Goal: Task Accomplishment & Management: Complete application form

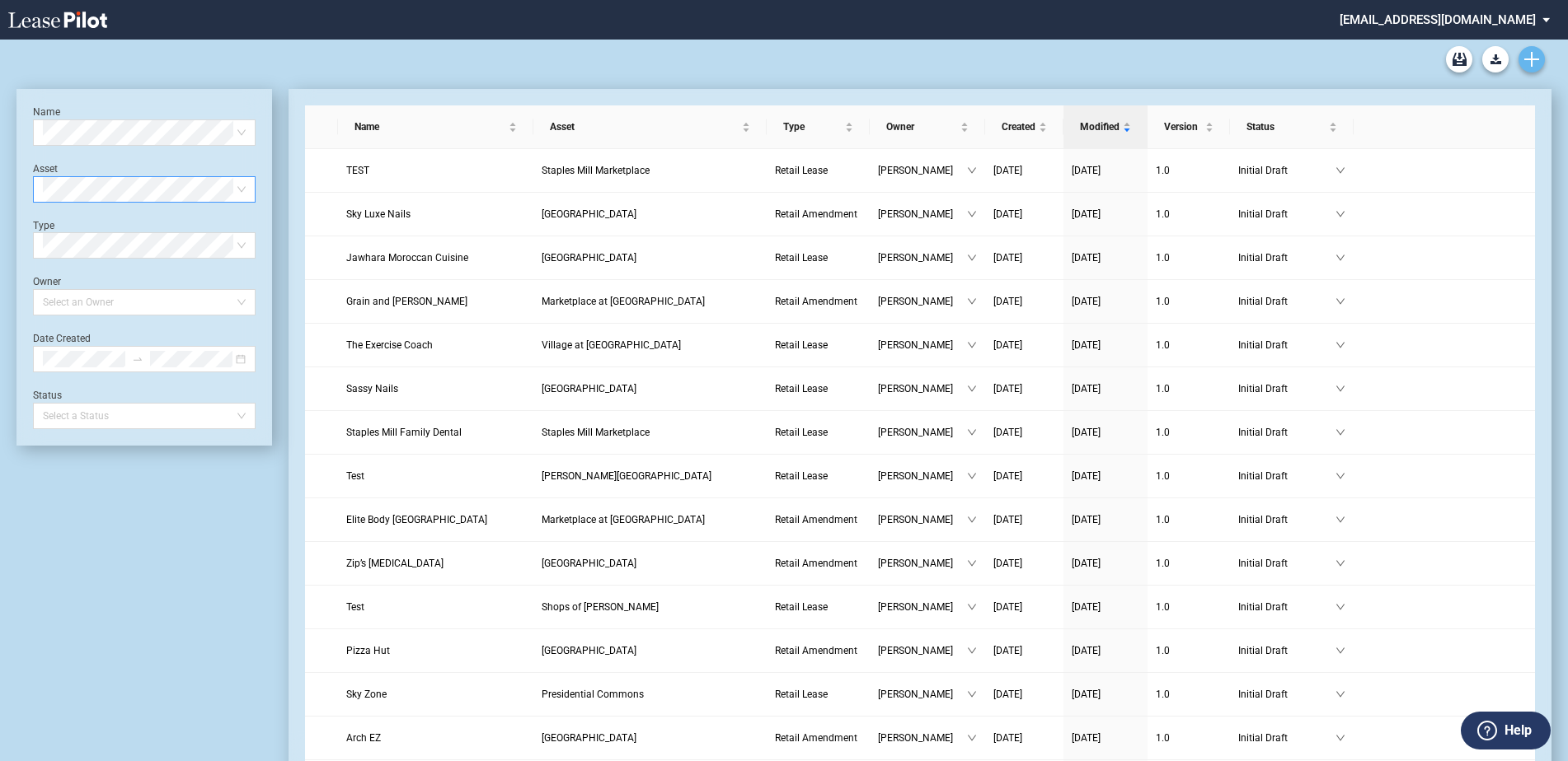
click at [1537, 55] on icon "Create new document" at bounding box center [1532, 60] width 15 height 15
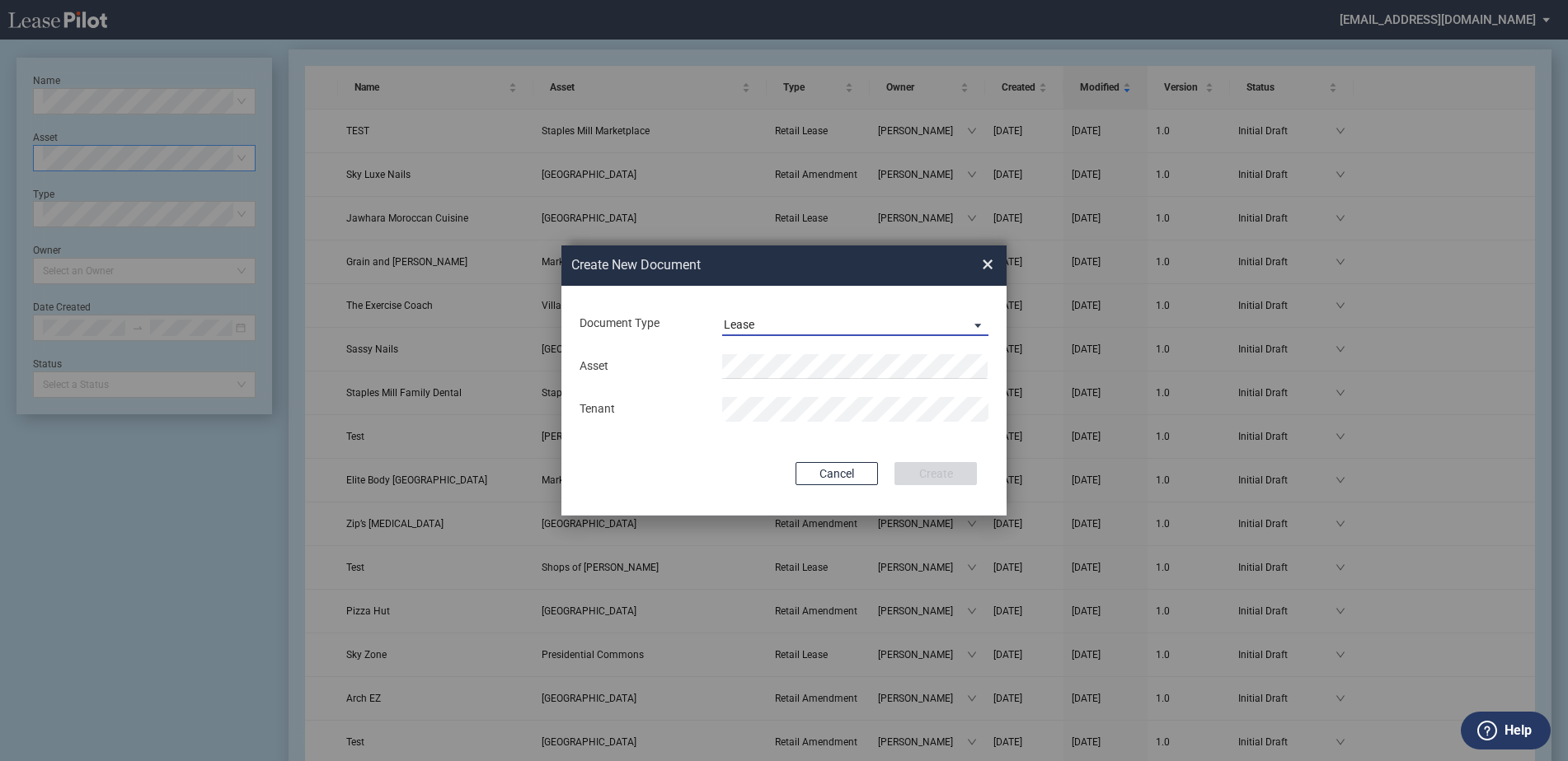
click at [807, 321] on span "Lease" at bounding box center [842, 325] width 237 height 16
click at [772, 358] on div "Amendment" at bounding box center [759, 363] width 70 height 18
click at [802, 383] on li "Para dise Valley Plaza" at bounding box center [855, 399] width 266 height 40
click at [950, 467] on button "Create" at bounding box center [935, 474] width 83 height 23
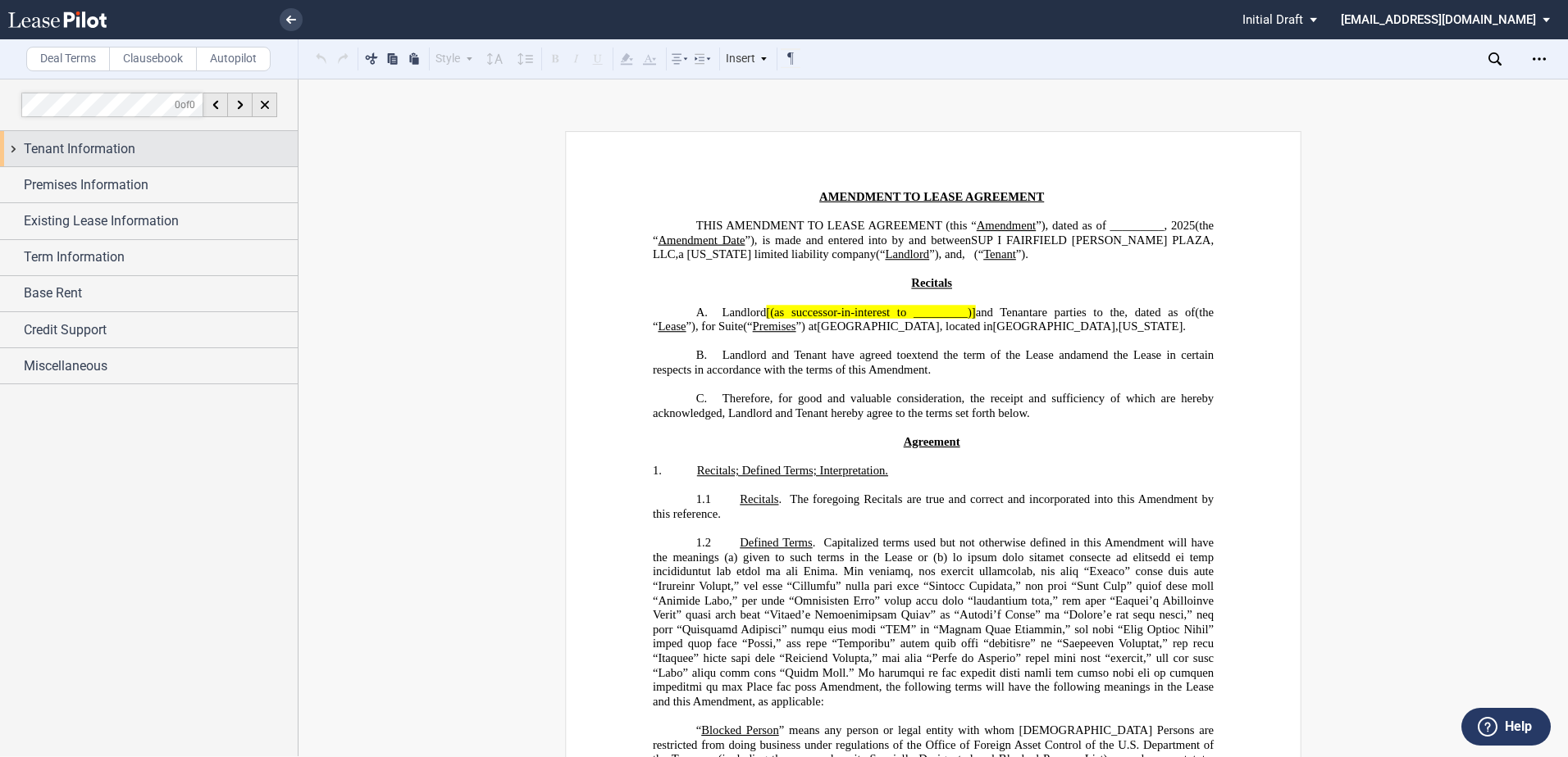
click at [62, 149] on span "Tenant Information" at bounding box center [80, 149] width 112 height 20
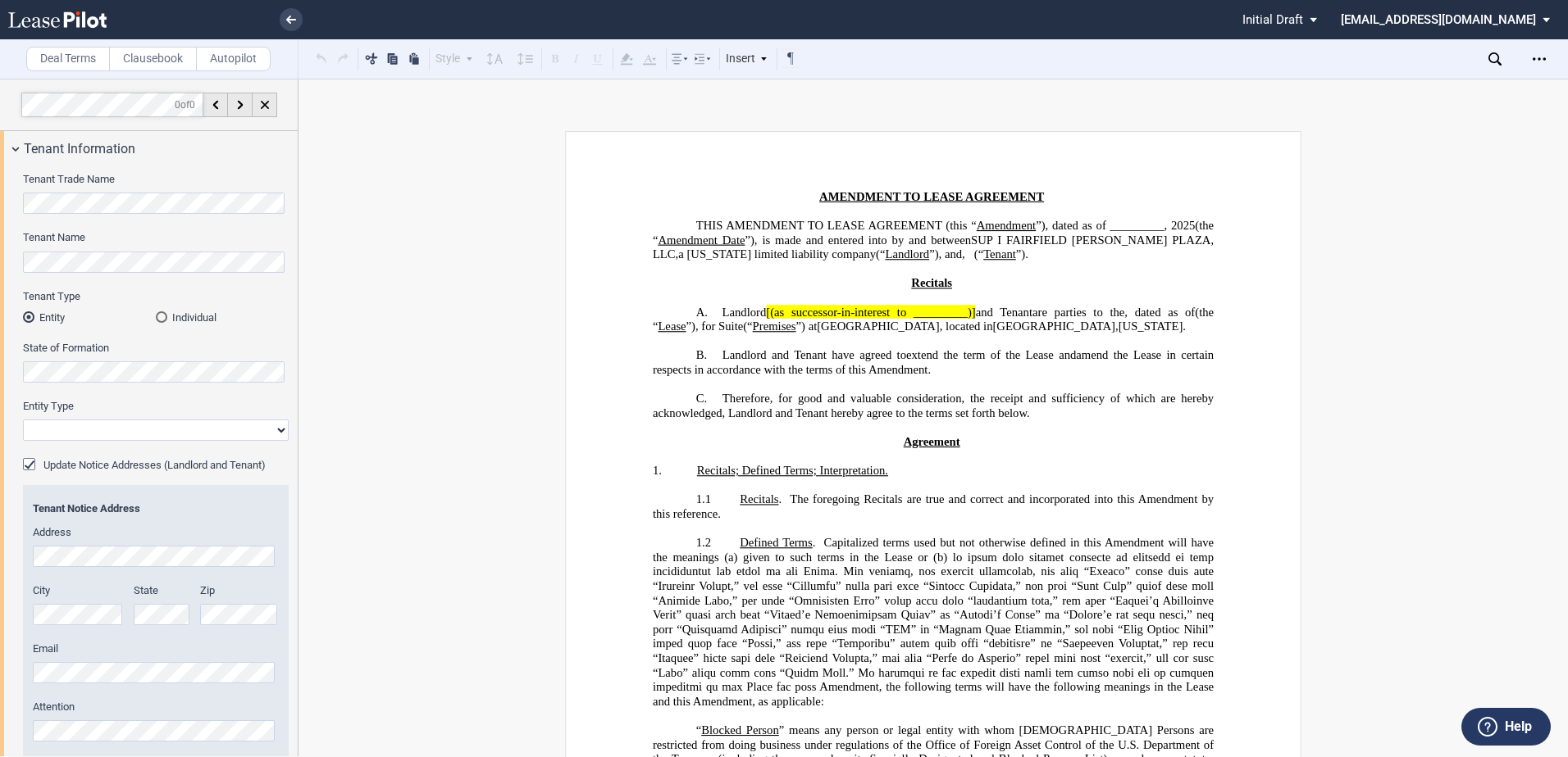
click at [160, 320] on div "Individual" at bounding box center [162, 317] width 11 height 11
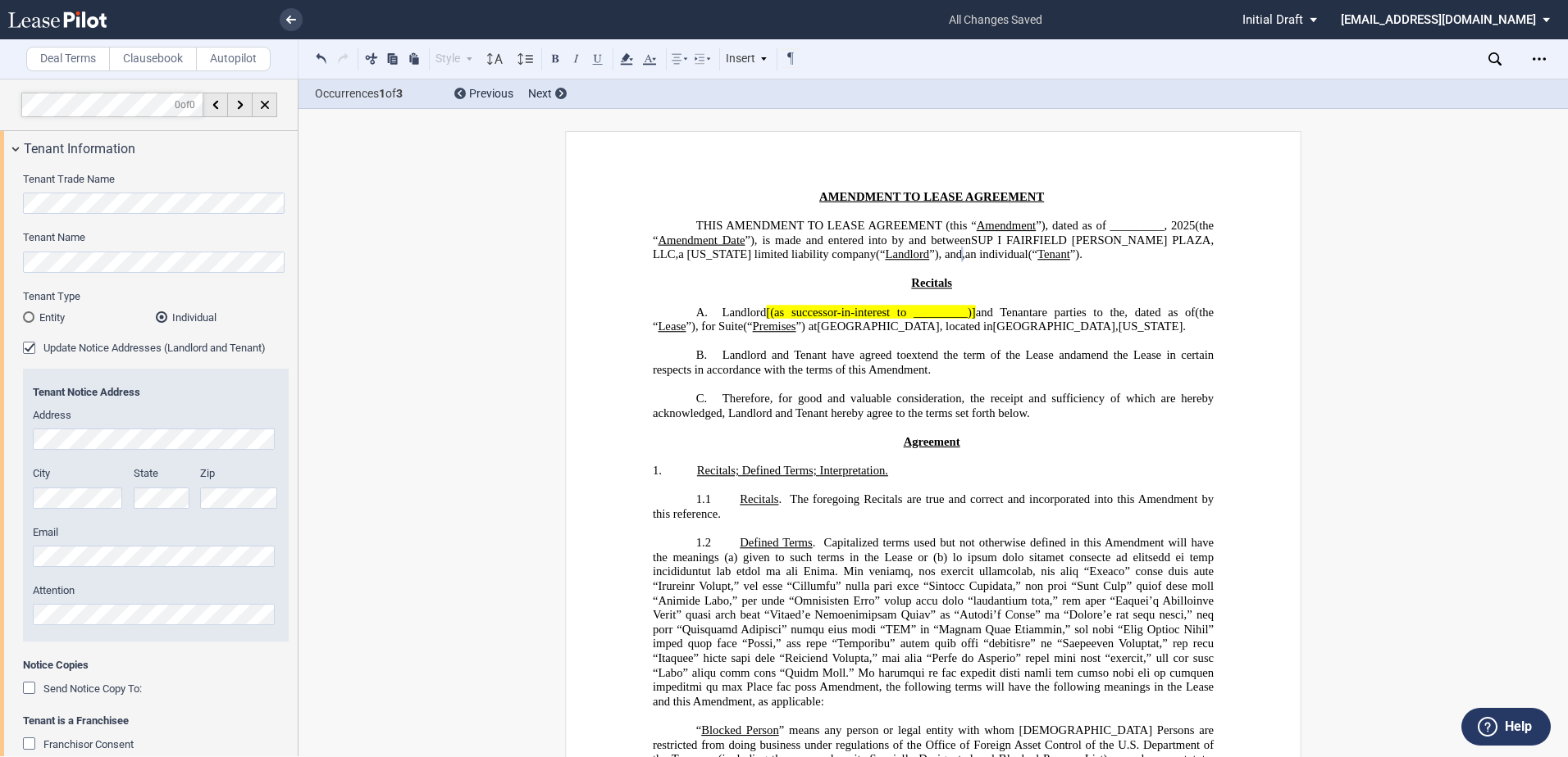
click at [135, 424] on div "Address" at bounding box center [156, 429] width 246 height 42
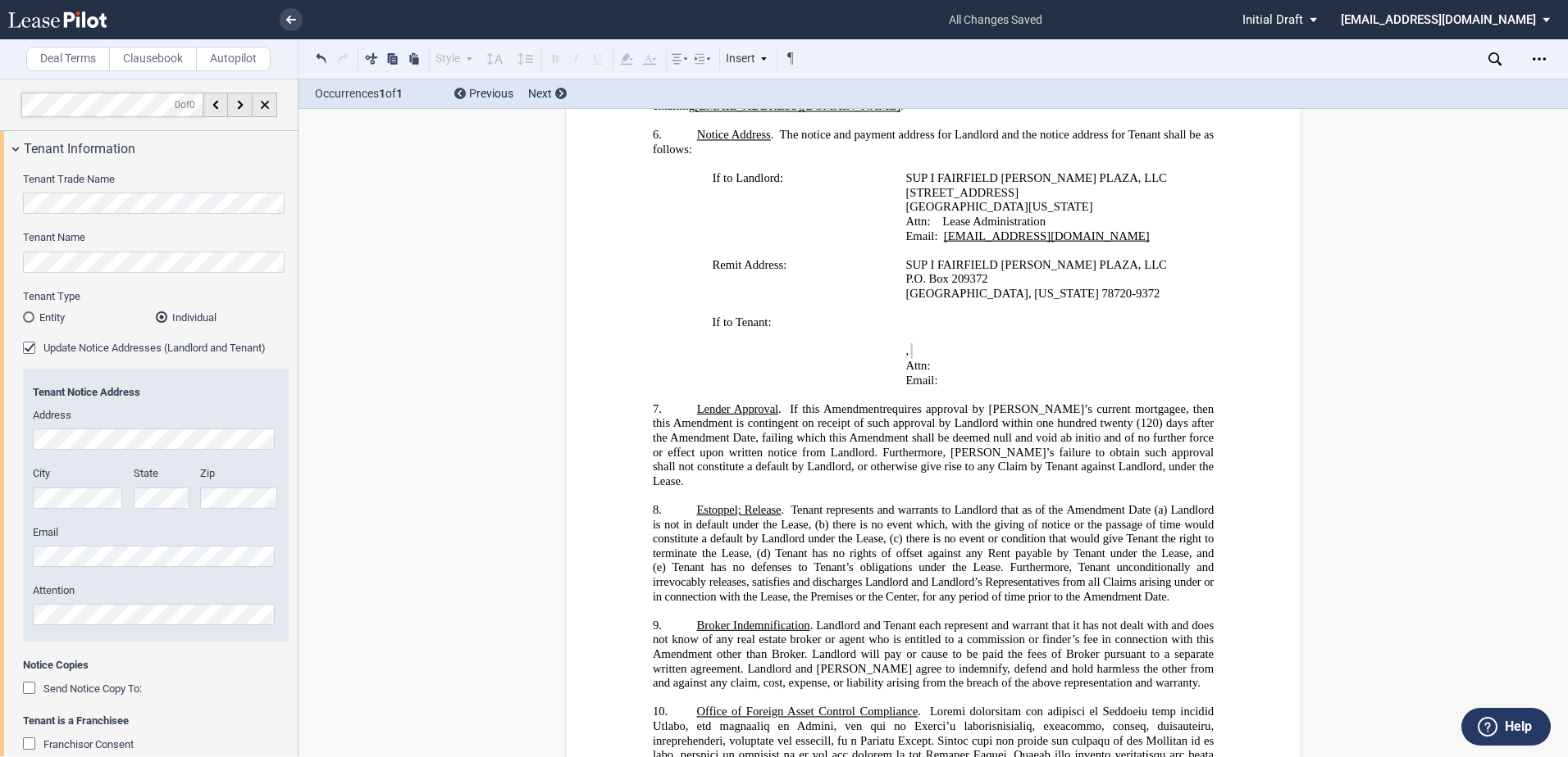
click at [0, 440] on html ".bocls-1{fill:#26354a;fill-rule:evenodd} Loading... × all changes saved Pending…" at bounding box center [784, 378] width 1568 height 757
click at [181, 503] on div "City State Zip" at bounding box center [155, 496] width 266 height 59
click at [201, 500] on div "City State Zip" at bounding box center [155, 496] width 266 height 59
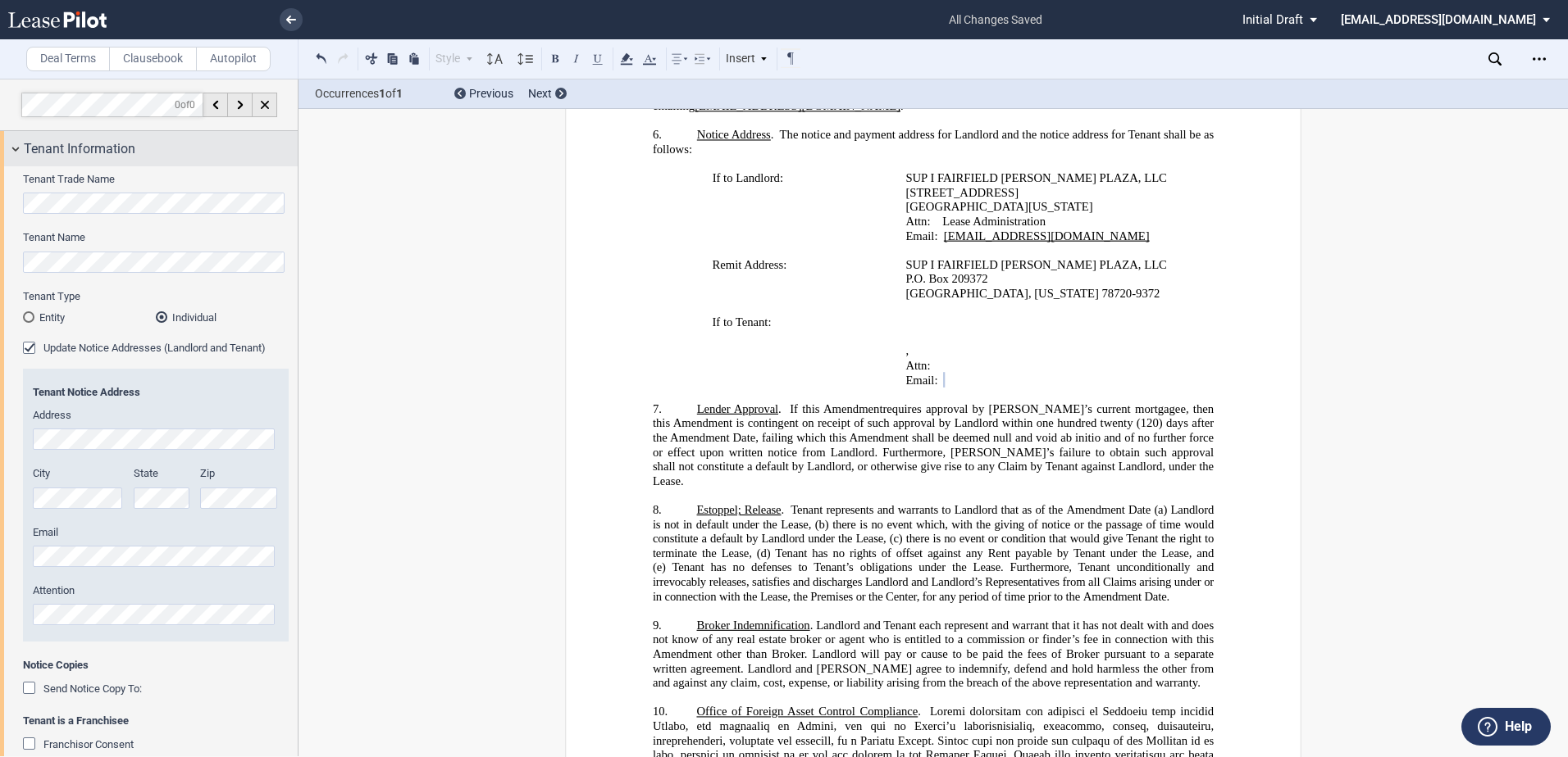
click at [17, 151] on div "Tenant Information" at bounding box center [149, 149] width 297 height 35
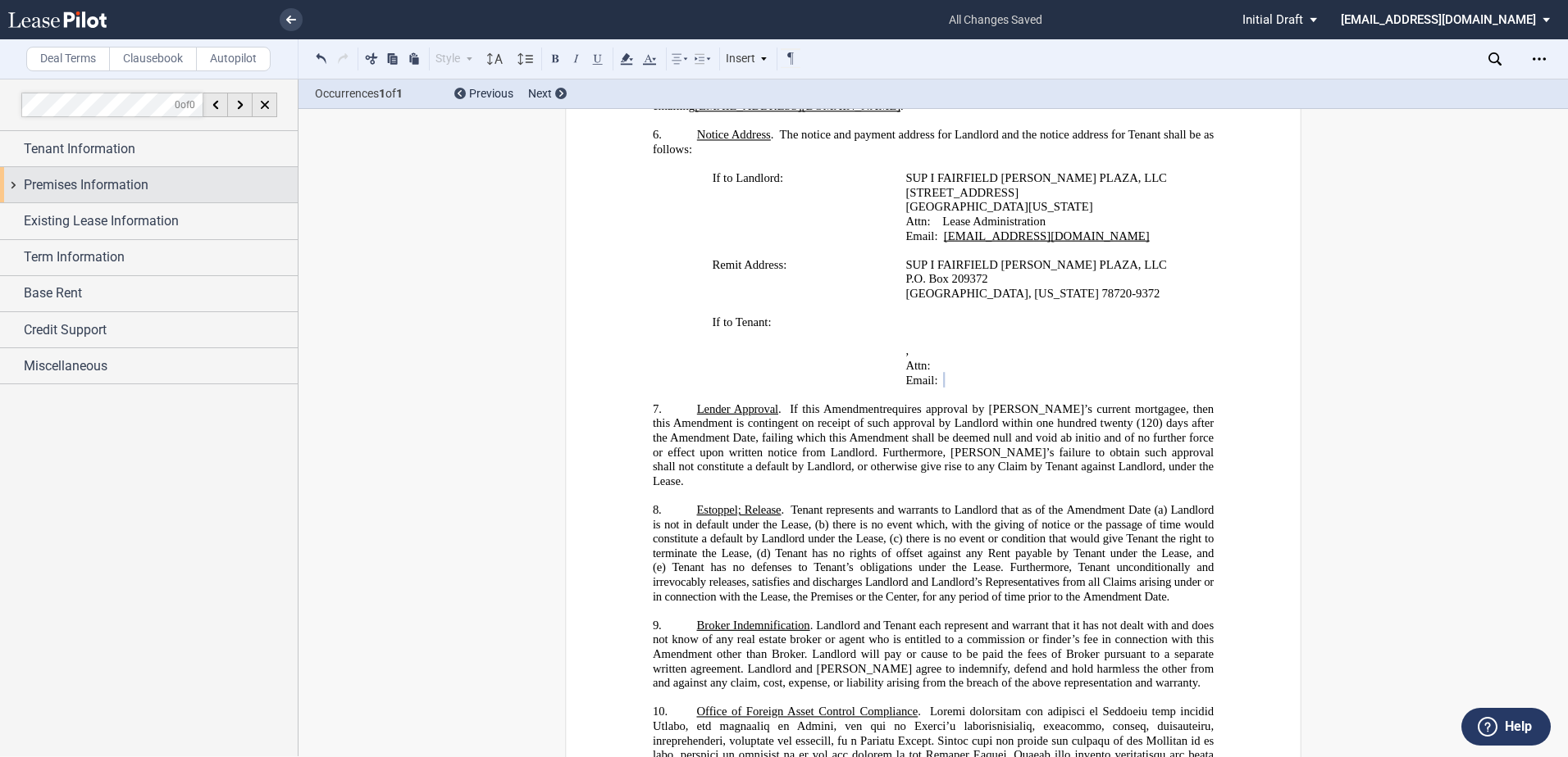
click at [15, 182] on div "Premises Information" at bounding box center [149, 185] width 297 height 35
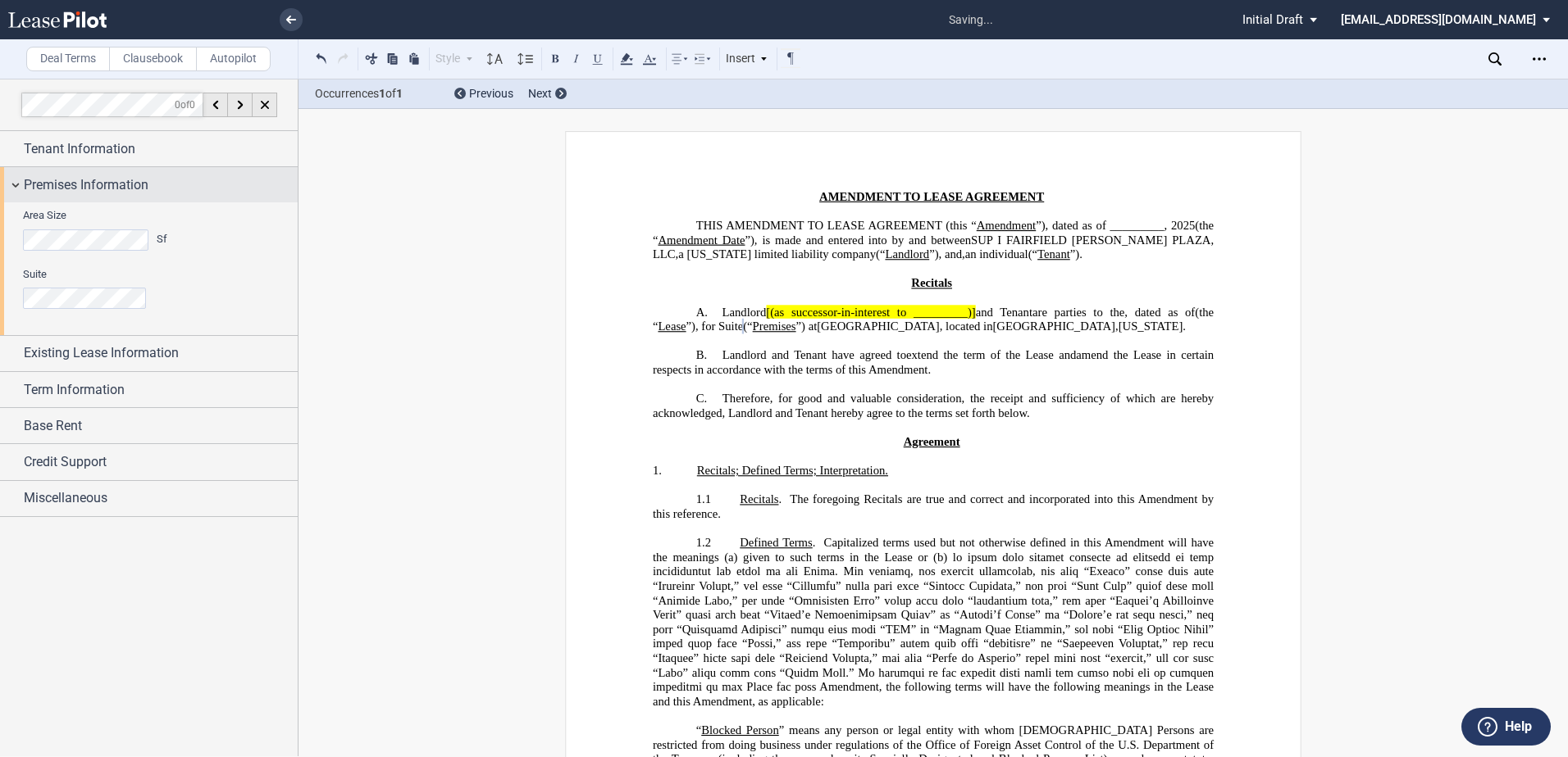
click at [78, 175] on span "Premises Information" at bounding box center [86, 185] width 125 height 20
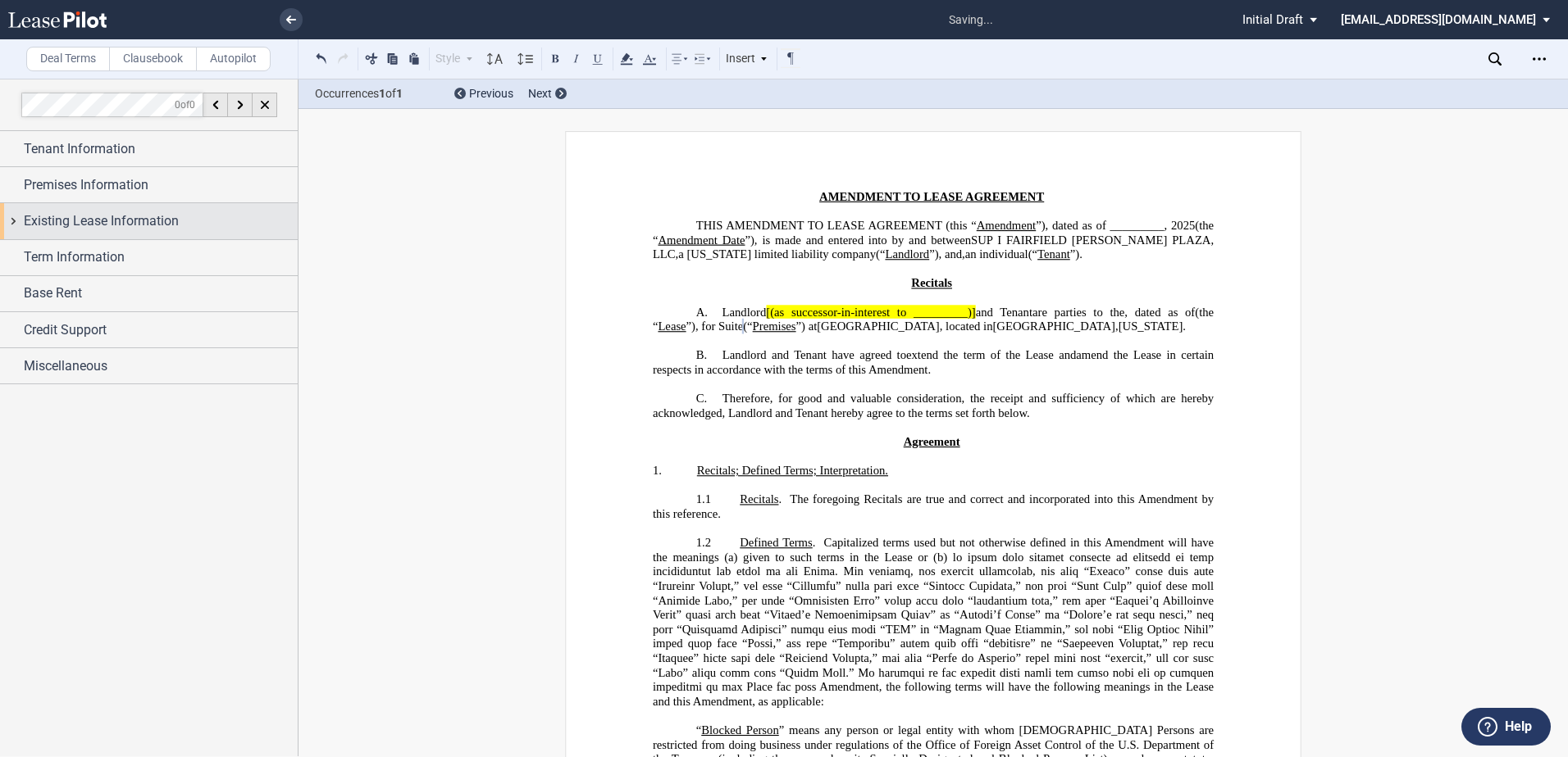
drag, startPoint x: 155, startPoint y: 225, endPoint x: 163, endPoint y: 224, distance: 8.1
click at [156, 224] on span "Existing Lease Information" at bounding box center [101, 220] width 155 height 20
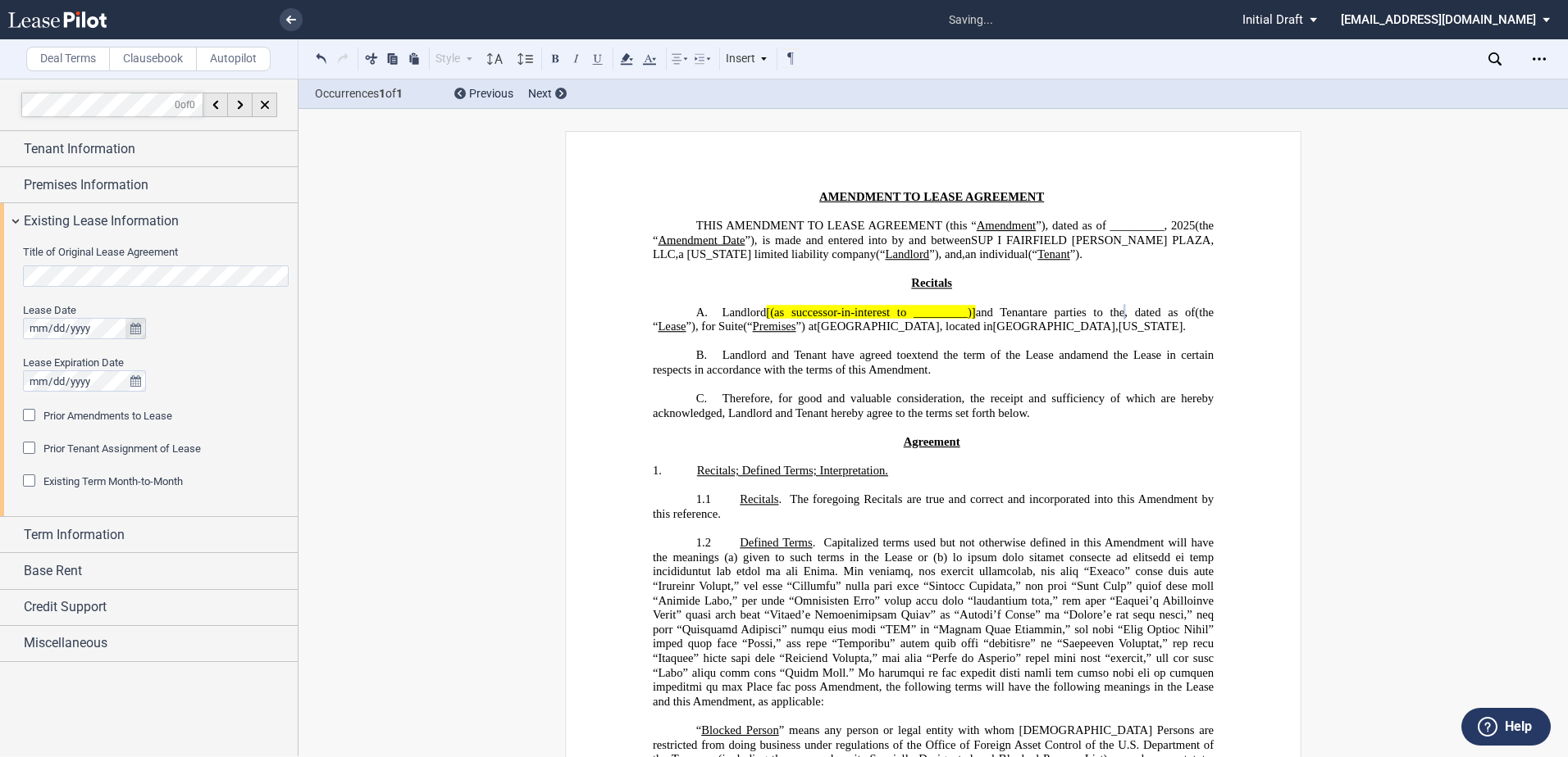
click at [126, 329] on button "true" at bounding box center [136, 328] width 21 height 22
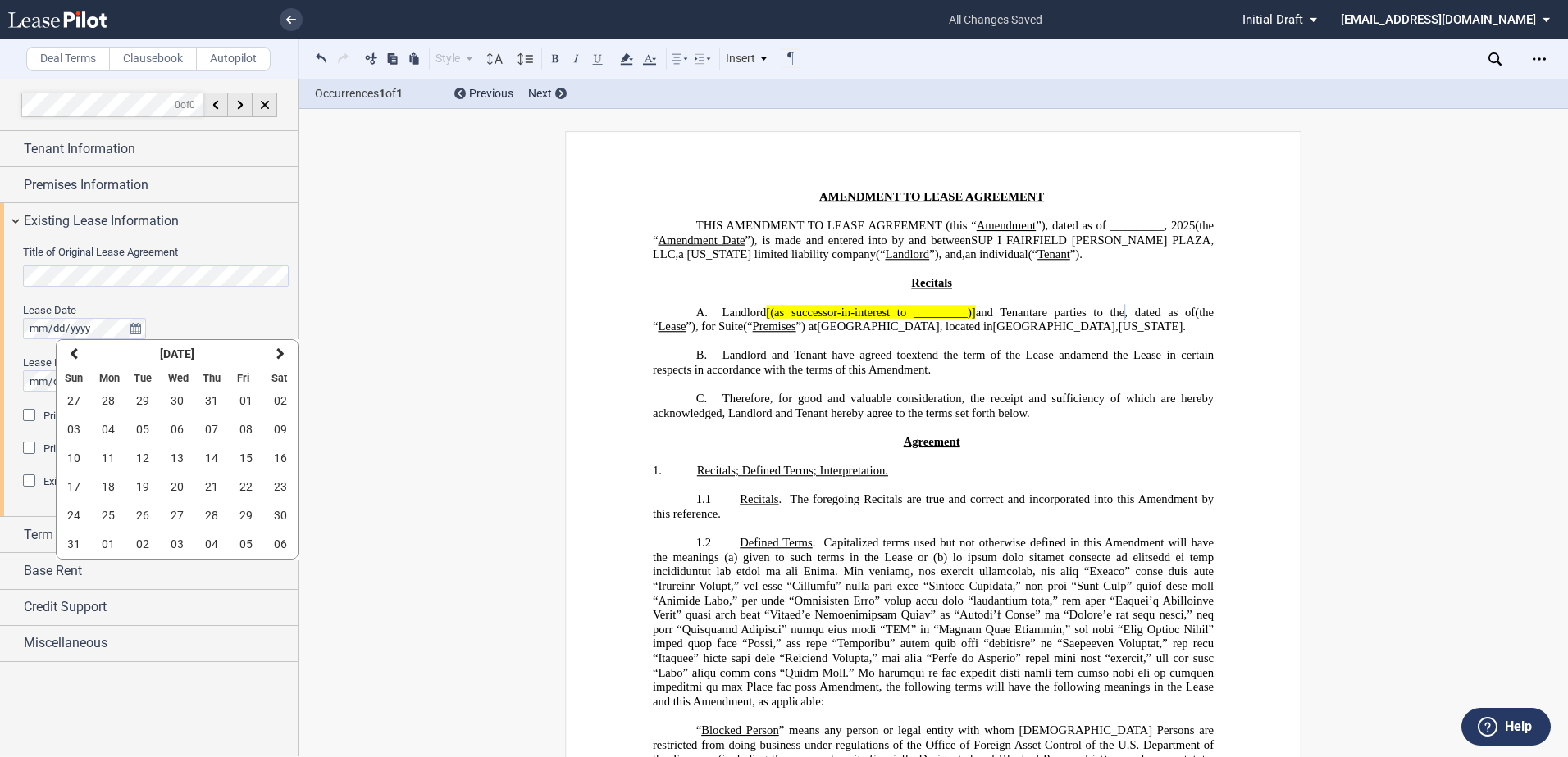
click at [6, 330] on div "Title of Original Lease Agreement Lease Date Lease Expiration Date Prior Amendm…" at bounding box center [149, 378] width 297 height 278
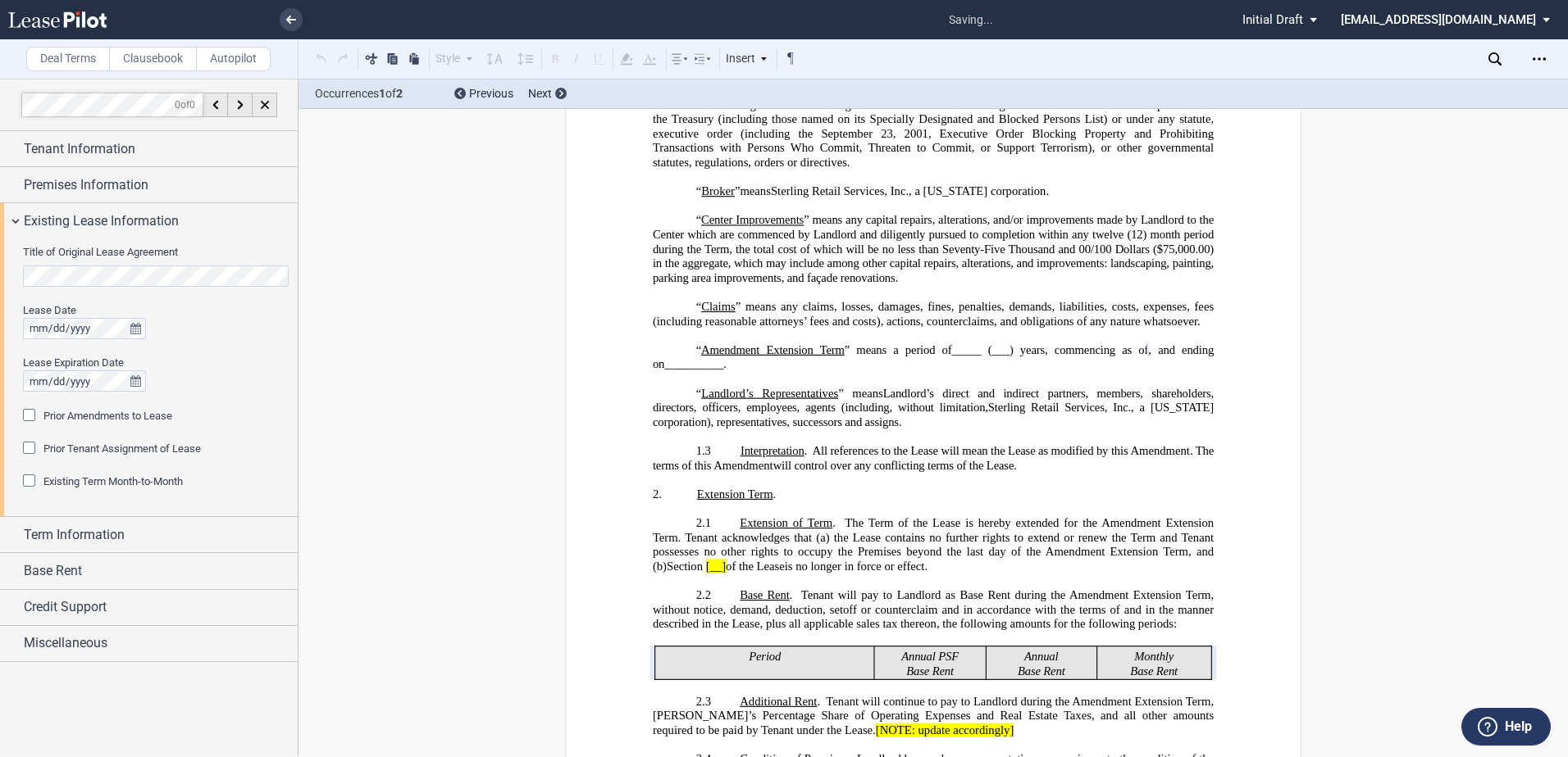
scroll to position [653, 0]
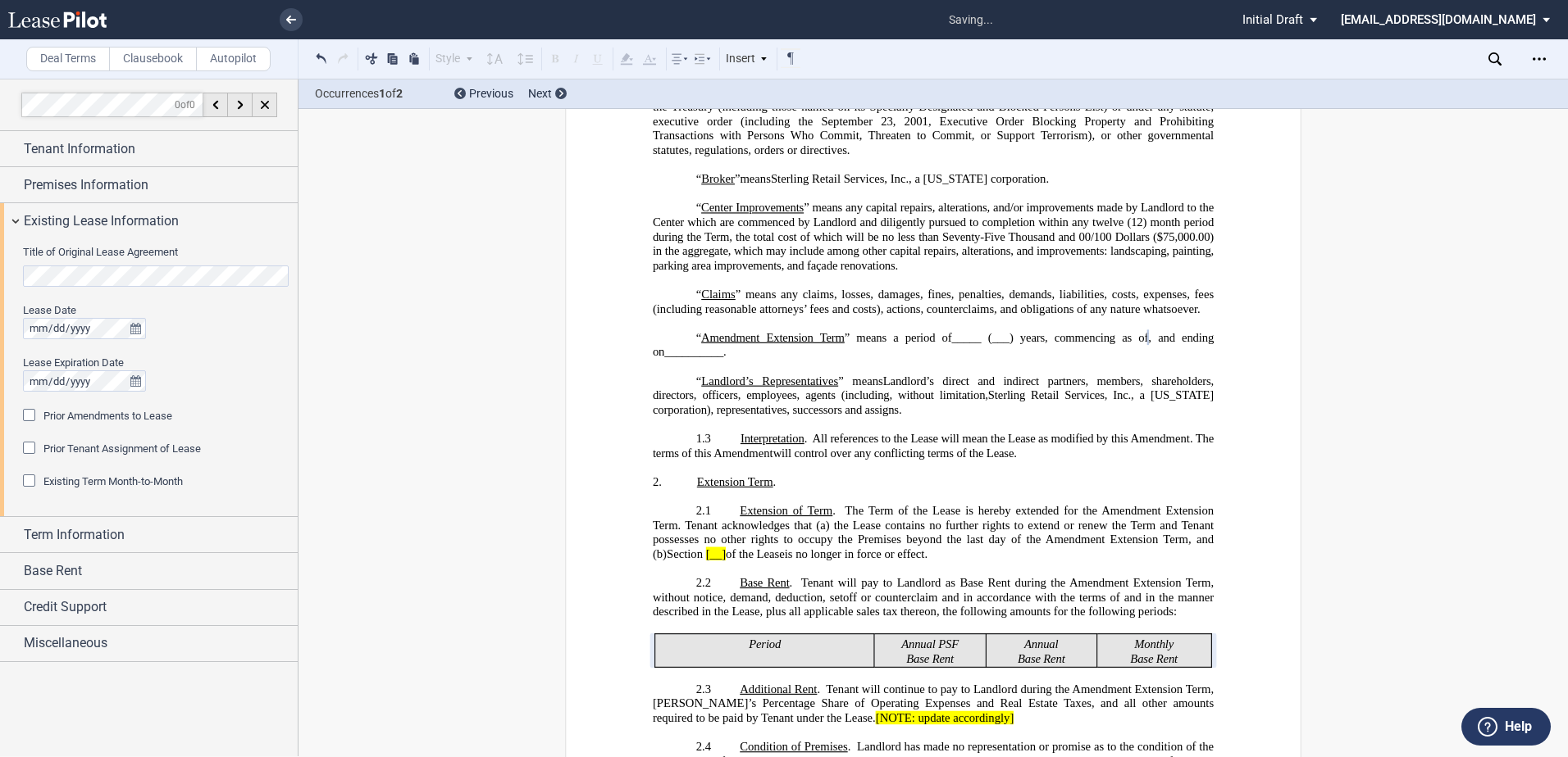
click at [40, 413] on div "Prior Amendments to Lease" at bounding box center [30, 416] width 16 height 16
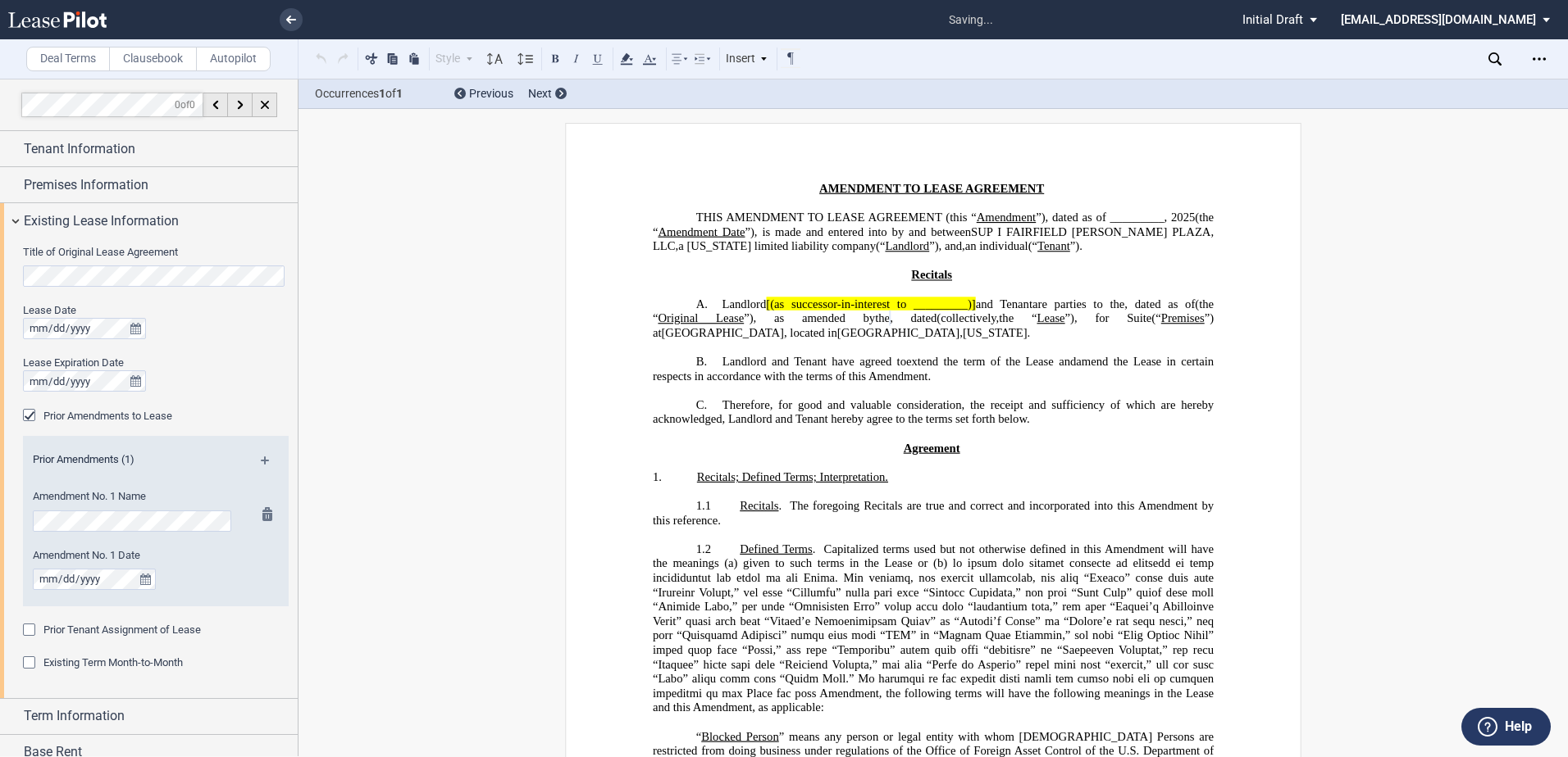
scroll to position [0, 0]
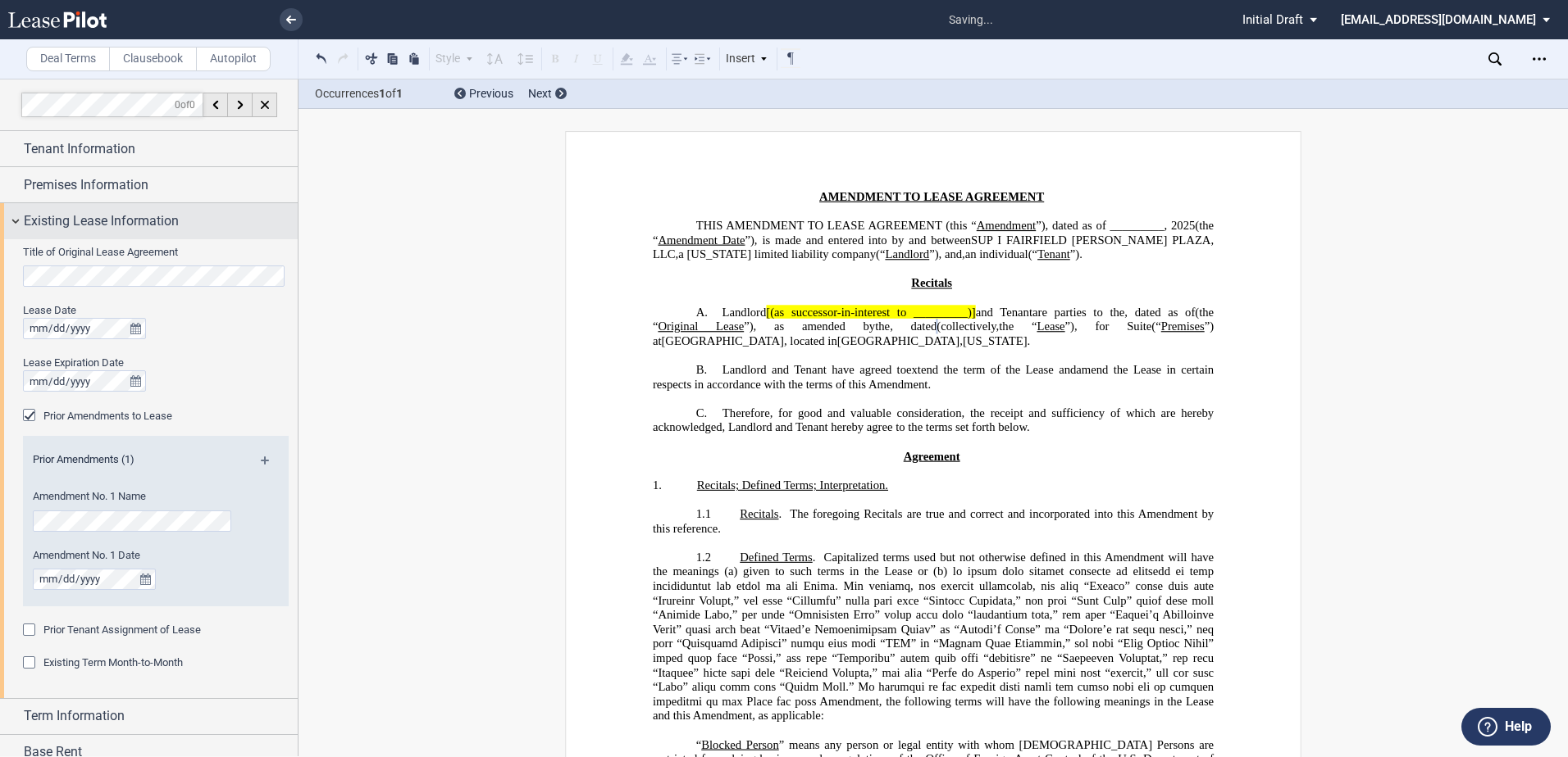
click at [78, 220] on span "Existing Lease Information" at bounding box center [101, 220] width 155 height 20
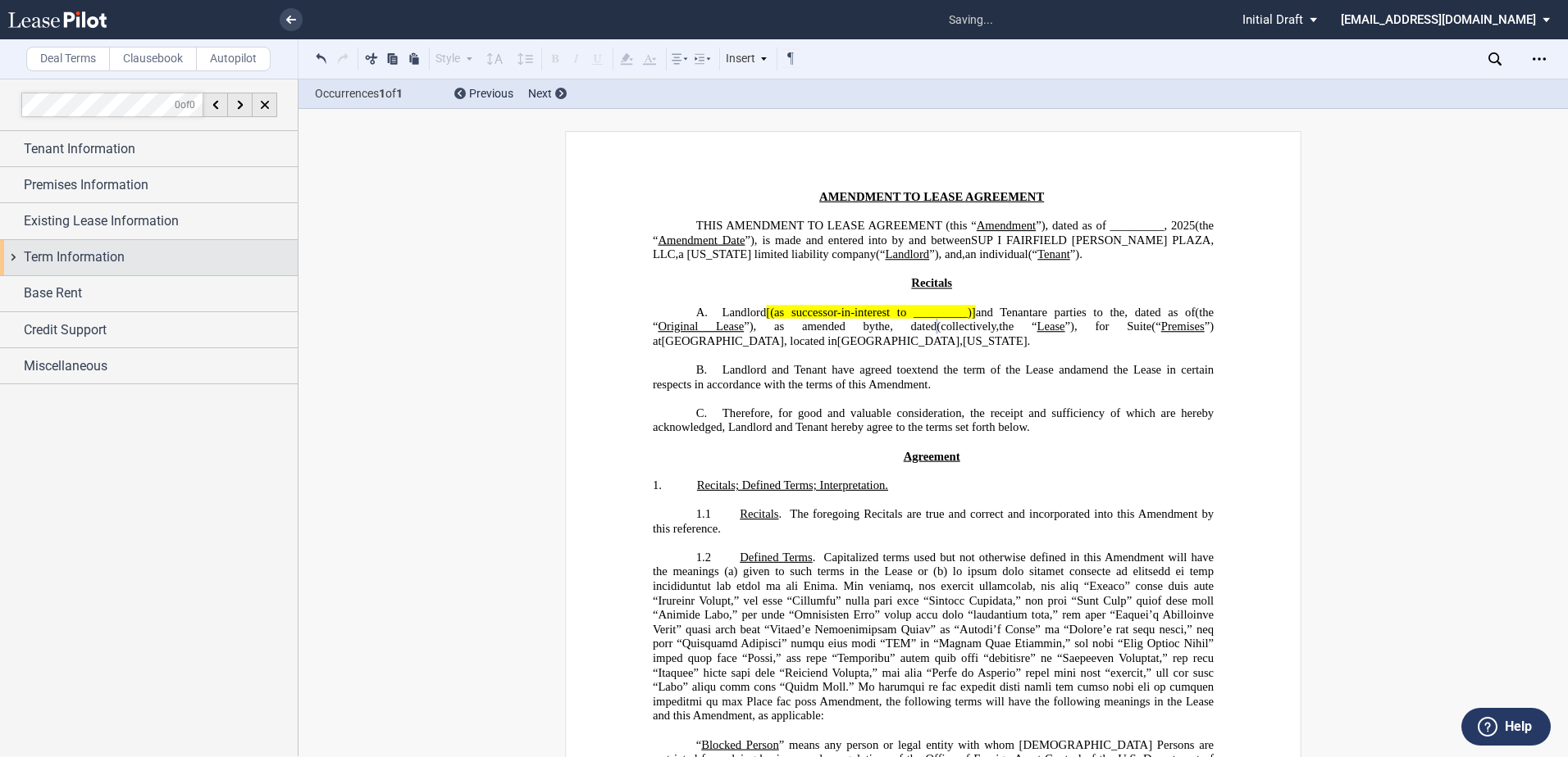
click at [85, 255] on span "Term Information" at bounding box center [74, 257] width 101 height 20
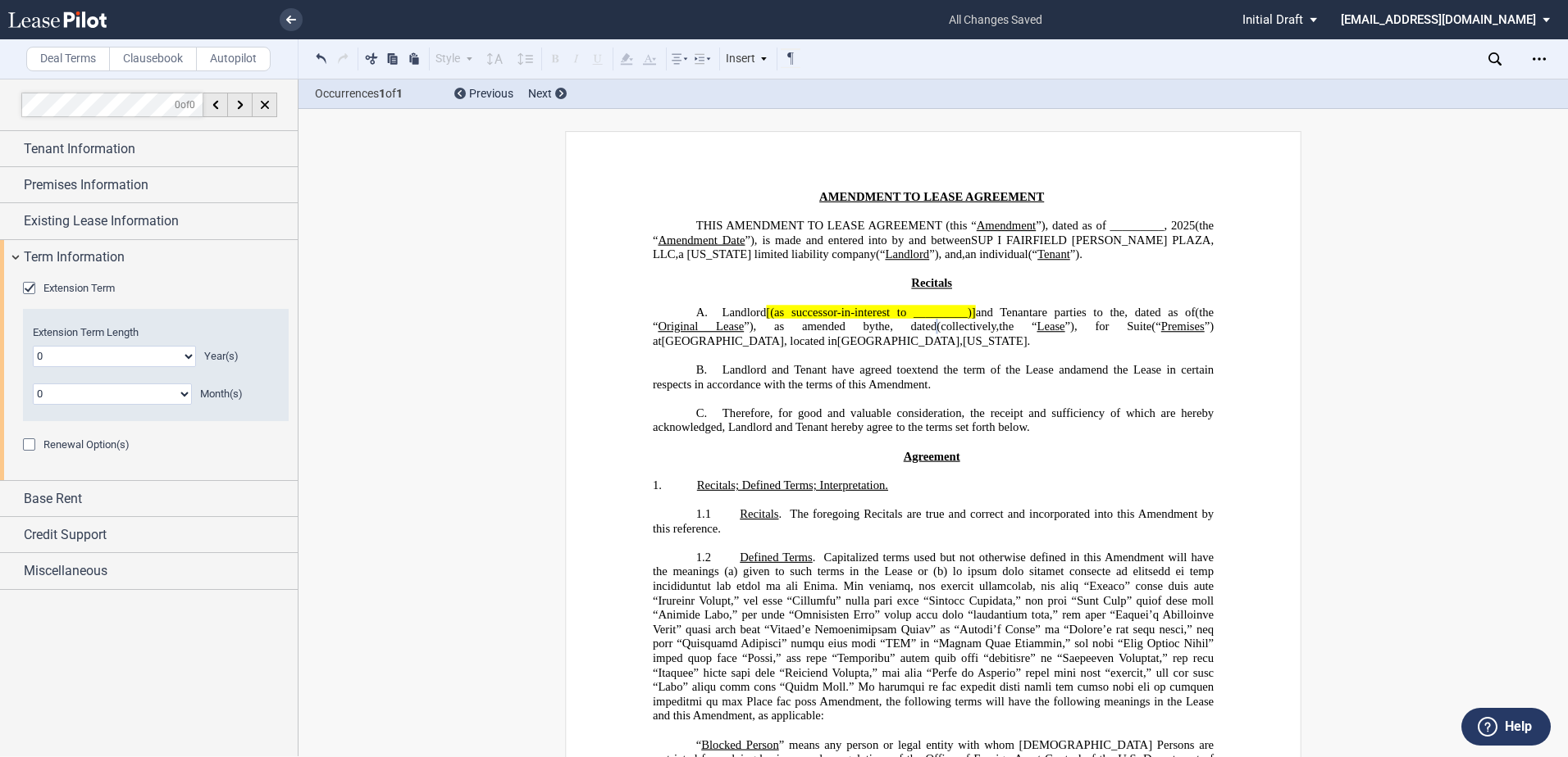
click at [187, 352] on select "0 1 2 3 4 5 6 7 8 9 10 11 12 13 14 15 16 17 18 19 20" at bounding box center [115, 357] width 163 height 22
select select "number:7"
click at [33, 346] on select "0 1 2 3 4 5 6 7 8 9 10 11 12 13 14 15 16 17 18 19 20" at bounding box center [115, 357] width 163 height 22
click at [92, 255] on span "Term Information" at bounding box center [74, 257] width 101 height 20
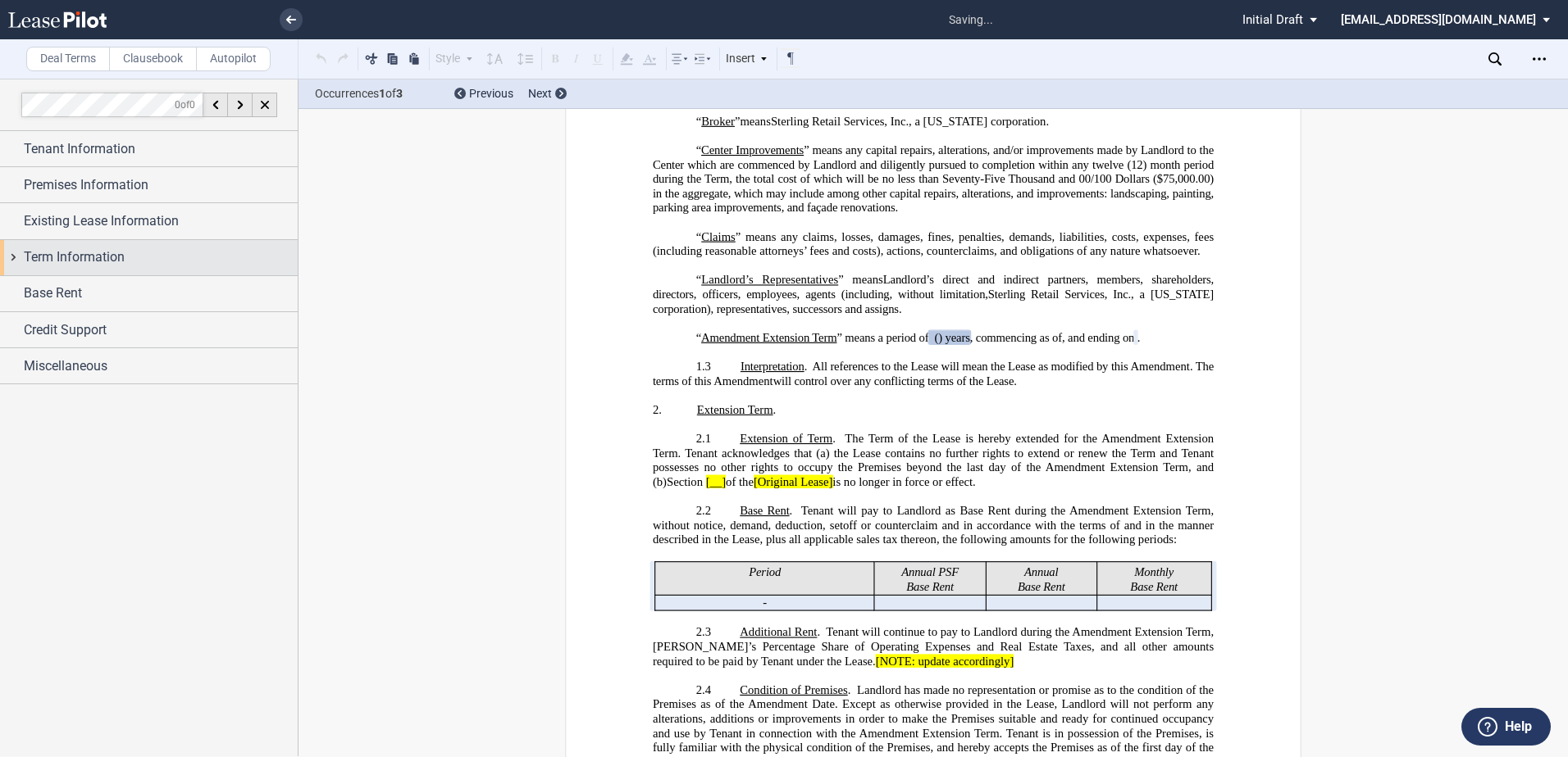
scroll to position [725, 0]
click at [87, 290] on div "Base Rent" at bounding box center [160, 293] width 274 height 20
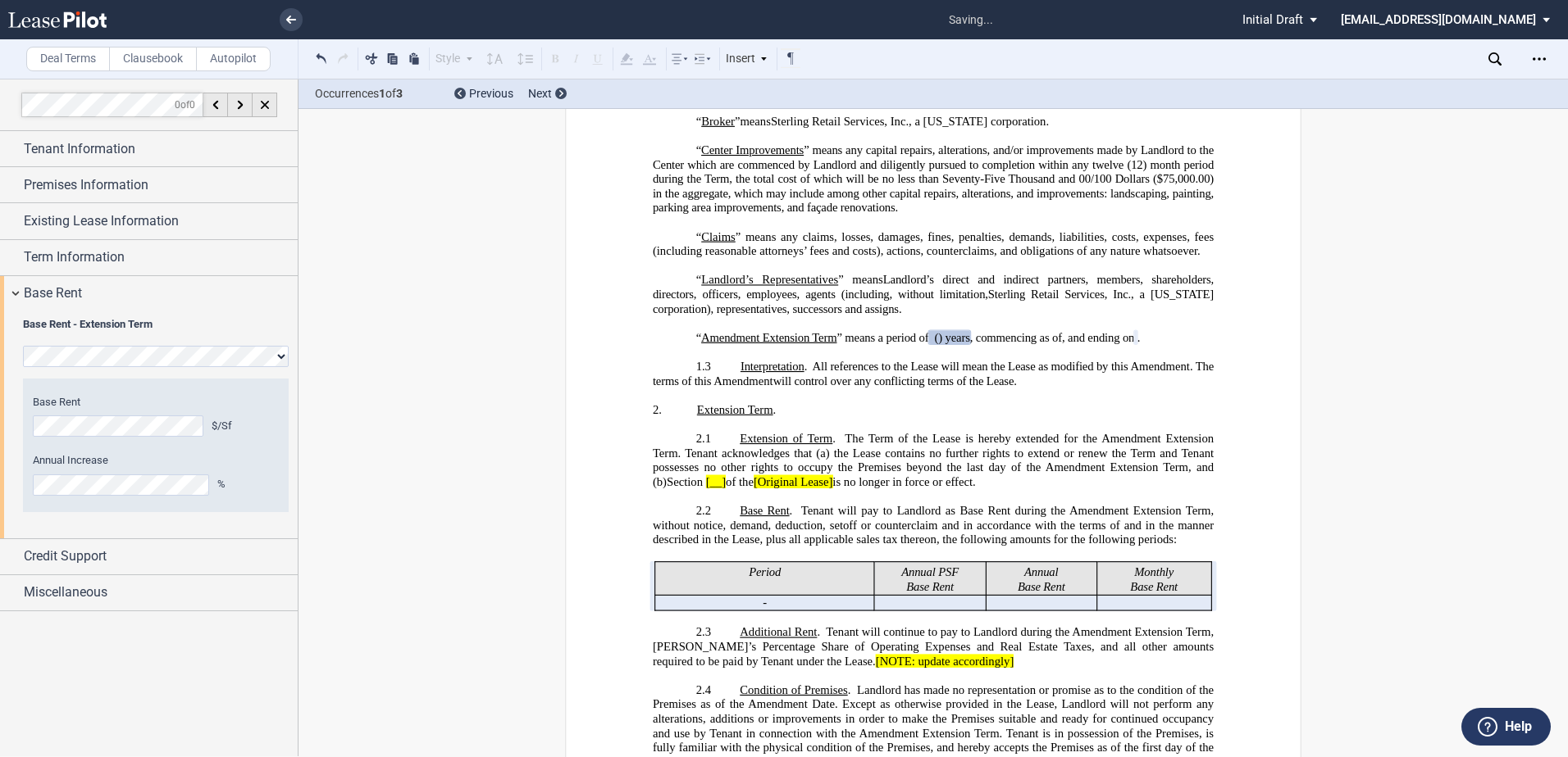
click at [152, 441] on div "Base Rent $/Sf Annual Increase %" at bounding box center [156, 446] width 246 height 100
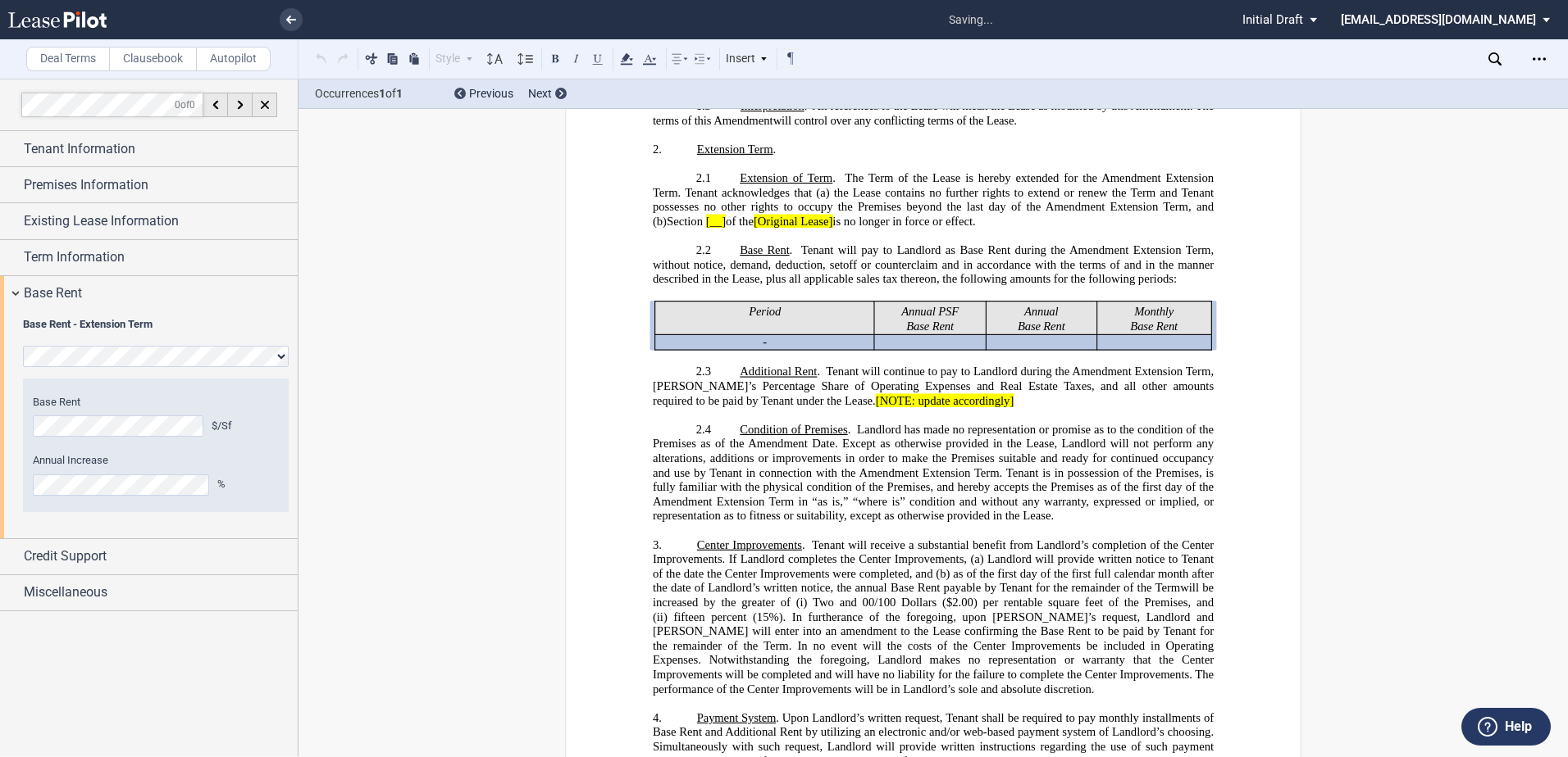
scroll to position [1001, 0]
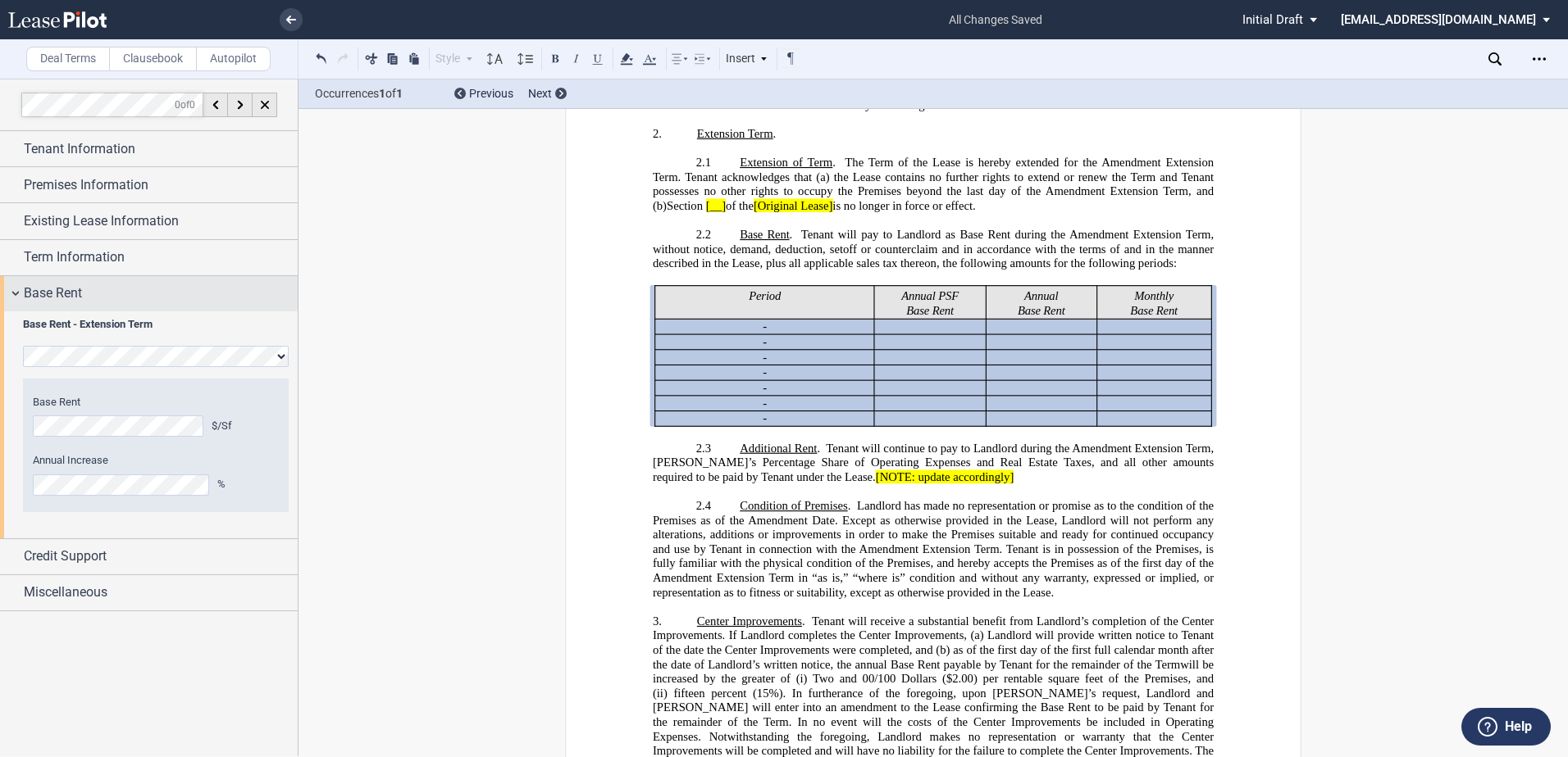
click at [82, 282] on div "Base Rent" at bounding box center [149, 293] width 297 height 35
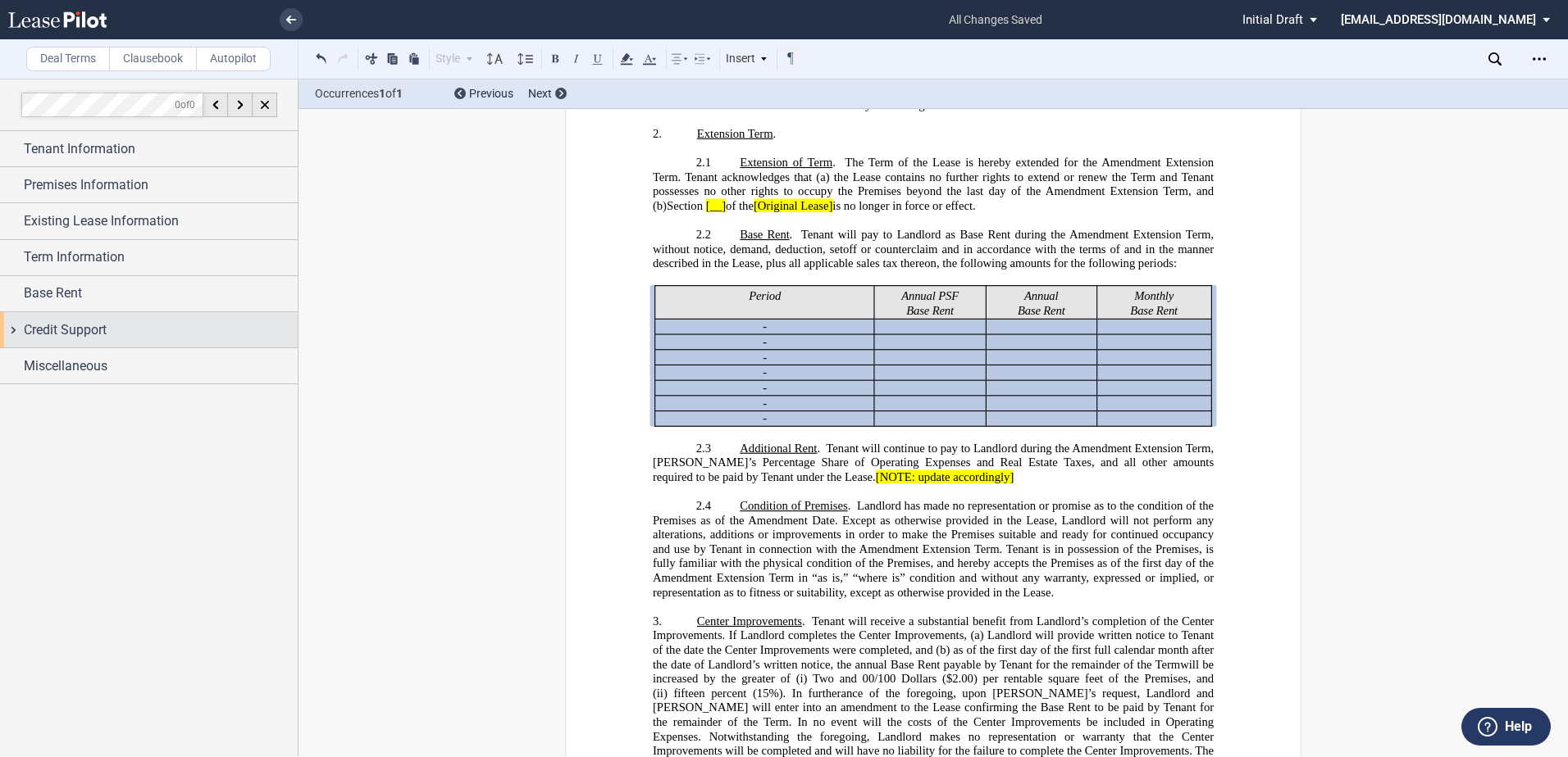
click at [92, 329] on span "Credit Support" at bounding box center [64, 330] width 82 height 20
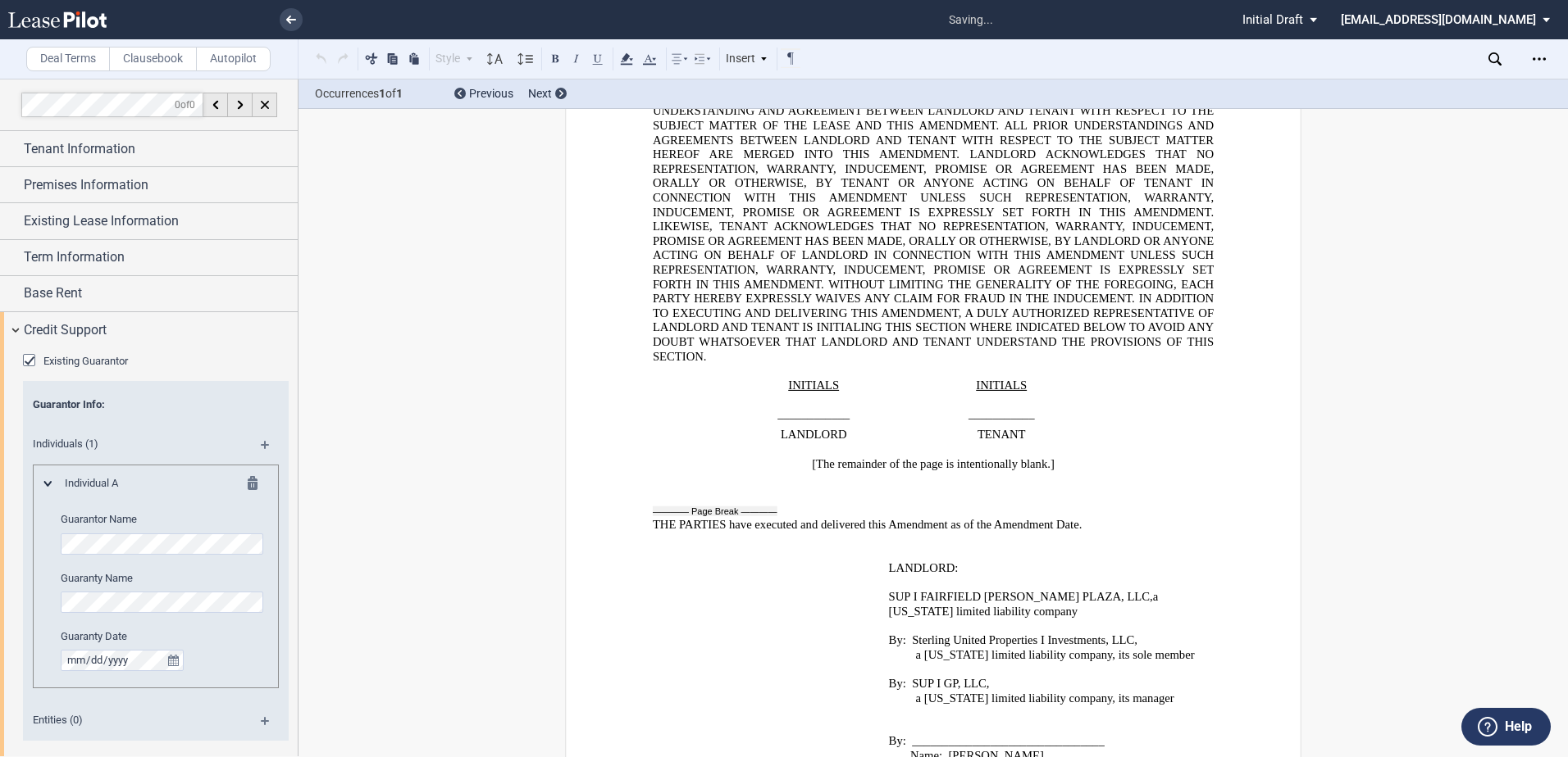
scroll to position [3768, 0]
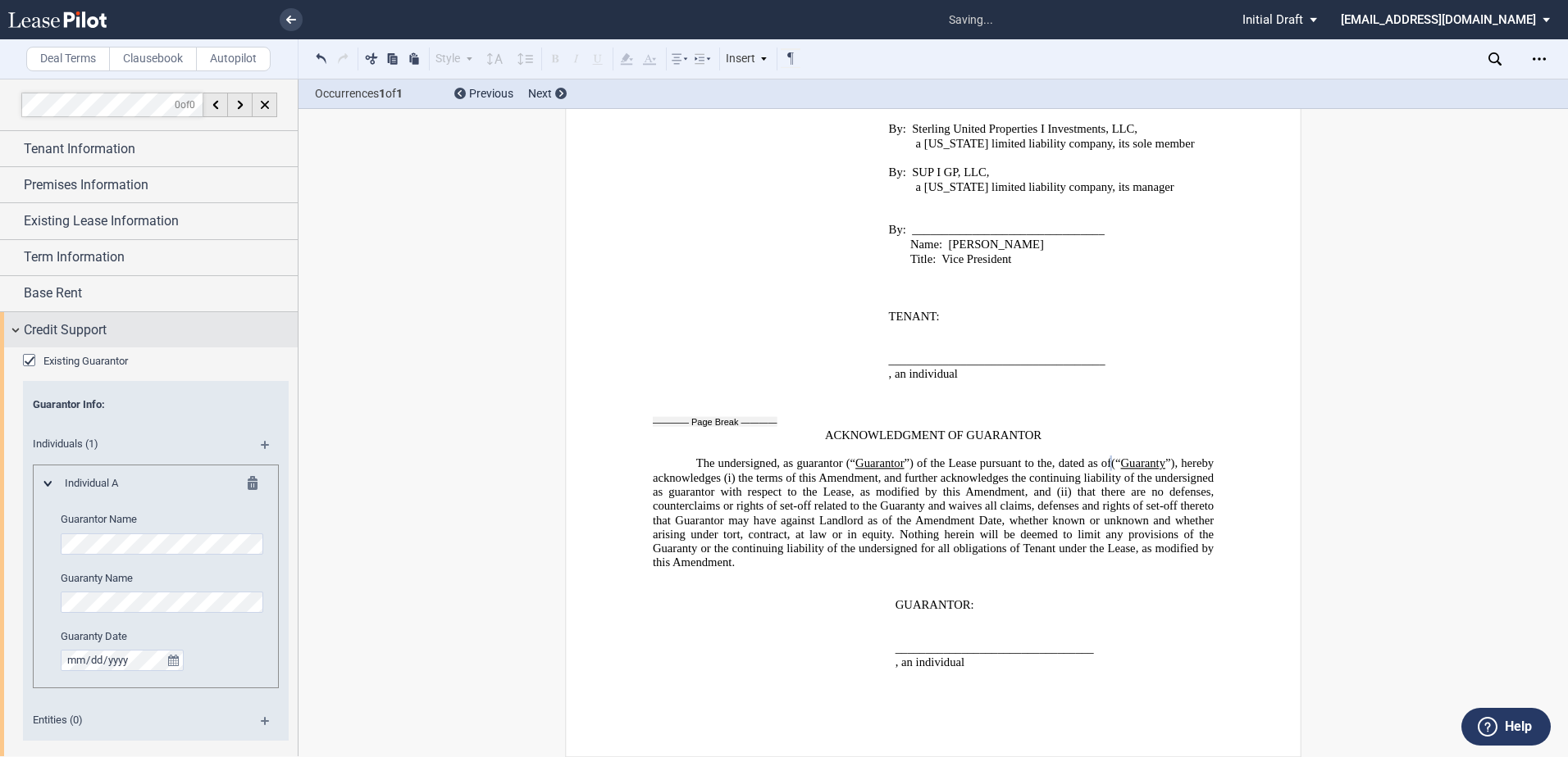
click at [98, 323] on span "Credit Support" at bounding box center [64, 330] width 82 height 20
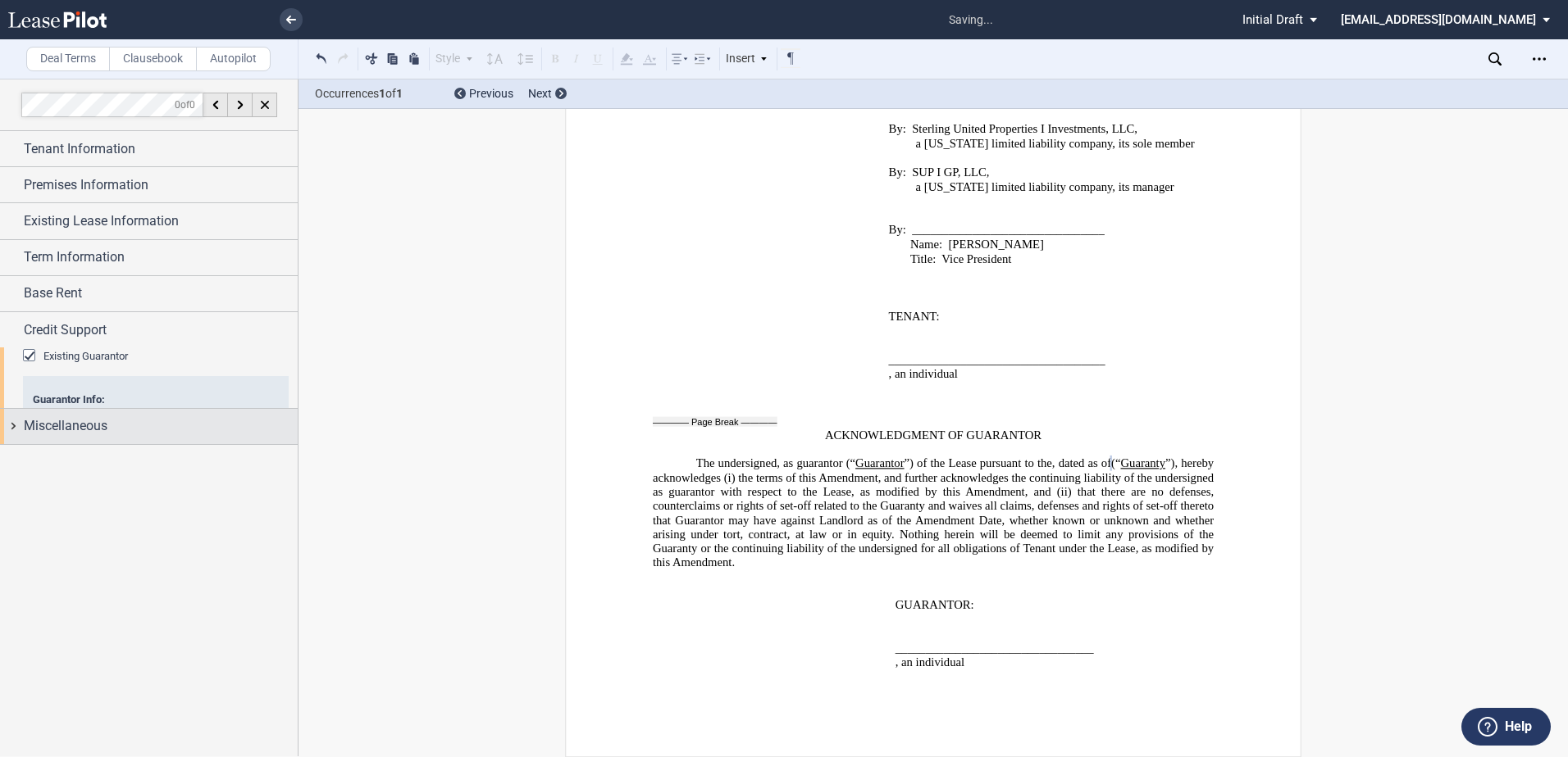
click at [95, 416] on span "Miscellaneous" at bounding box center [65, 426] width 83 height 20
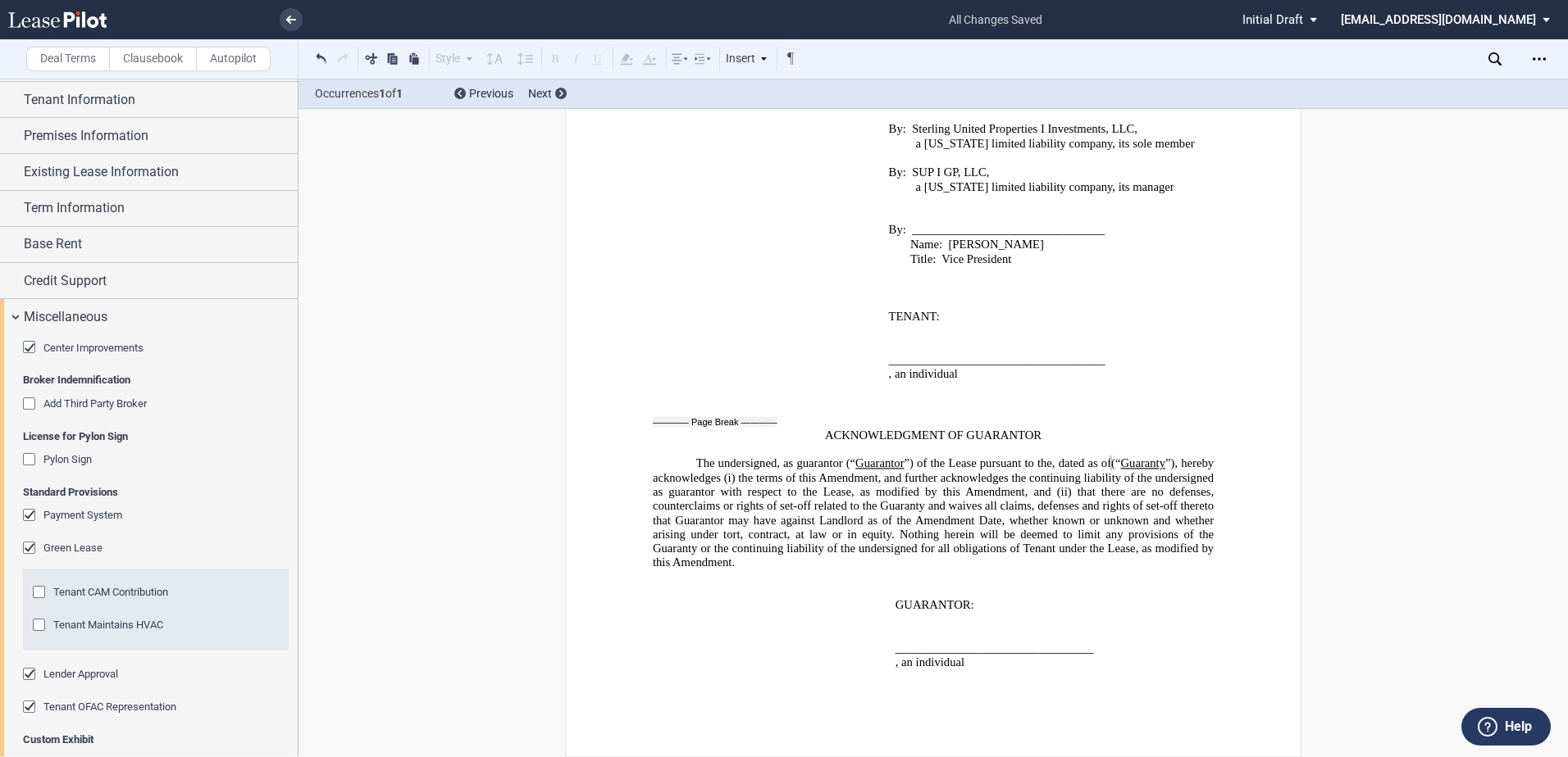
scroll to position [92, 0]
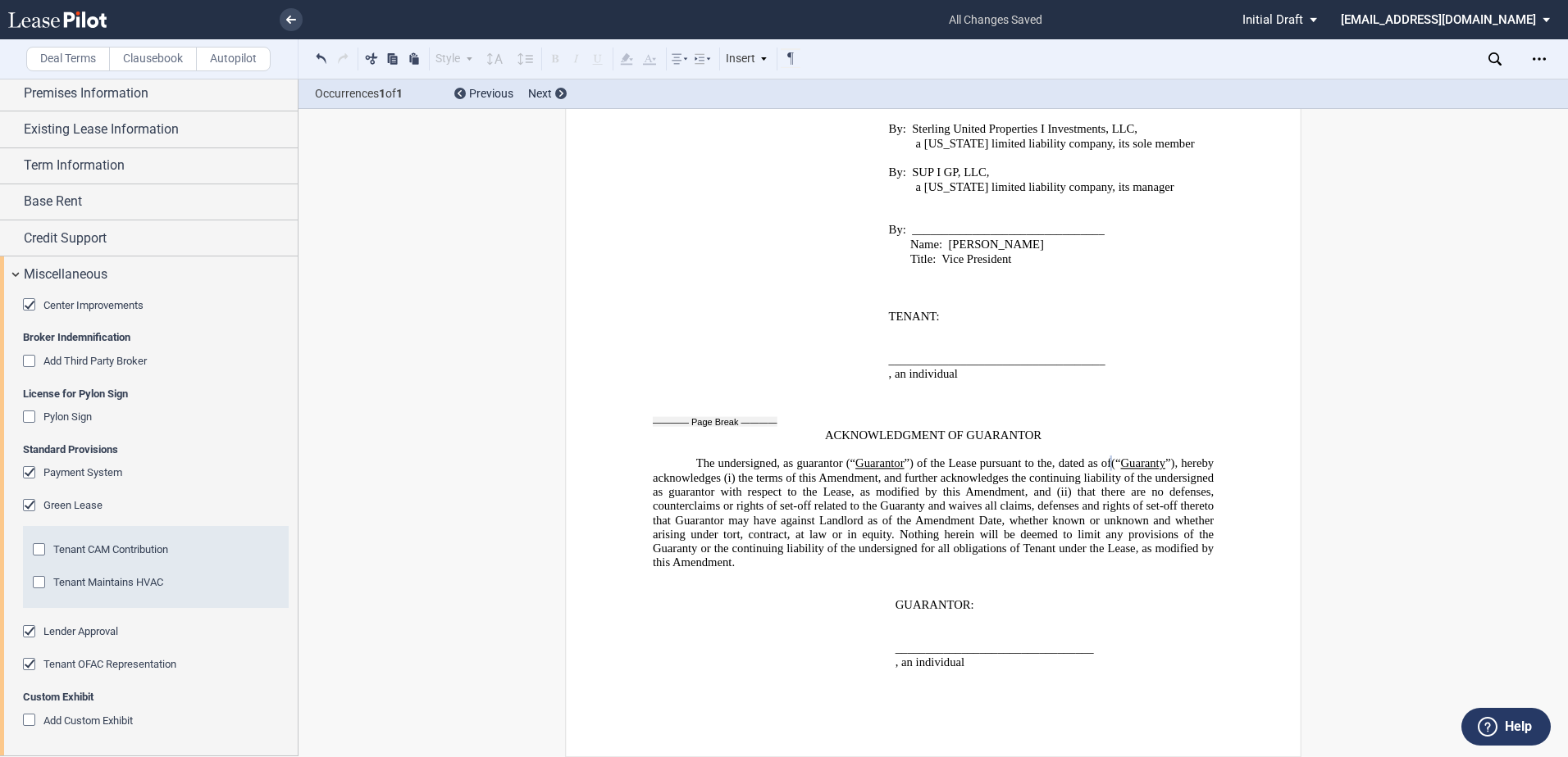
click at [31, 662] on div "Tenant OFAC Representation" at bounding box center [30, 666] width 16 height 16
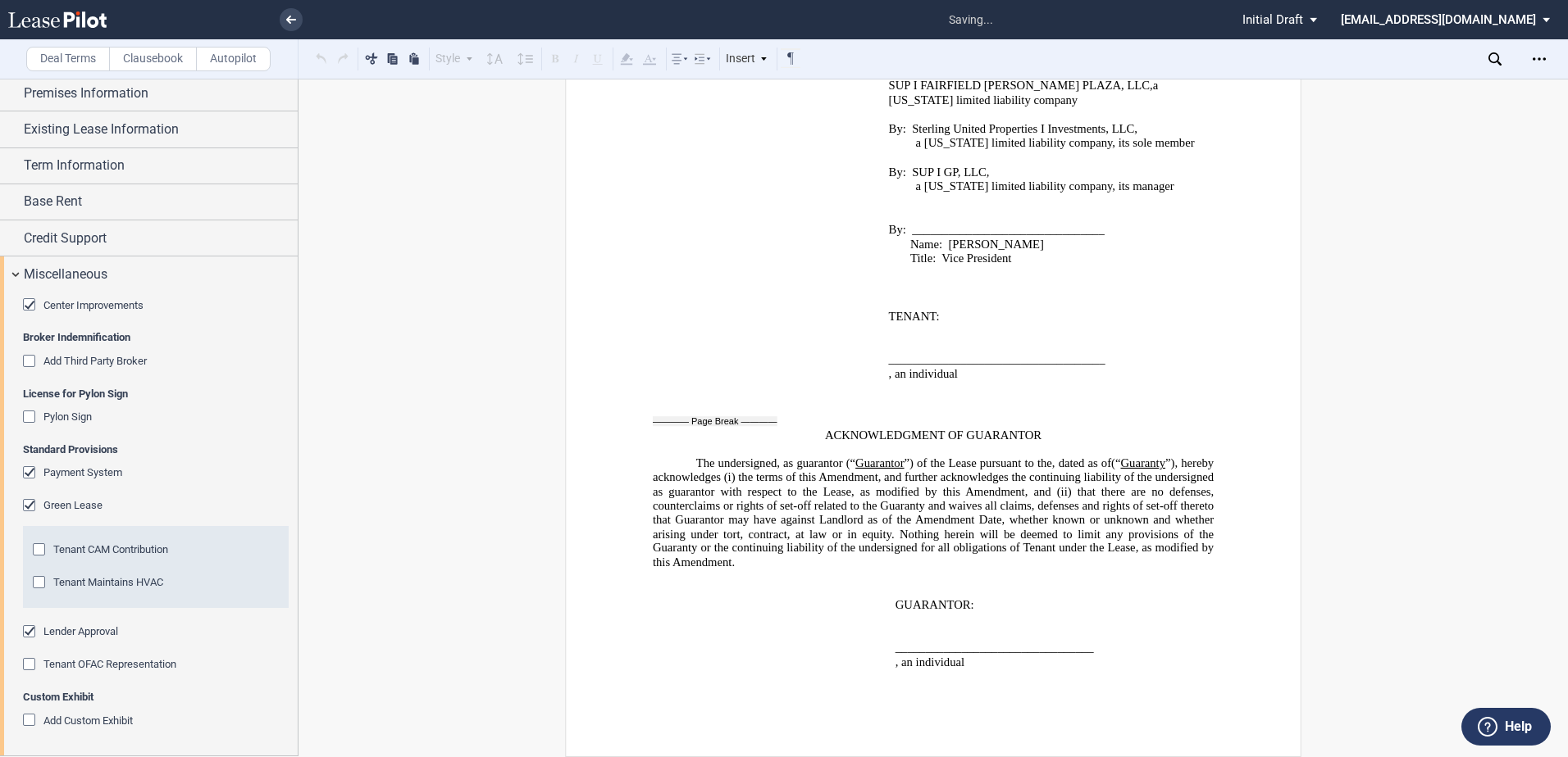
scroll to position [9, 0]
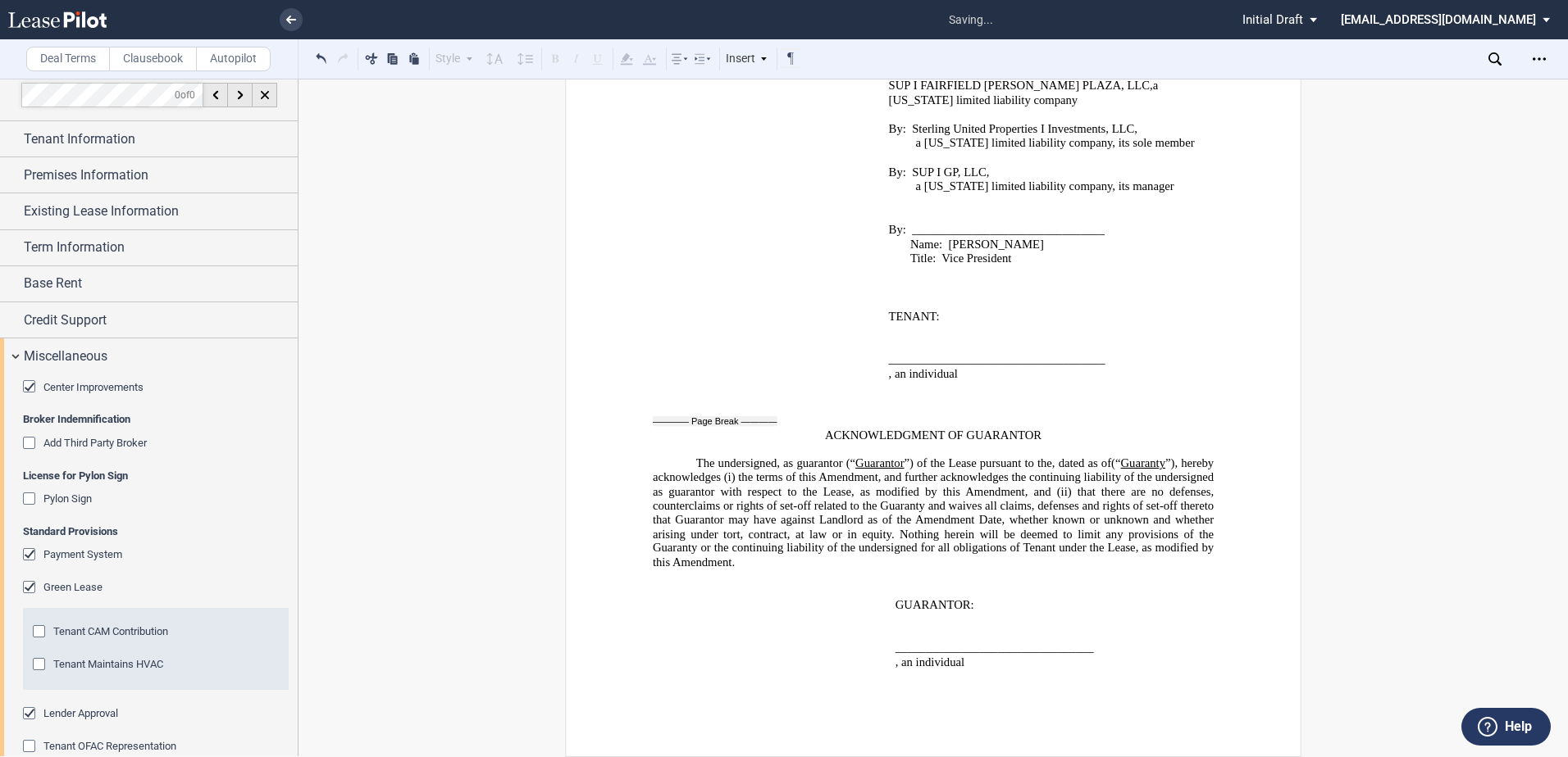
click at [27, 388] on div "Center Improvements" at bounding box center [30, 388] width 16 height 16
click at [35, 659] on div "Tenant Maintains HVAC" at bounding box center [41, 666] width 16 height 16
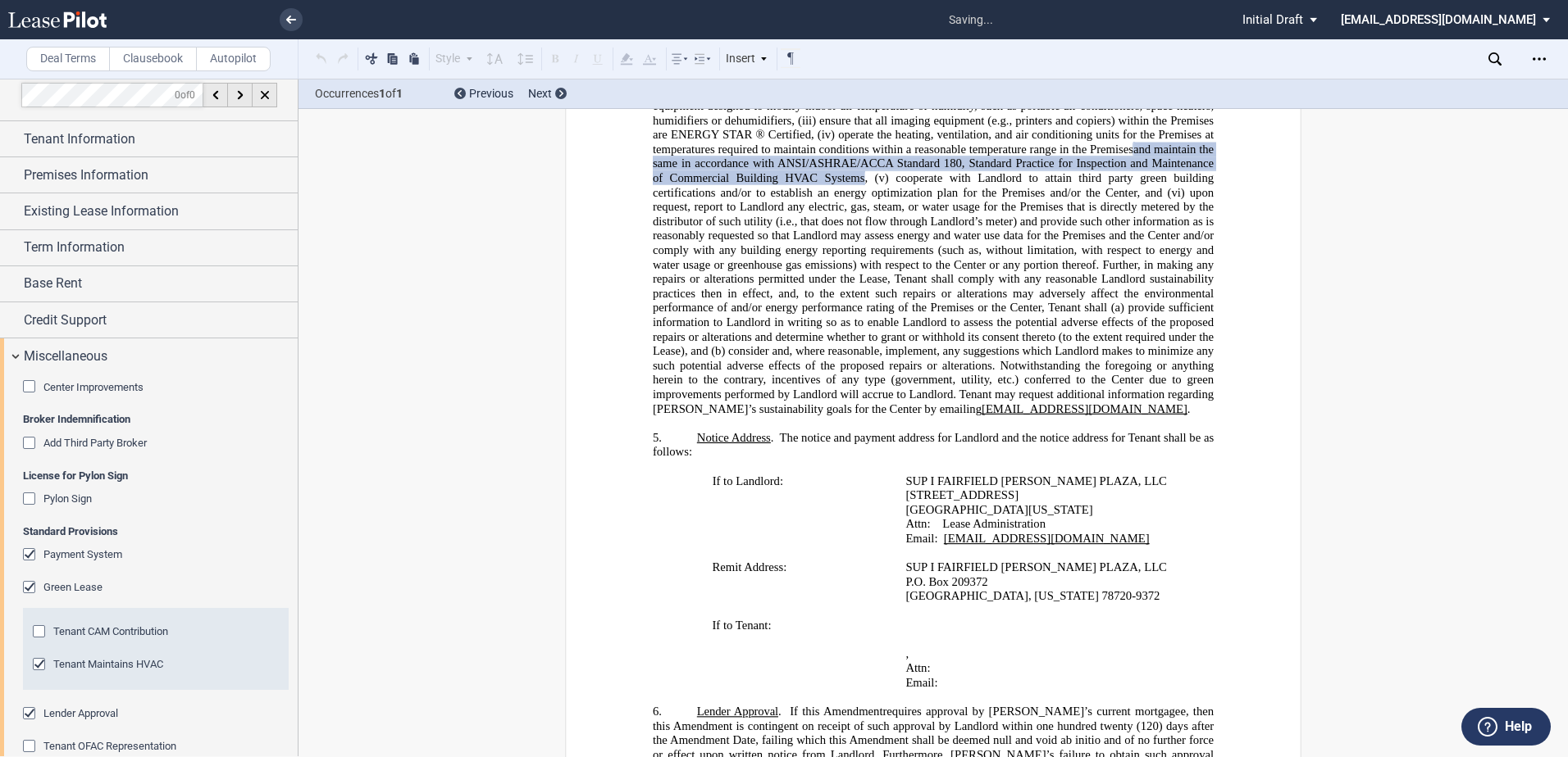
scroll to position [1400, 0]
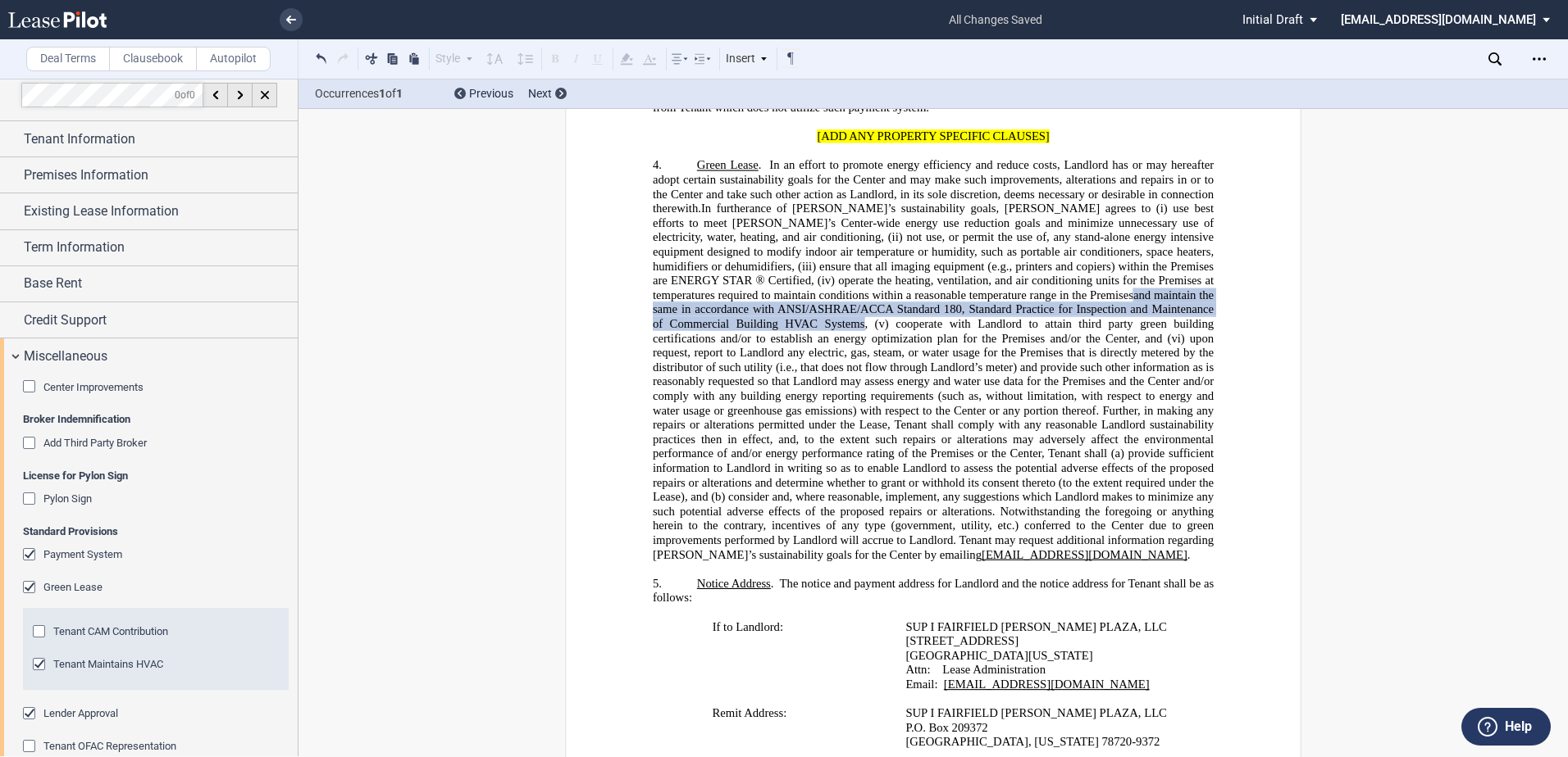
click at [36, 630] on div "Tenant CAM Contribution" at bounding box center [41, 633] width 16 height 16
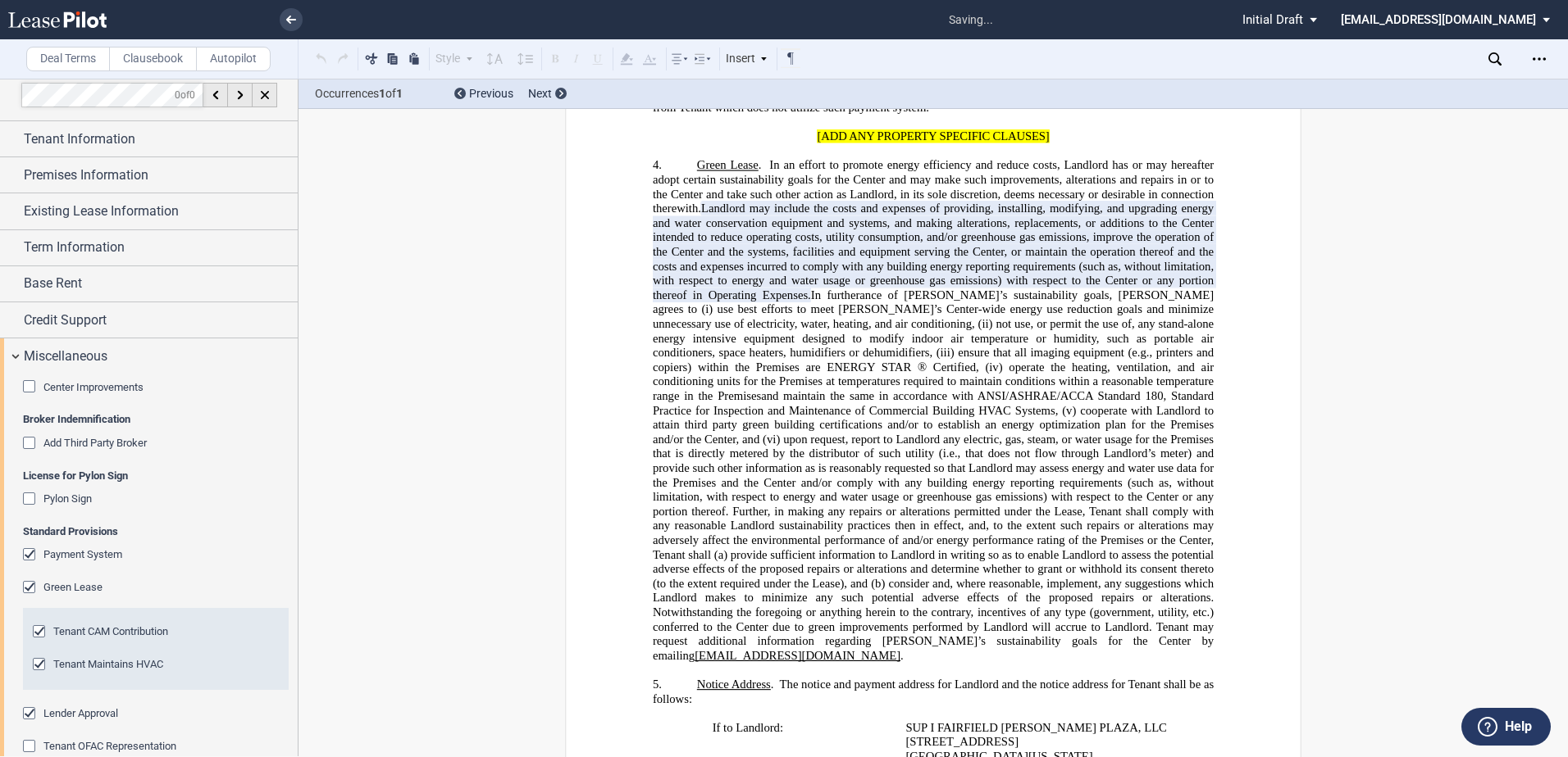
click at [36, 630] on div "Tenant CAM Contribution" at bounding box center [41, 633] width 16 height 16
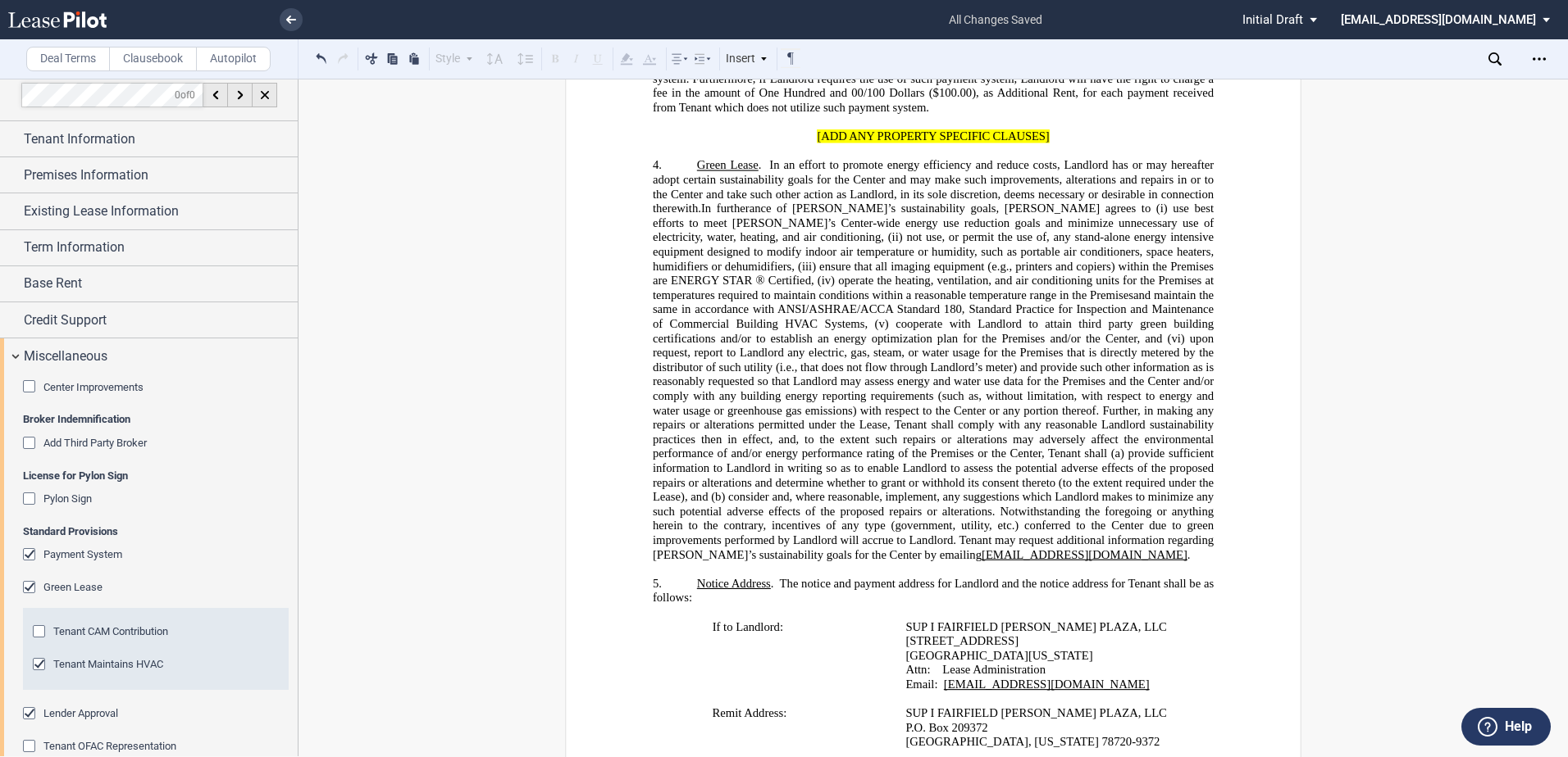
click at [151, 59] on label "Clausebook" at bounding box center [152, 59] width 88 height 25
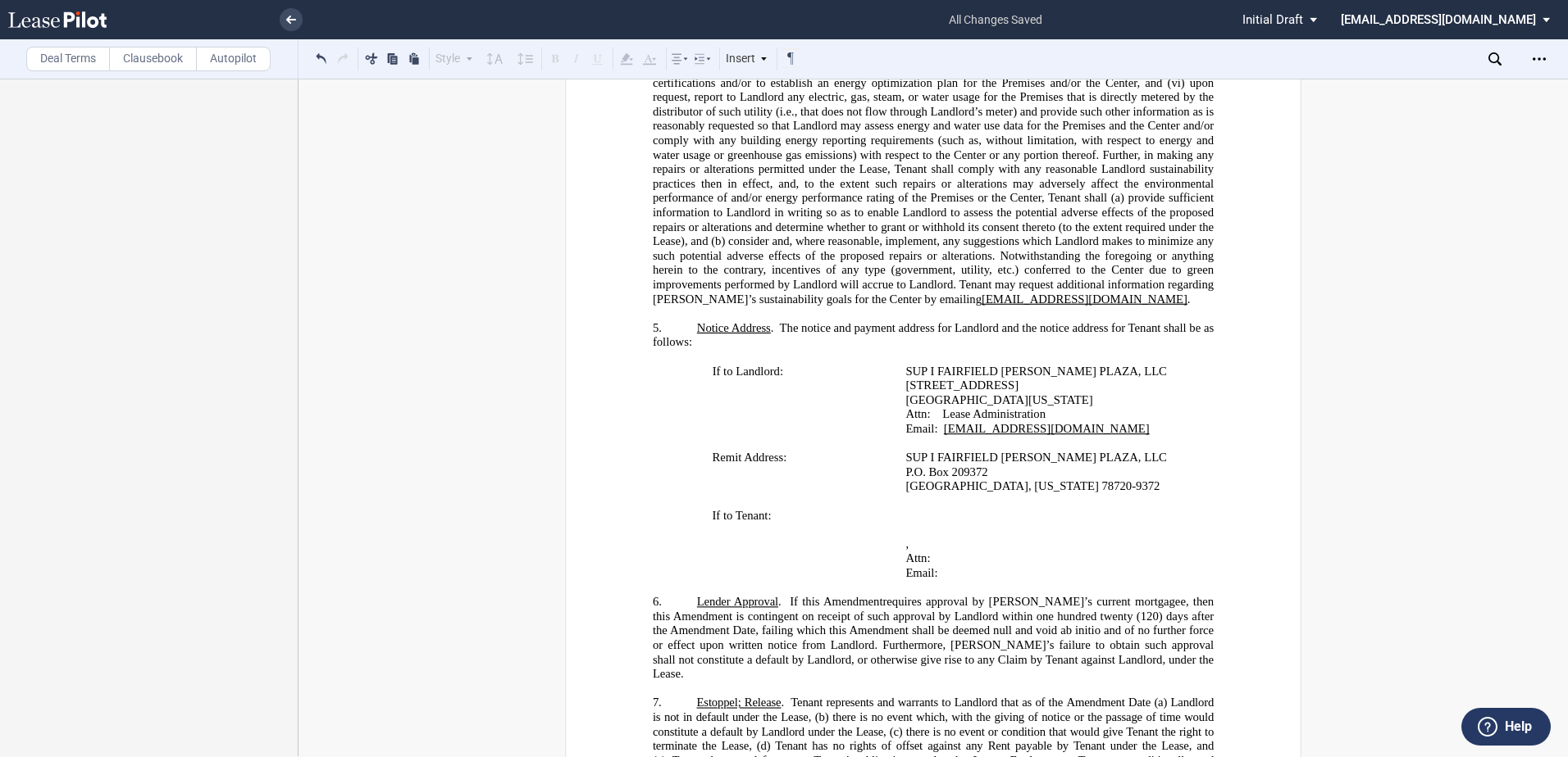
scroll to position [1809, 0]
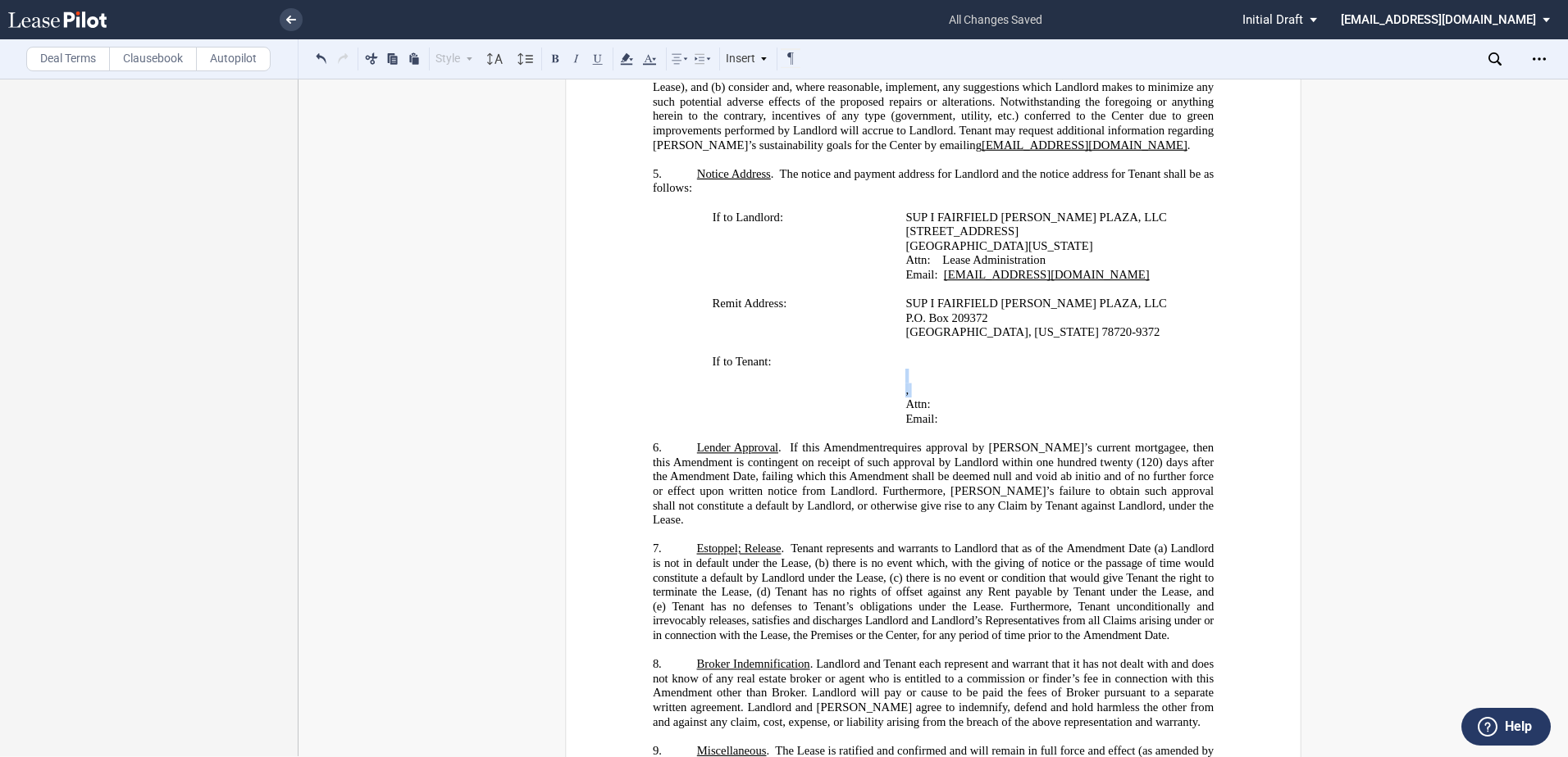
drag, startPoint x: 1140, startPoint y: 452, endPoint x: 899, endPoint y: 434, distance: 241.7
click at [899, 427] on td "﻿ ﻿ ﻿ ﻿ ﻿ ﻿ , ﻿ ﻿ ﻿ ﻿ Attn: ﻿ ﻿ Email: ﻿ ﻿" at bounding box center [1043, 391] width 290 height 72
click at [622, 56] on icon at bounding box center [626, 59] width 20 height 20
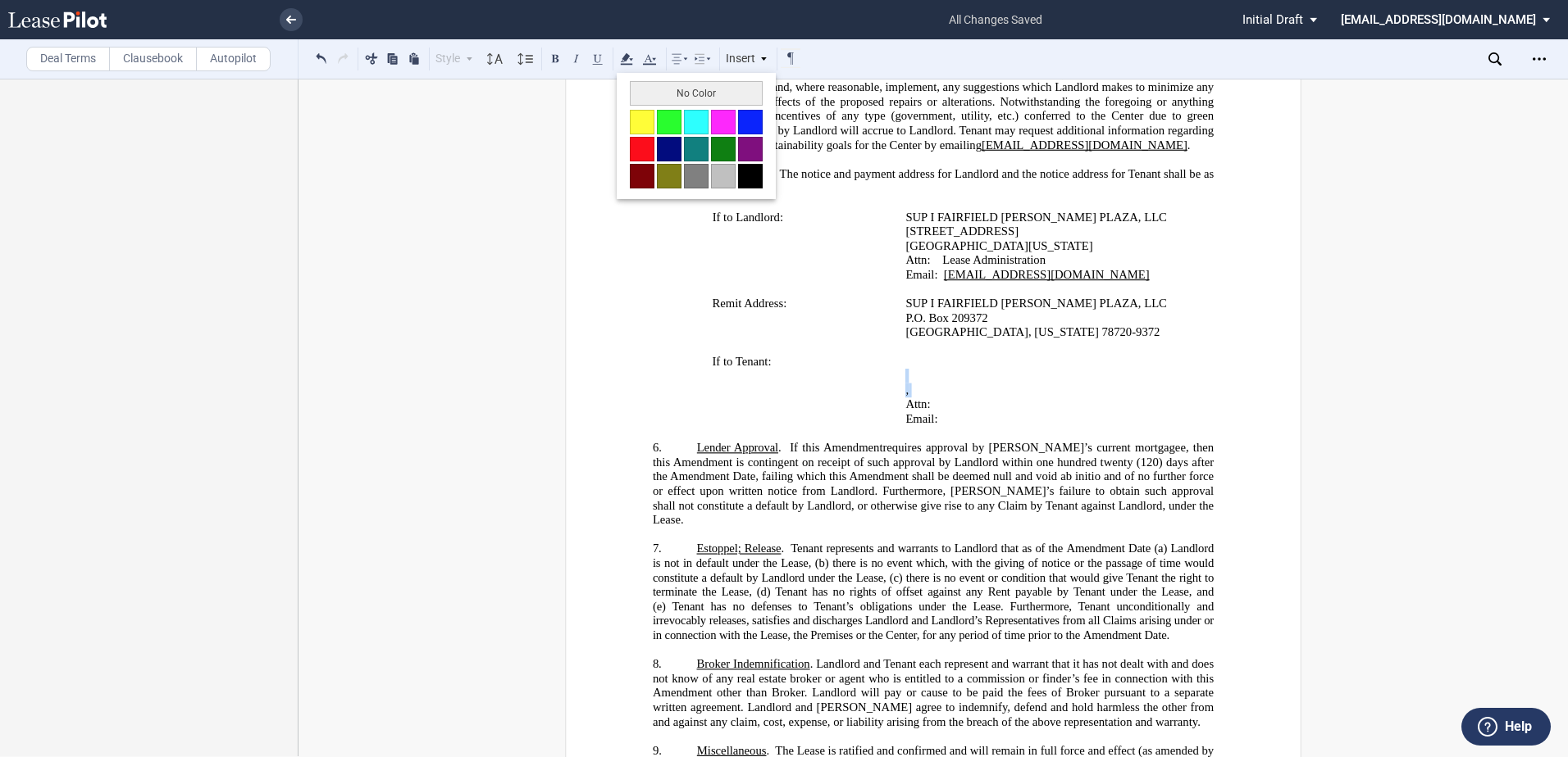
click at [632, 129] on button at bounding box center [642, 122] width 25 height 25
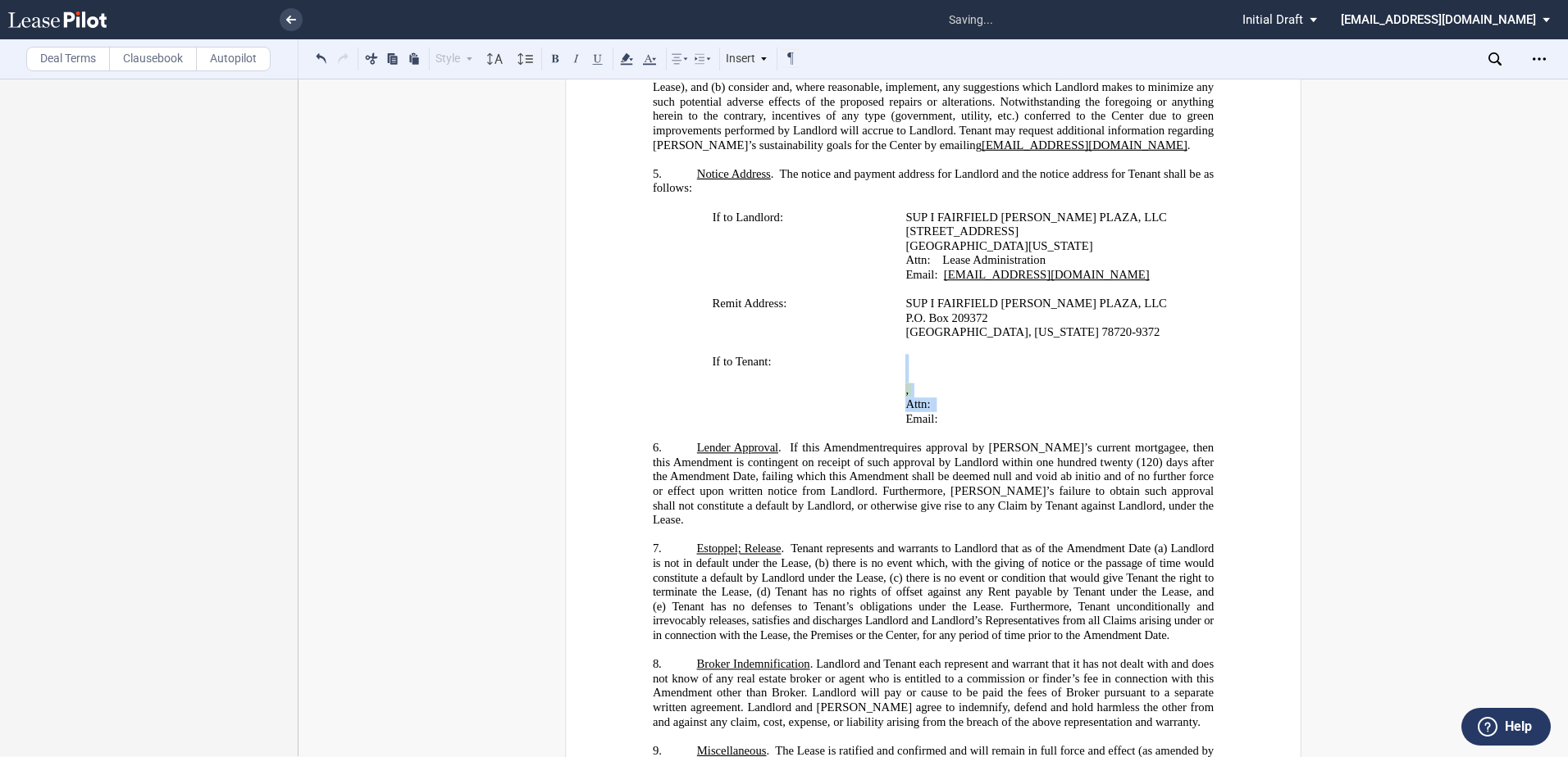
drag, startPoint x: 1042, startPoint y: 463, endPoint x: 893, endPoint y: 459, distance: 149.1
click at [893, 427] on tr "If to Tenant: ﻿ ﻿ ﻿ ﻿ ﻿ ﻿ , ﻿ ﻿ ﻿ ﻿ Attn: ﻿ ﻿ Email: ﻿ ﻿" at bounding box center [929, 391] width 521 height 72
click at [889, 427] on td "If to Tenant:" at bounding box center [783, 391] width 230 height 72
drag, startPoint x: 899, startPoint y: 463, endPoint x: 1027, endPoint y: 466, distance: 128.0
click at [1027, 427] on td "﻿ ﻿ ﻿ ﻿ ﻿ ﻿ , ﻿ ﻿ ﻿ ﻿ Attn: ﻿ ﻿ Email: ﻿ ﻿" at bounding box center [1043, 391] width 290 height 72
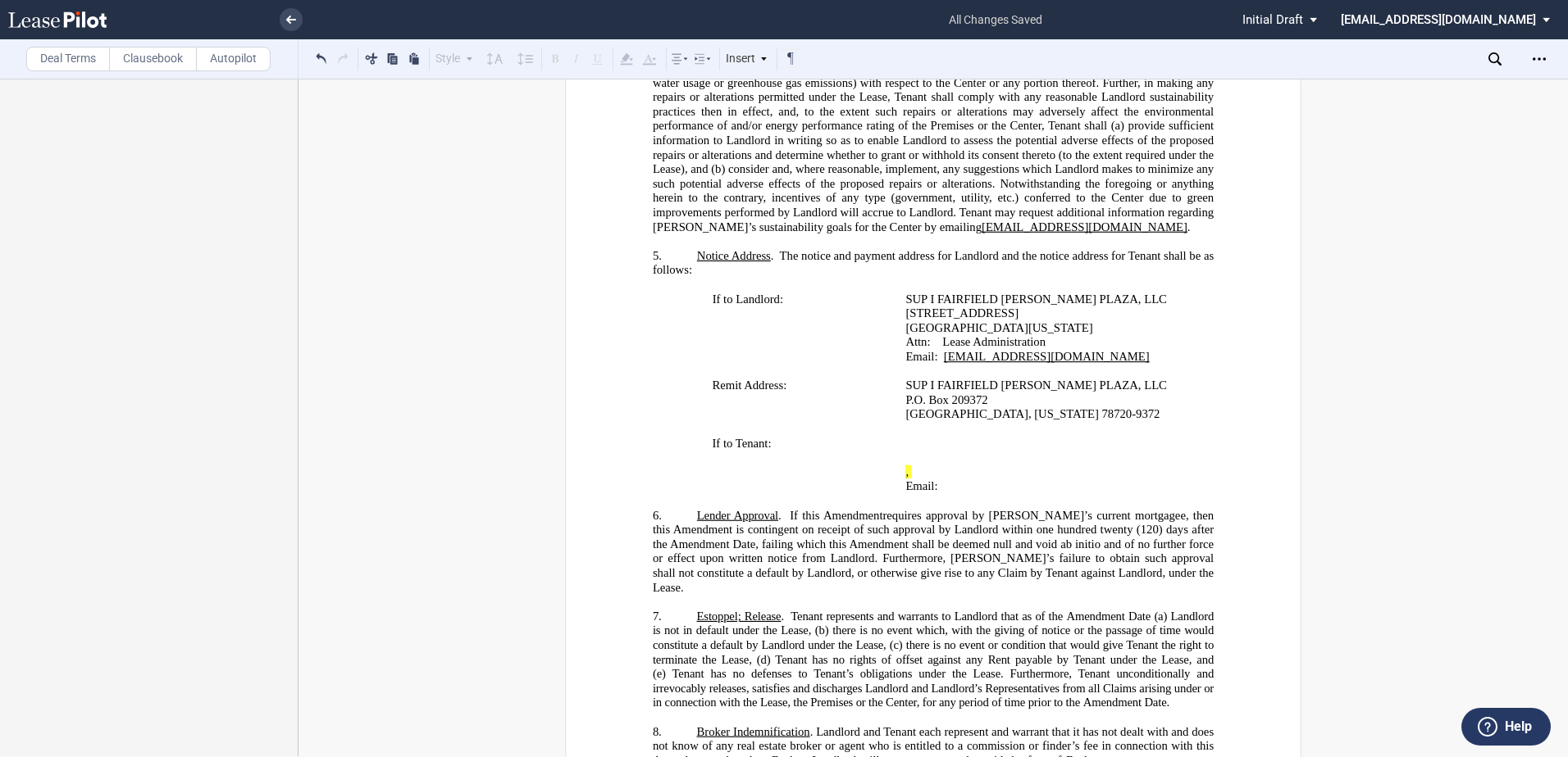
scroll to position [1153, 0]
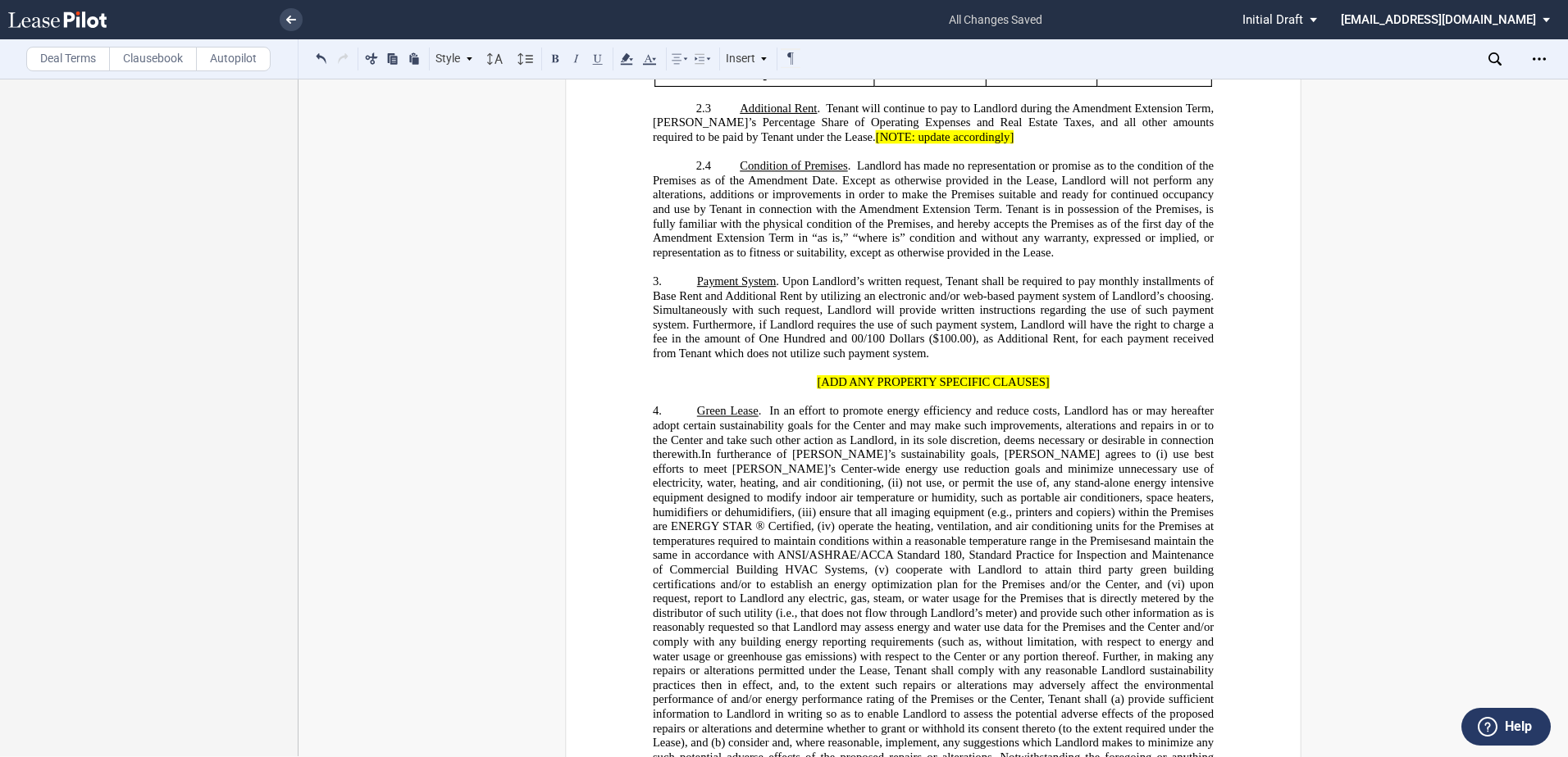
drag, startPoint x: 735, startPoint y: 450, endPoint x: 1038, endPoint y: 451, distance: 303.0
click at [1038, 405] on p "﻿" at bounding box center [934, 397] width 561 height 15
drag, startPoint x: 1048, startPoint y: 443, endPoint x: 739, endPoint y: 441, distance: 309.0
click at [739, 390] on p "[ADD ANY PROPERTY SPECIFIC CLAUSES]" at bounding box center [934, 383] width 561 height 15
drag, startPoint x: 739, startPoint y: 441, endPoint x: 728, endPoint y: 446, distance: 12.1
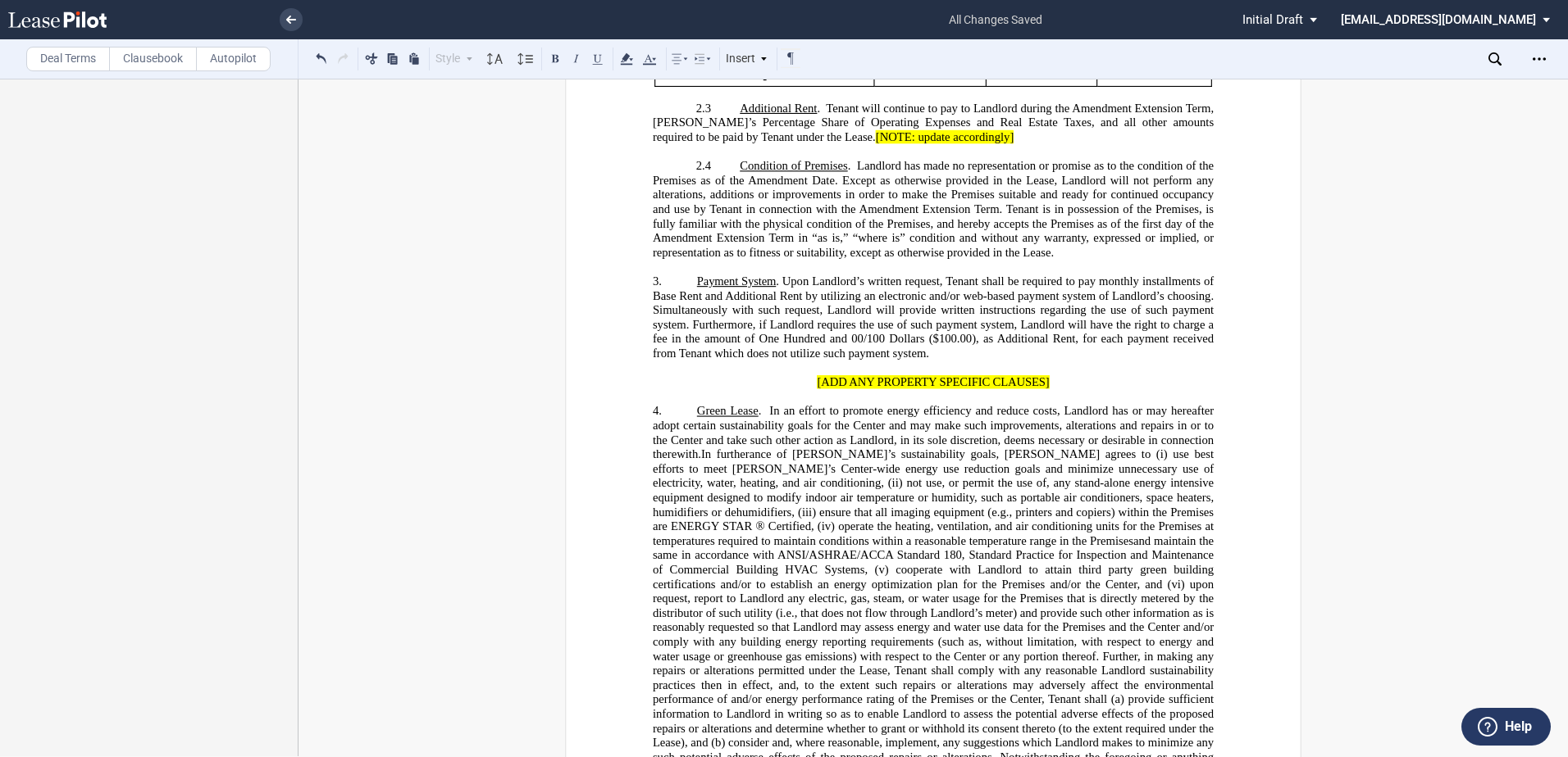
click at [728, 390] on p "[ADD ANY PROPERTY SPECIFIC CLAUSES]" at bounding box center [934, 383] width 561 height 15
drag, startPoint x: 754, startPoint y: 440, endPoint x: 1123, endPoint y: 448, distance: 369.1
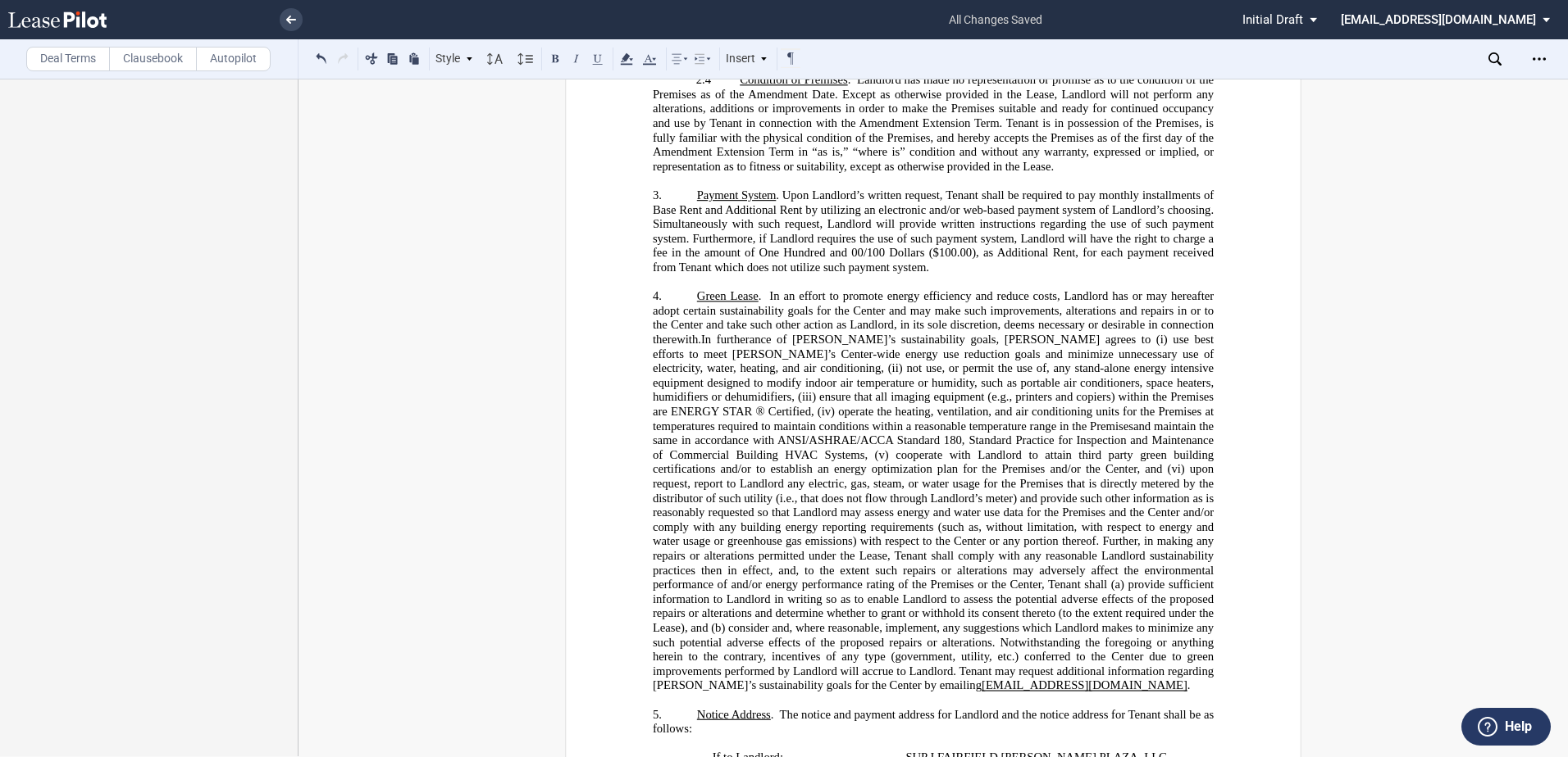
scroll to position [1235, 0]
click at [680, 359] on p "4. Green Lease . In an effort to promote energy efficiency and reduce costs, La…" at bounding box center [934, 495] width 561 height 404
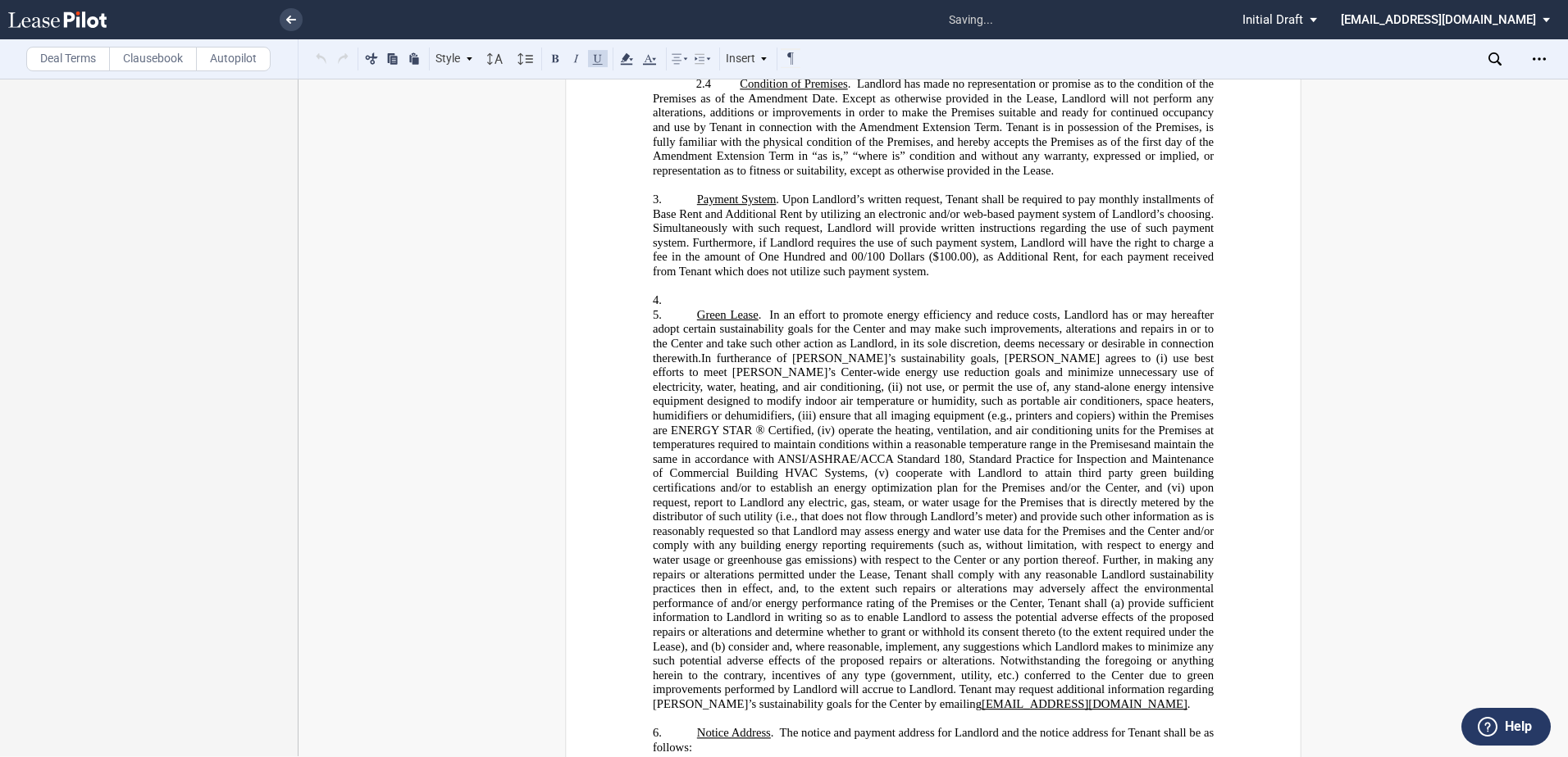
click at [696, 308] on p "4. ﻿" at bounding box center [934, 301] width 561 height 15
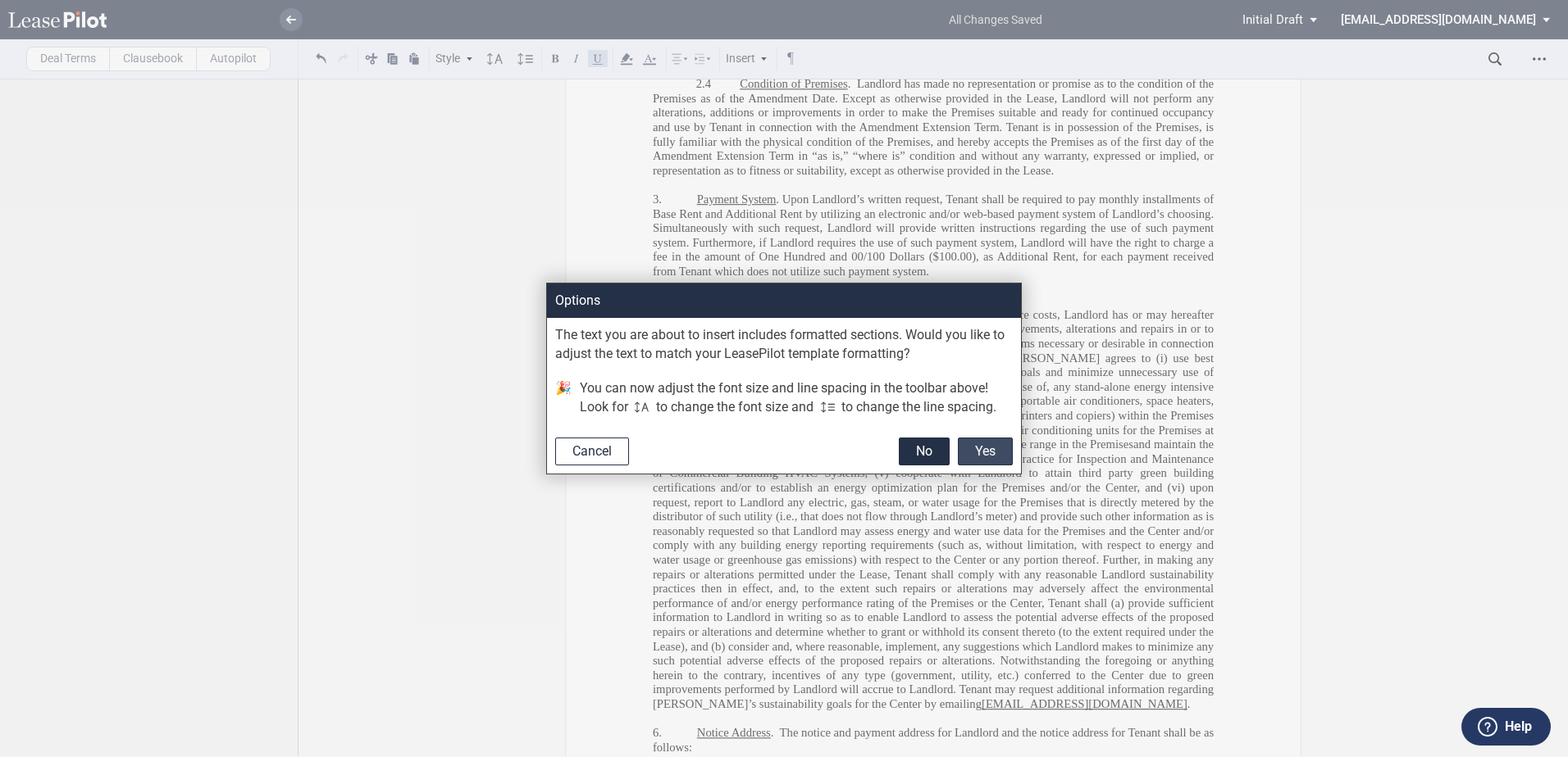
click at [992, 452] on button "Yes" at bounding box center [986, 451] width 55 height 27
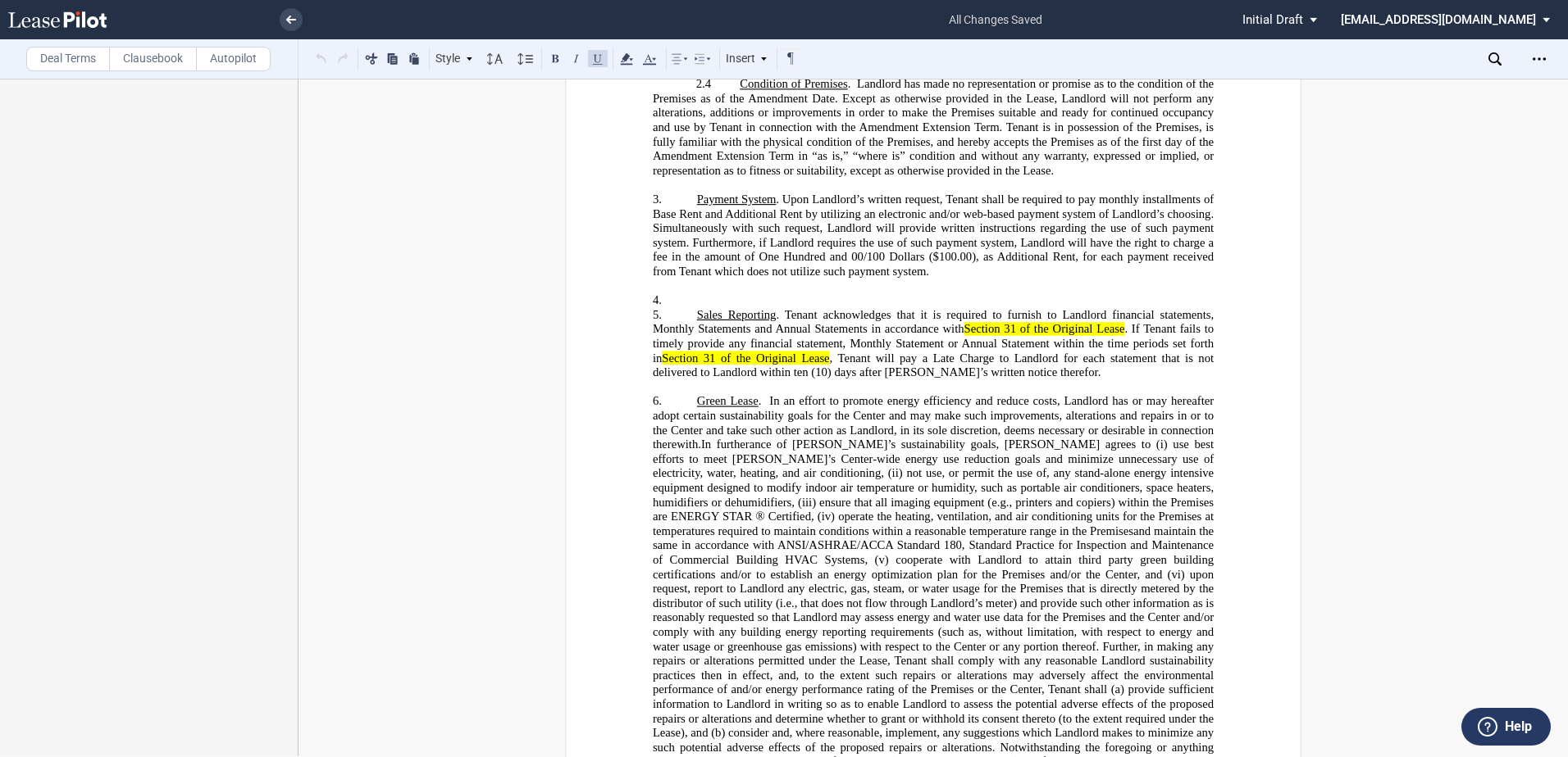
click at [689, 308] on p "4. ﻿" at bounding box center [934, 301] width 561 height 15
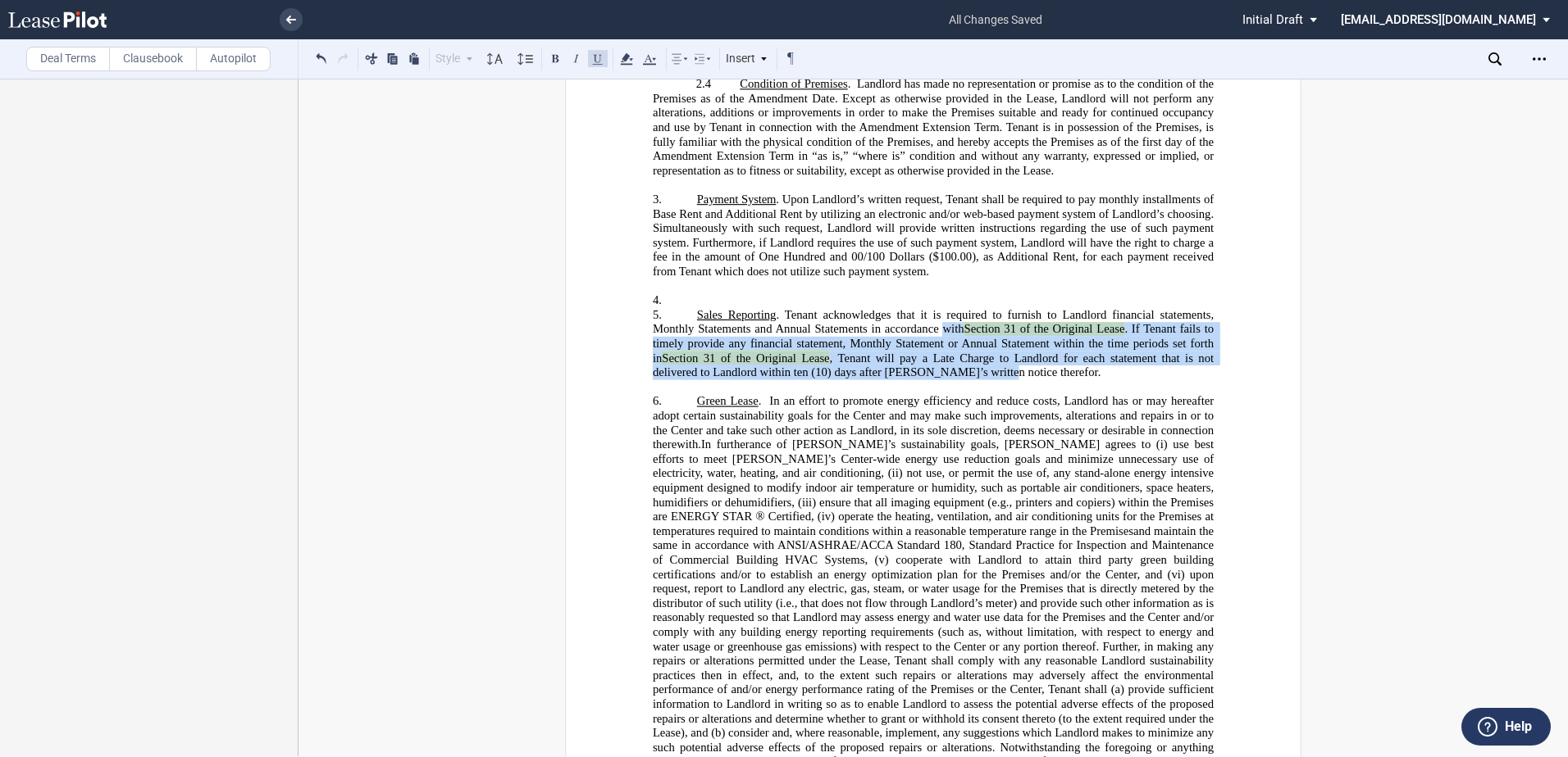
drag, startPoint x: 938, startPoint y: 386, endPoint x: 939, endPoint y: 424, distance: 38.0
click at [939, 379] on span "Sales Reporting . Tenant acknowledges that it is required to furnish to Landlor…" at bounding box center [935, 343] width 564 height 71
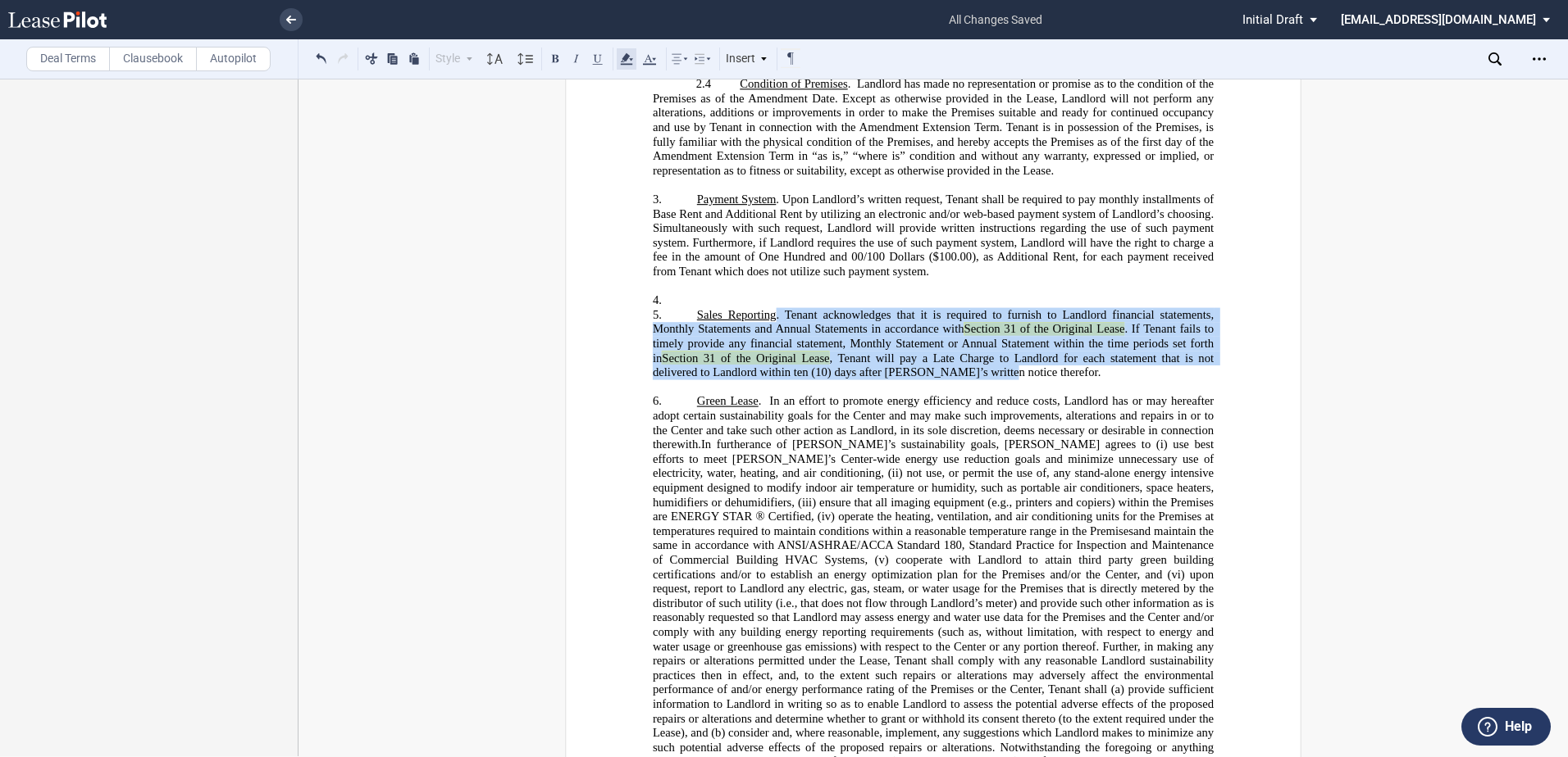
click at [635, 57] on icon at bounding box center [626, 59] width 20 height 20
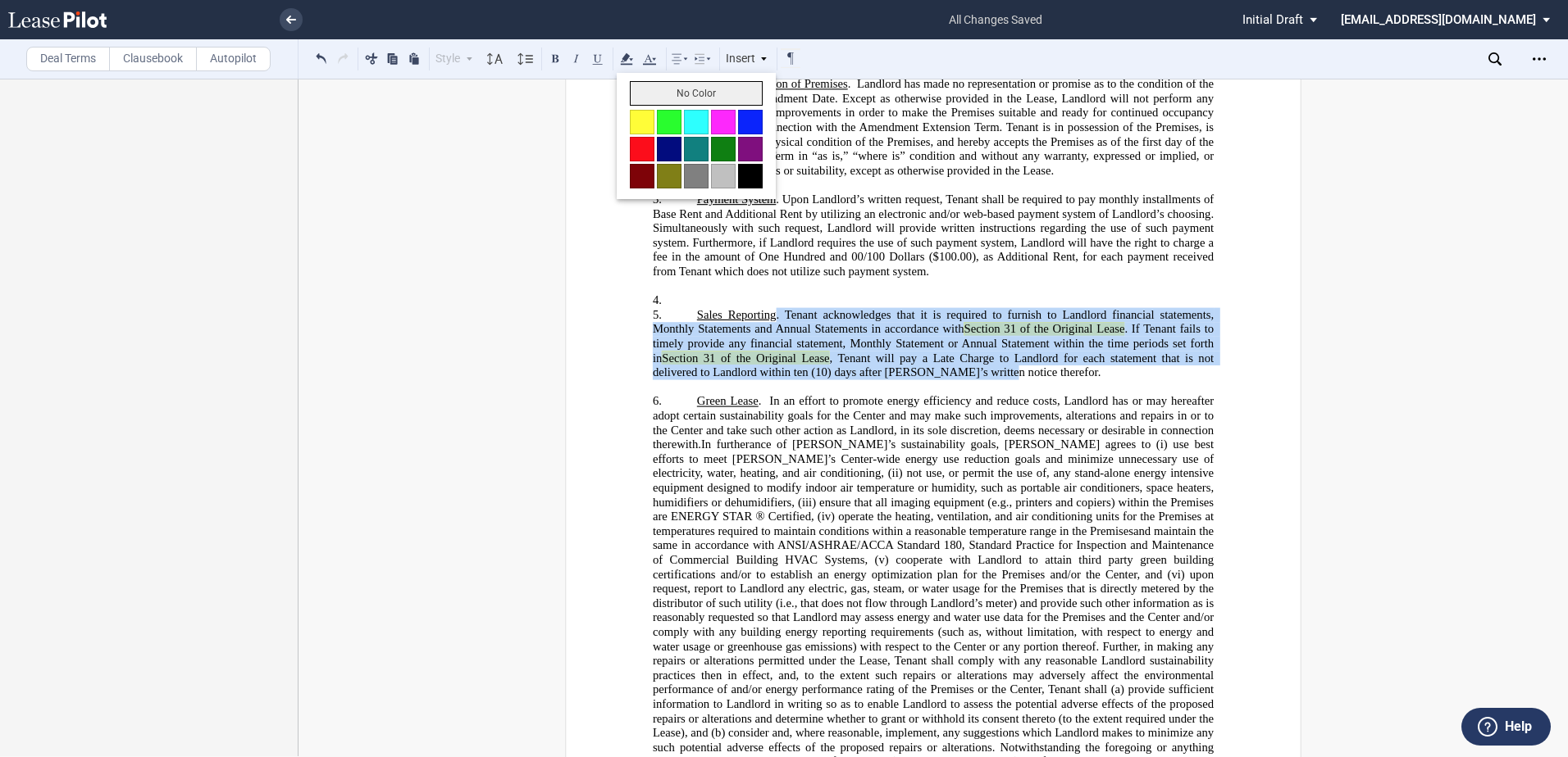
click at [635, 97] on button "No Color" at bounding box center [696, 94] width 133 height 25
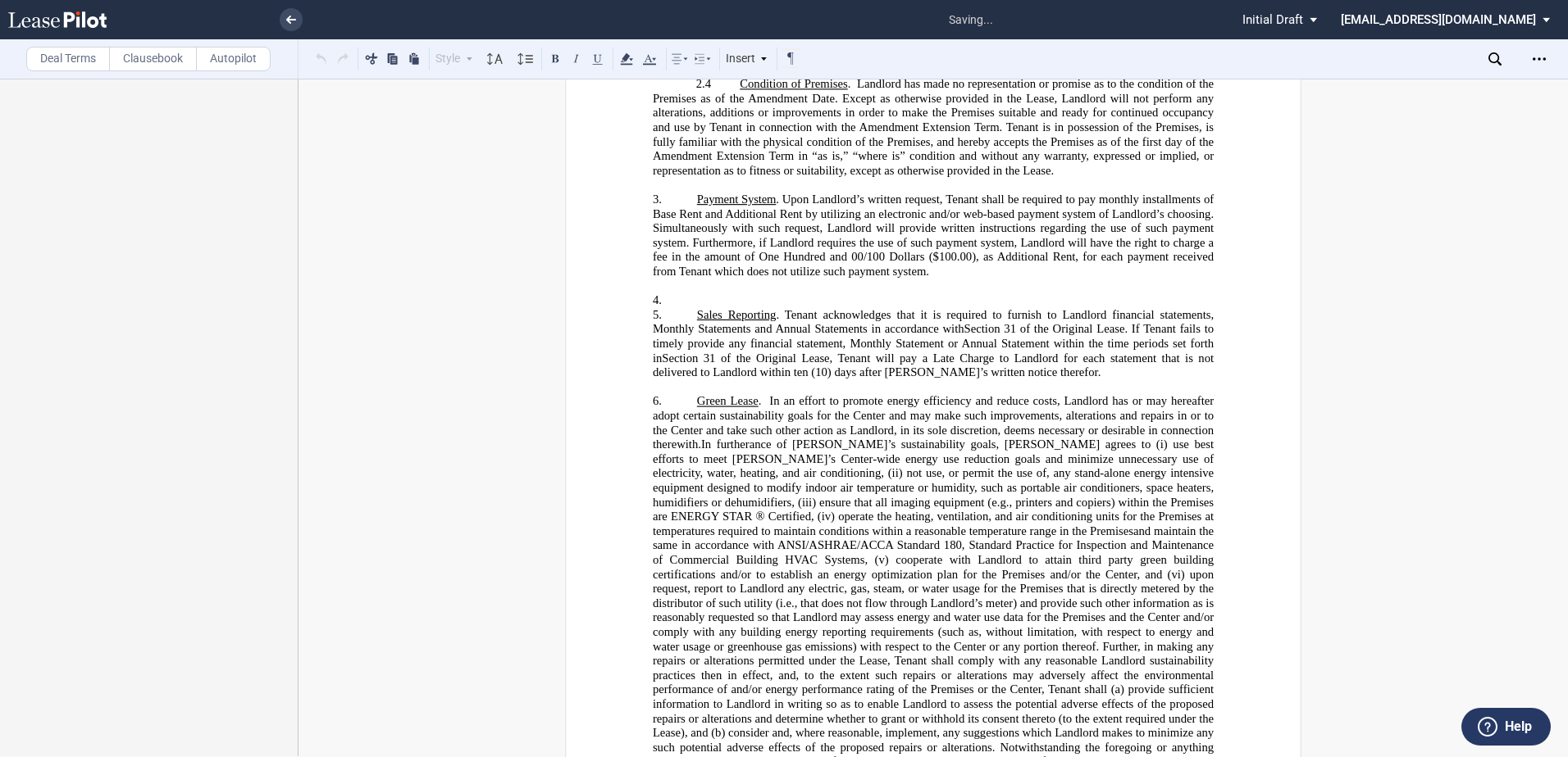
click at [500, 343] on div "﻿ ﻿ ﻿ ﻿ AMENDMENT TO LEASE AGREEMENT ﻿ THIS ﻿ ﻿ ﻿ ﻿ AMENDMENT TO LEASE AGREEMEN…" at bounding box center [933, 618] width 1270 height 3444
click at [686, 308] on p "4. ﻿" at bounding box center [934, 301] width 561 height 15
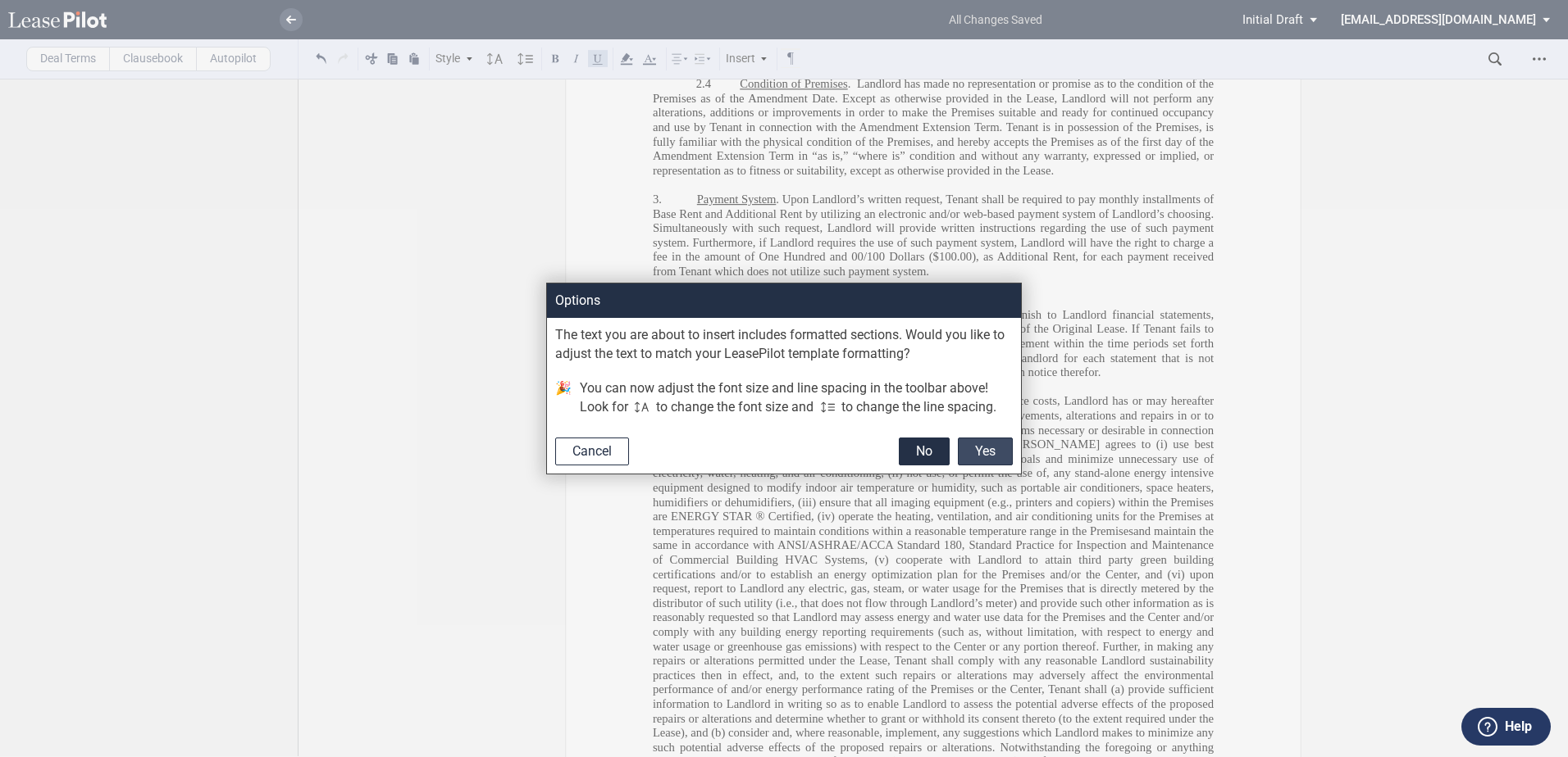
click at [1003, 452] on button "Yes" at bounding box center [986, 451] width 55 height 27
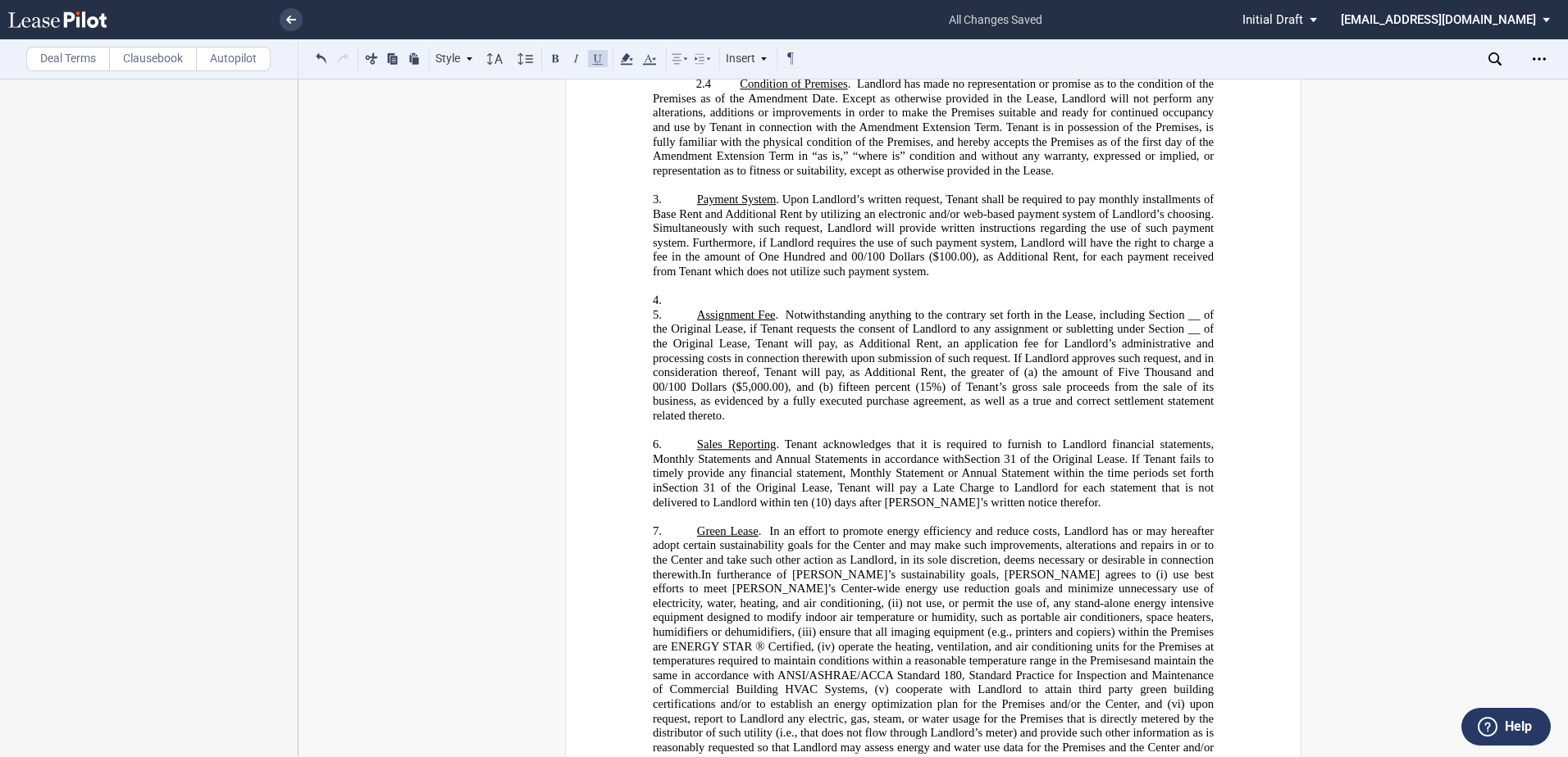
click at [1184, 336] on span "Notwithstanding anything to the contrary set forth in the Lease, including Sect…" at bounding box center [935, 322] width 564 height 27
click at [1185, 388] on span "f Tenant requests the consent of Landlord to any assignment or subletting under…" at bounding box center [935, 373] width 564 height 100
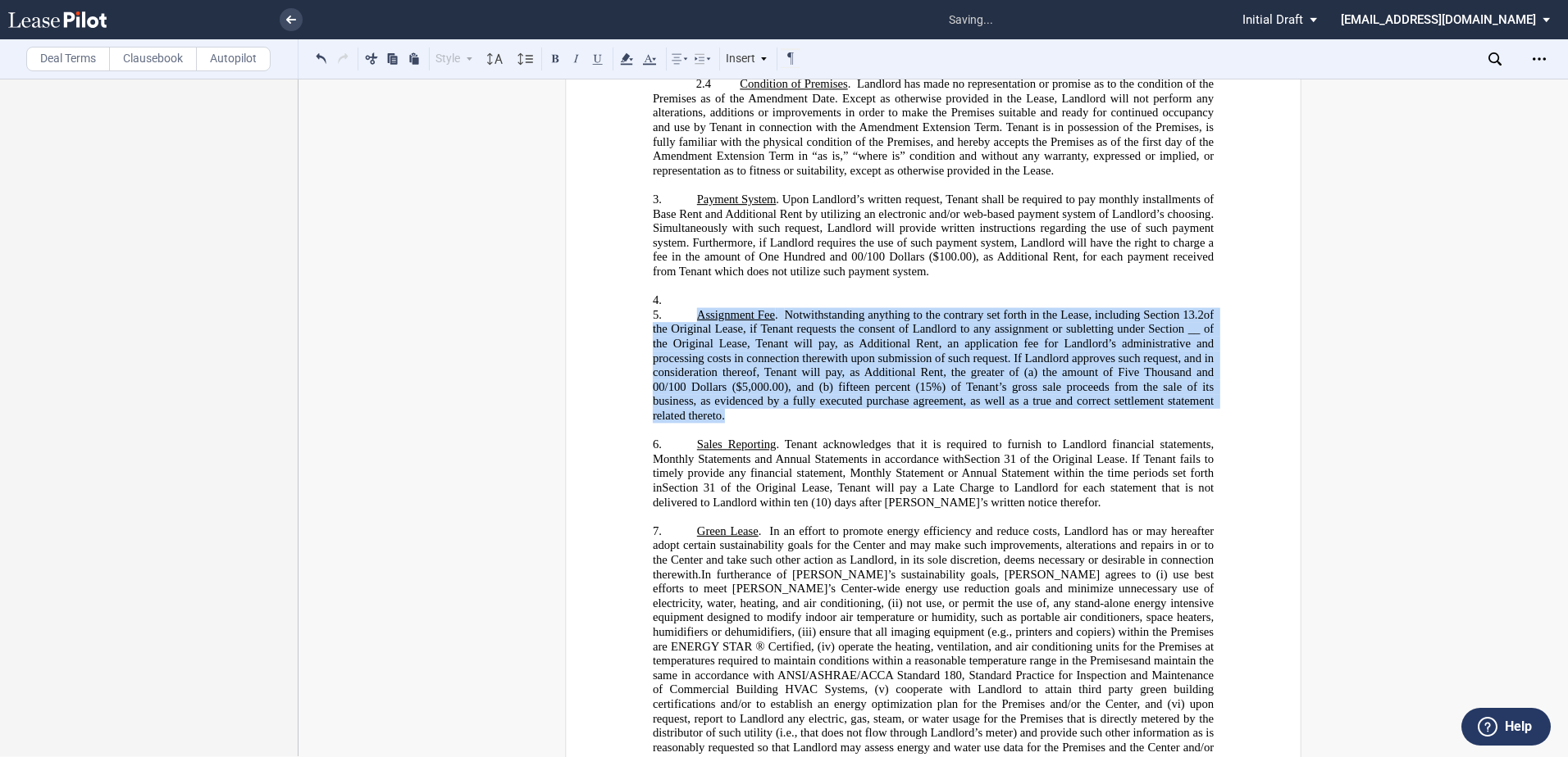
click at [1185, 388] on span "f Tenant requests the consent of Landlord to any assignment or subletting under…" at bounding box center [935, 373] width 564 height 100
click at [1184, 387] on span "f Tenant requests the consent of Landlord to any assignment or subletting under…" at bounding box center [935, 373] width 564 height 100
click at [1187, 387] on span "f Tenant requests the consent of Landlord to any assignment or subletting under…" at bounding box center [935, 373] width 564 height 100
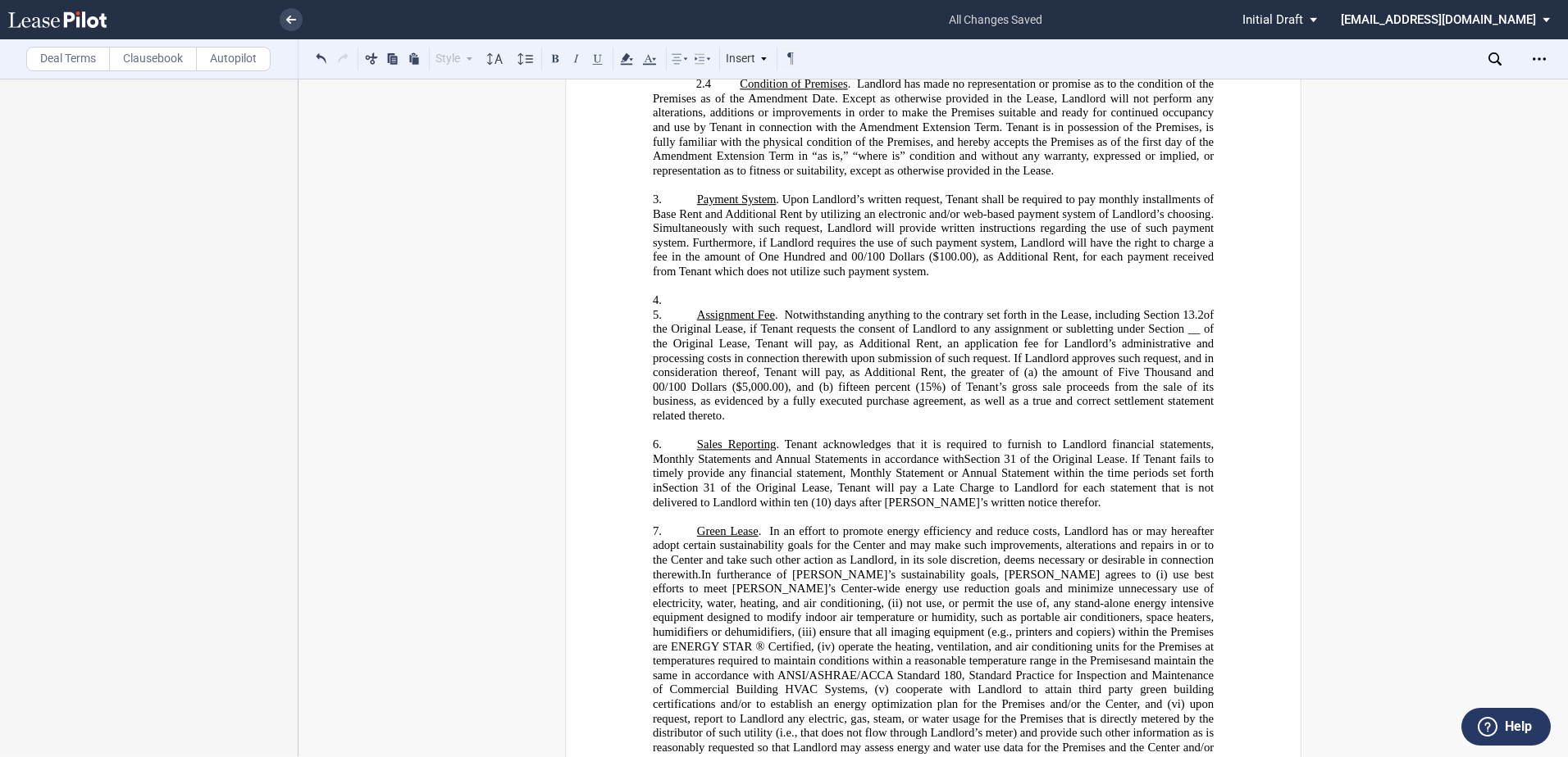
click at [1187, 387] on span "f Tenant requests the consent of Landlord to any assignment or subletting under…" at bounding box center [935, 373] width 564 height 100
click at [1188, 387] on span "f Tenant requests the consent of Landlord to any assignment or subletting under…" at bounding box center [935, 373] width 564 height 100
click at [1203, 336] on span "Notwithstanding anything to the contrary set forth in the Lease, including Sect…" at bounding box center [935, 322] width 564 height 27
click at [688, 308] on p "4. ﻿" at bounding box center [934, 301] width 561 height 15
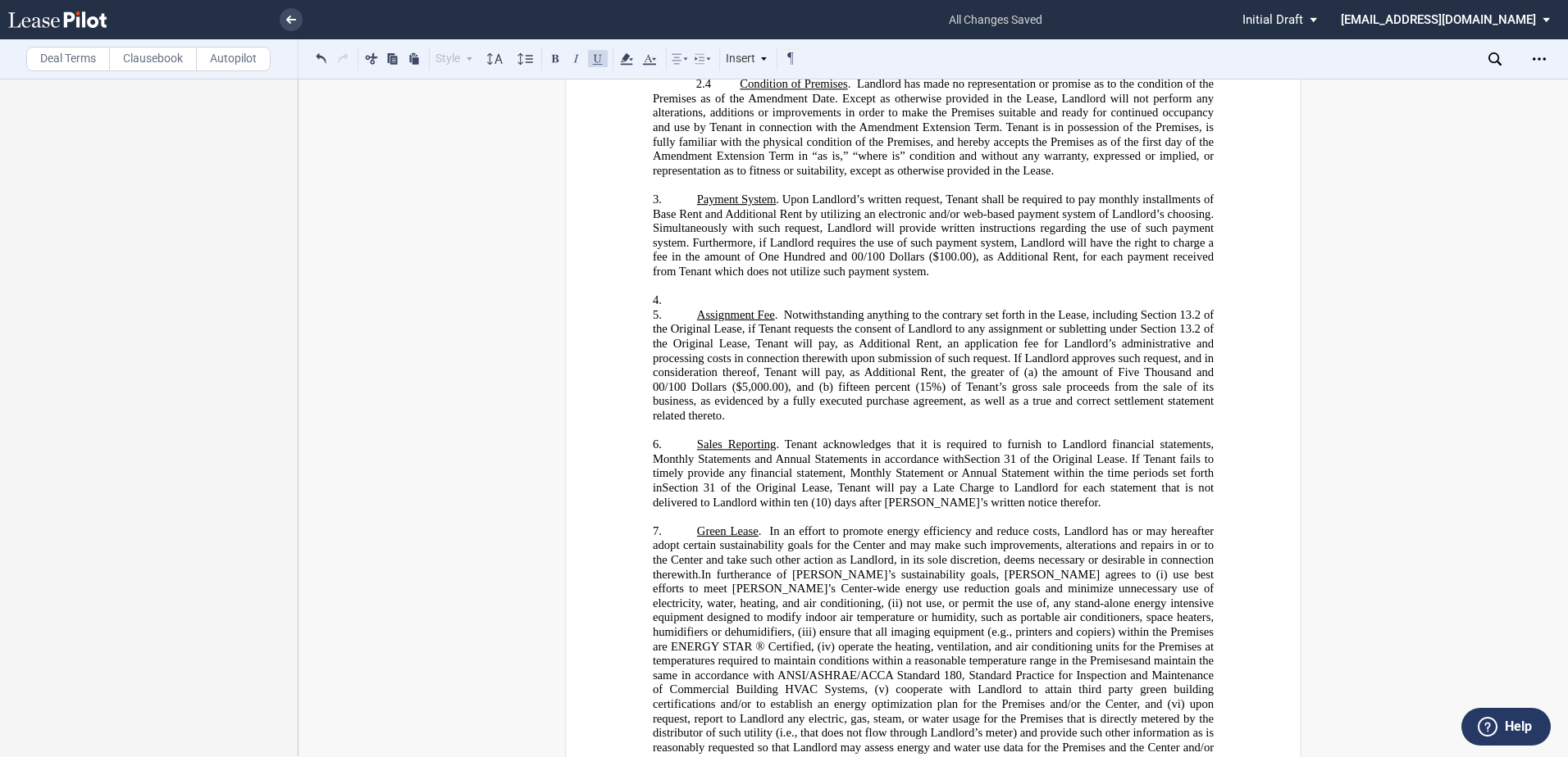
click at [771, 610] on span "use best efforts to meet [PERSON_NAME]’s Center-wide energy use reduction goals…" at bounding box center [935, 589] width 564 height 43
click at [778, 322] on span at bounding box center [780, 315] width 6 height 14
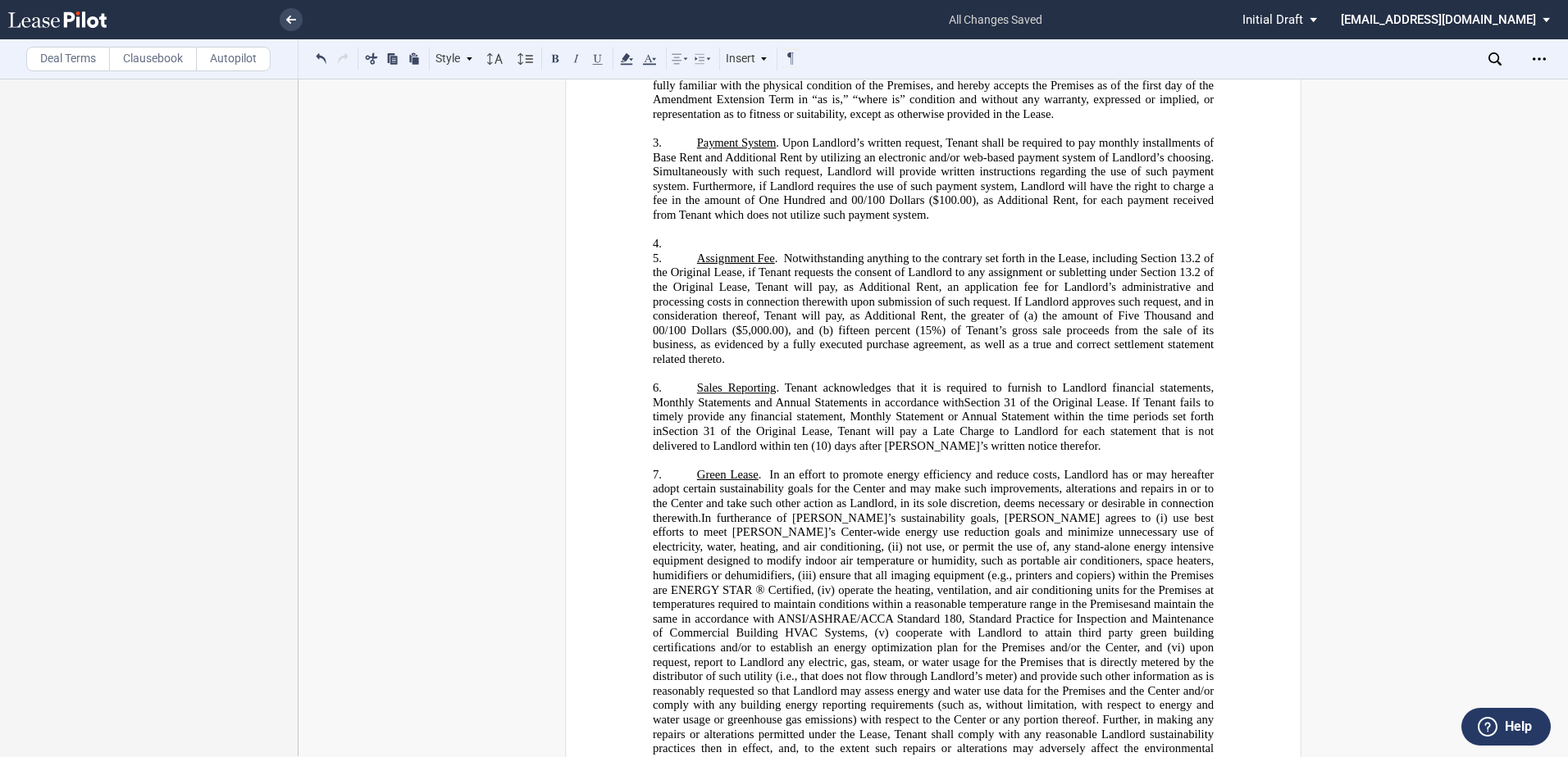
scroll to position [1317, 0]
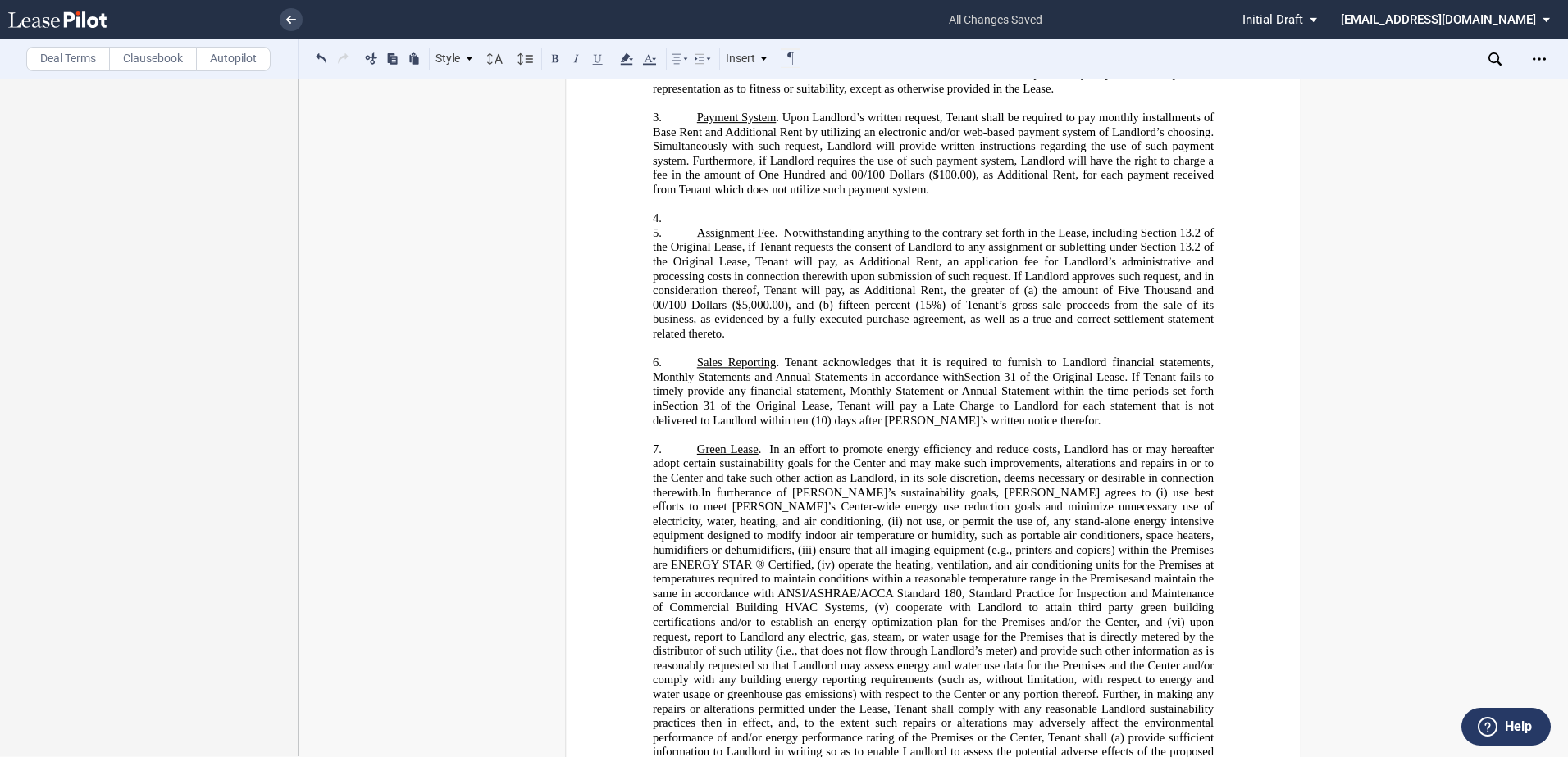
click at [690, 226] on p "4. ﻿" at bounding box center [934, 219] width 561 height 15
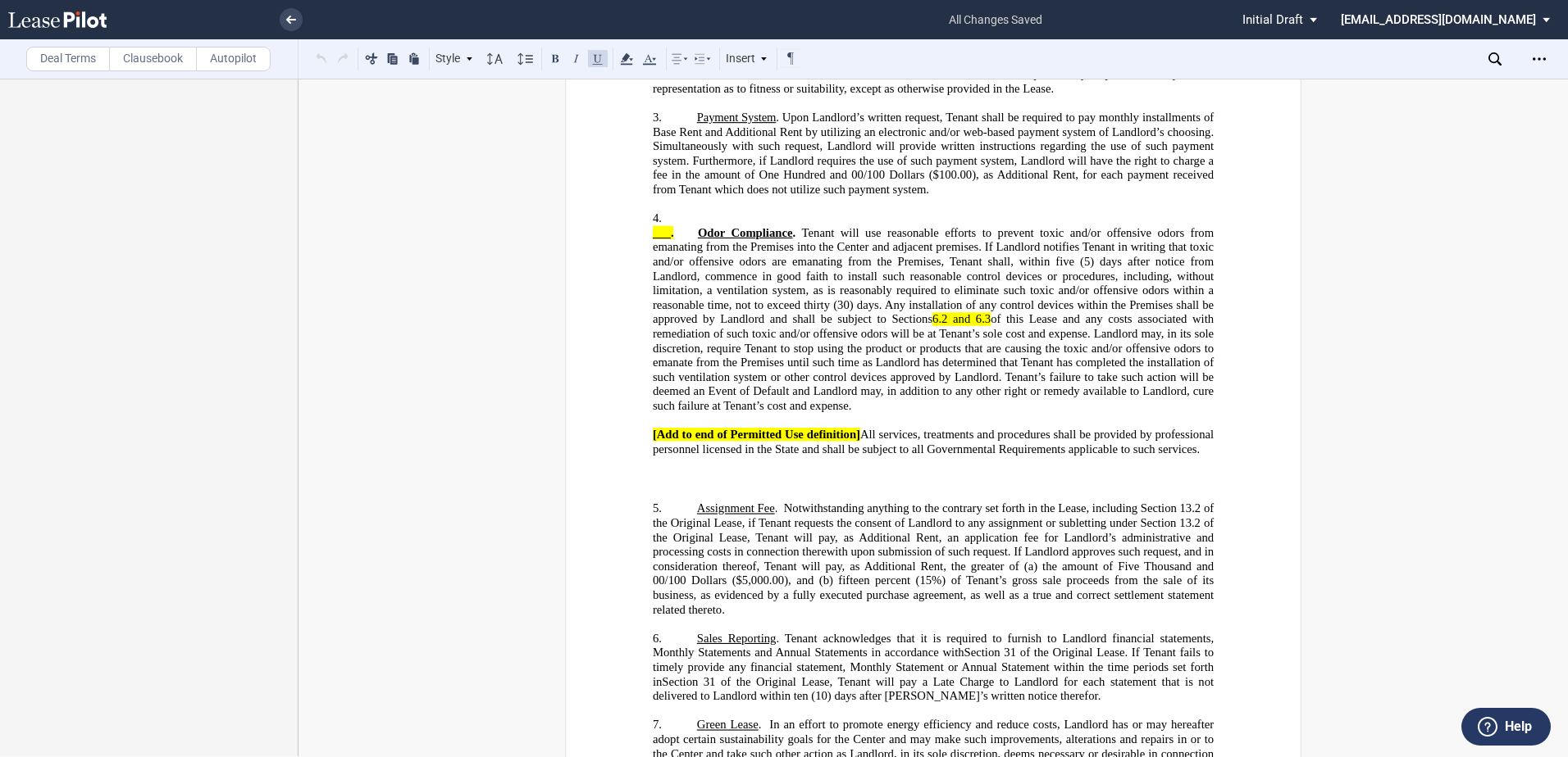
click at [698, 240] on span "Odor Compliance" at bounding box center [745, 233] width 95 height 14
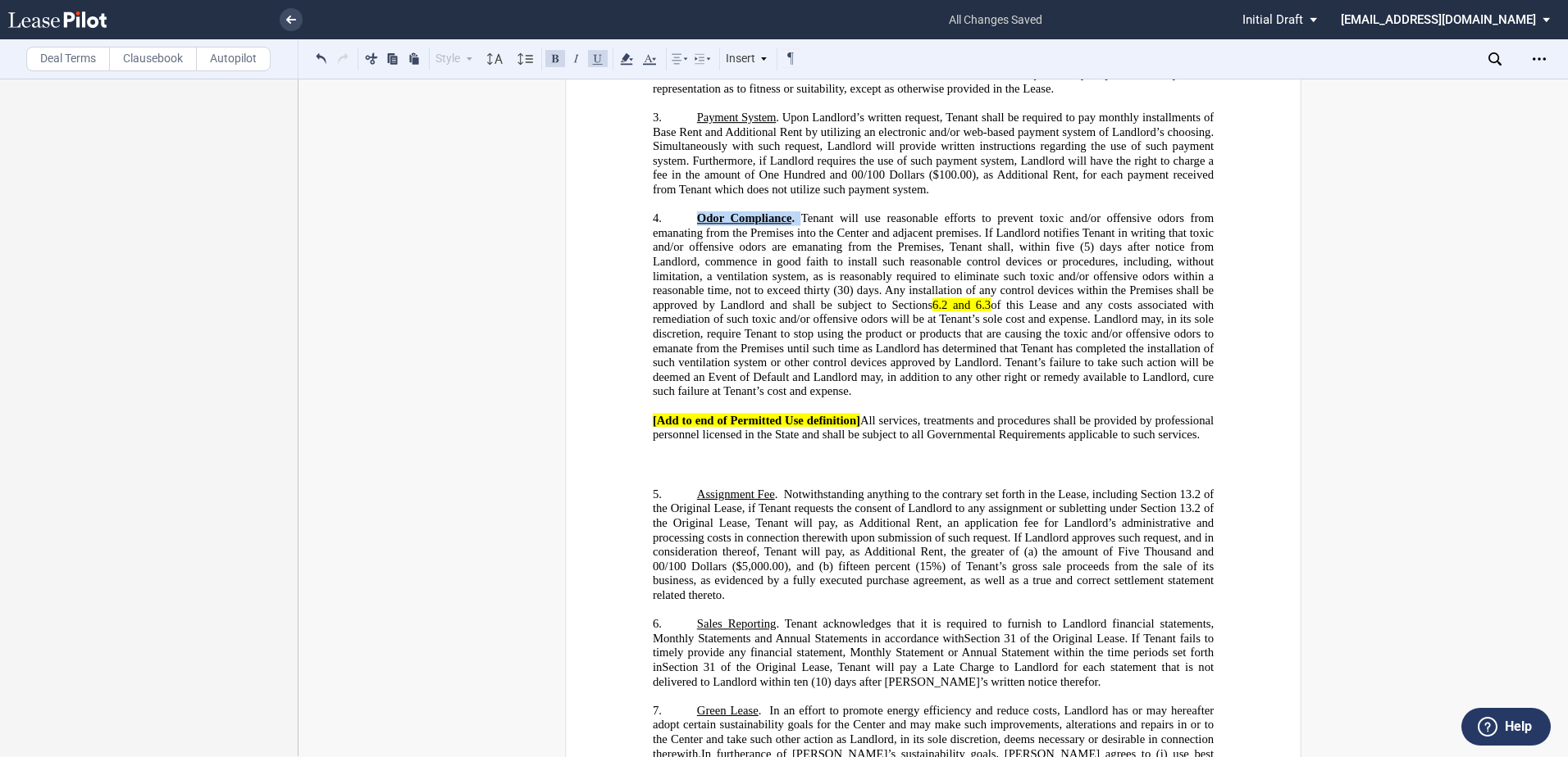
drag, startPoint x: 687, startPoint y: 273, endPoint x: 795, endPoint y: 277, distance: 108.1
click at [795, 277] on p "4. ﻿ Odor Compliance . Tenant will use reasonable efforts to prevent toxic and/…" at bounding box center [934, 305] width 561 height 187
click at [555, 58] on button at bounding box center [555, 58] width 20 height 20
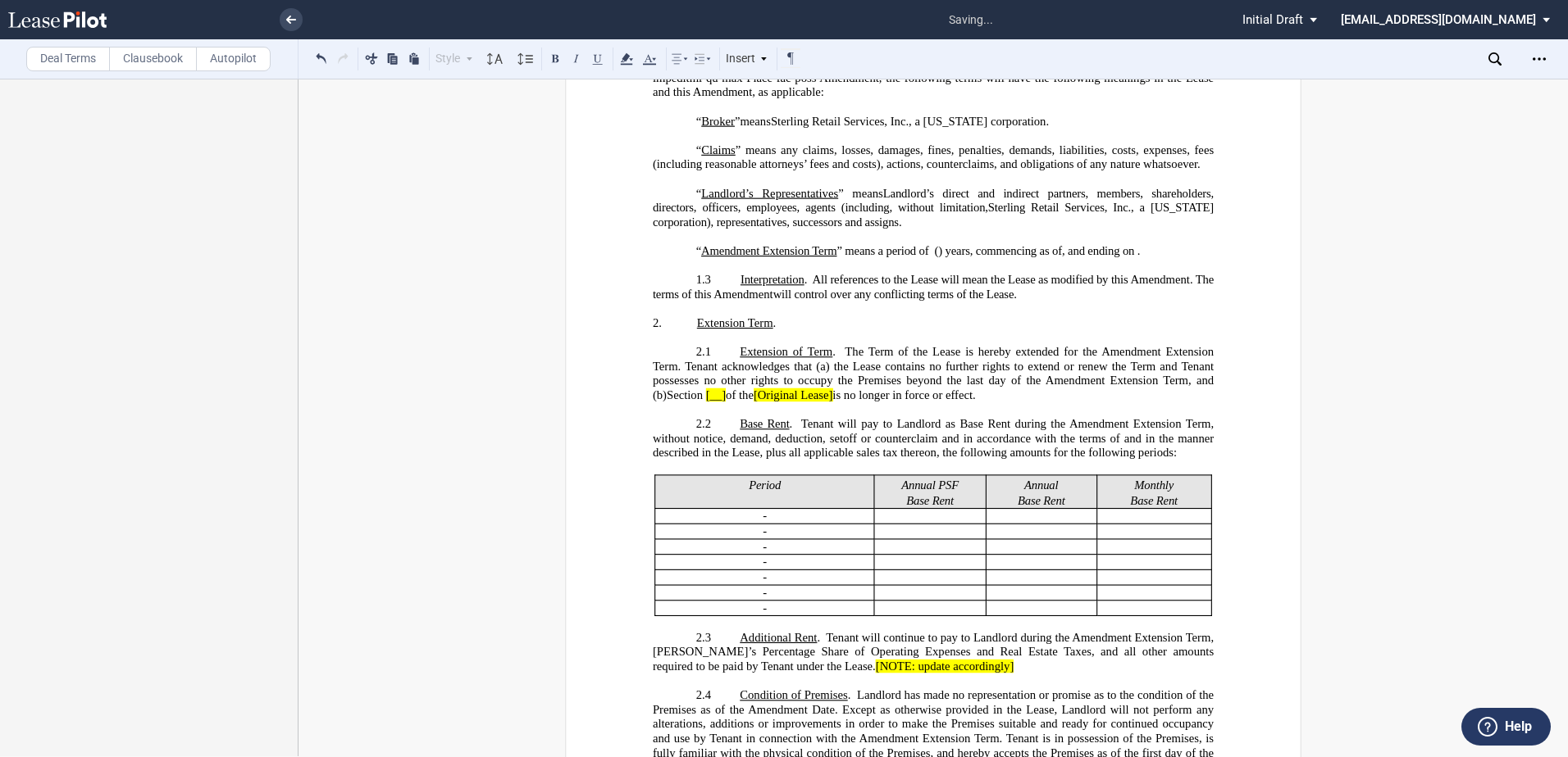
scroll to position [0, 0]
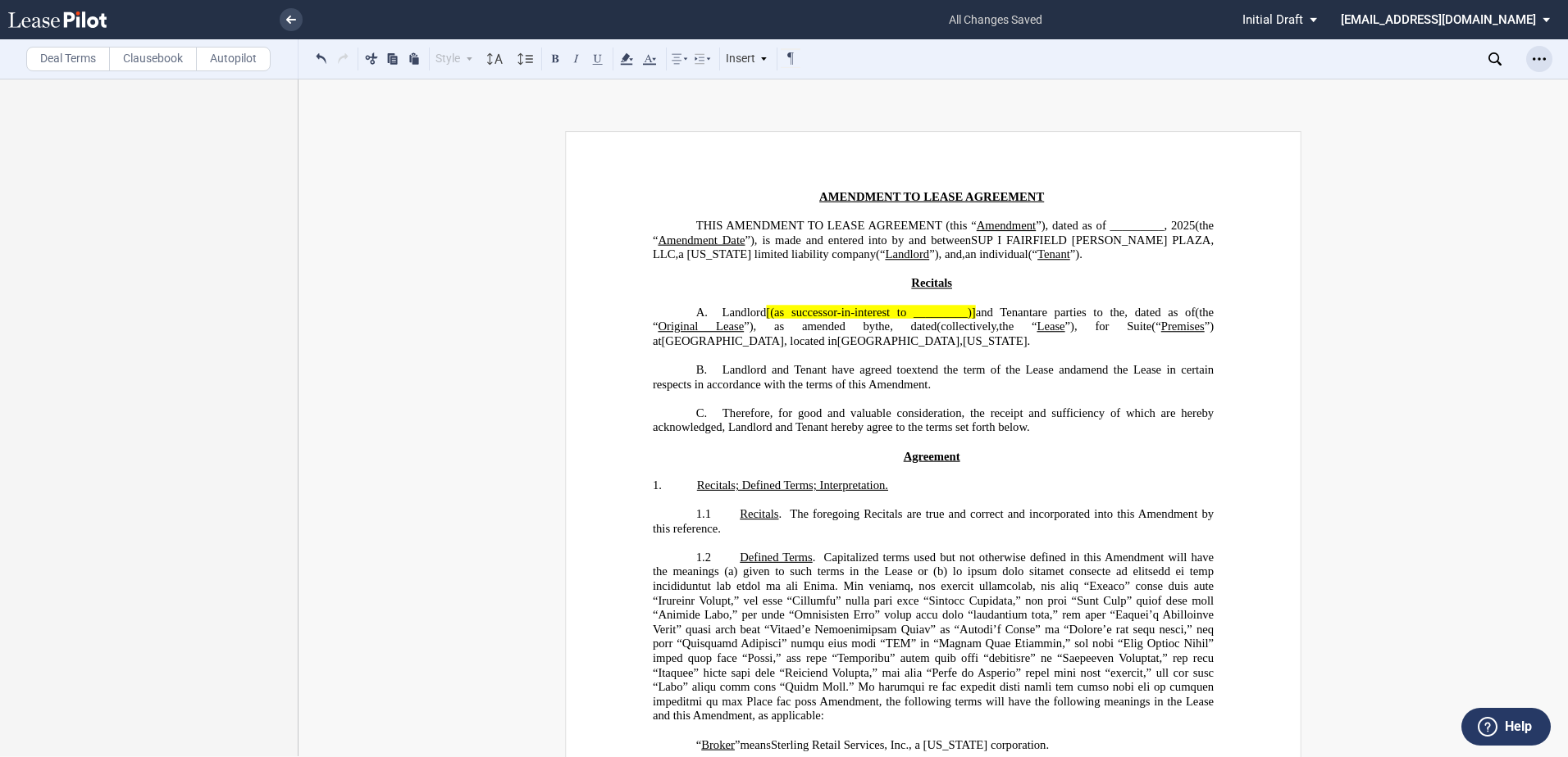
click at [1540, 53] on icon "Open Lease options menu" at bounding box center [1540, 59] width 13 height 13
click at [1374, 91] on div "Download" at bounding box center [1444, 88] width 200 height 14
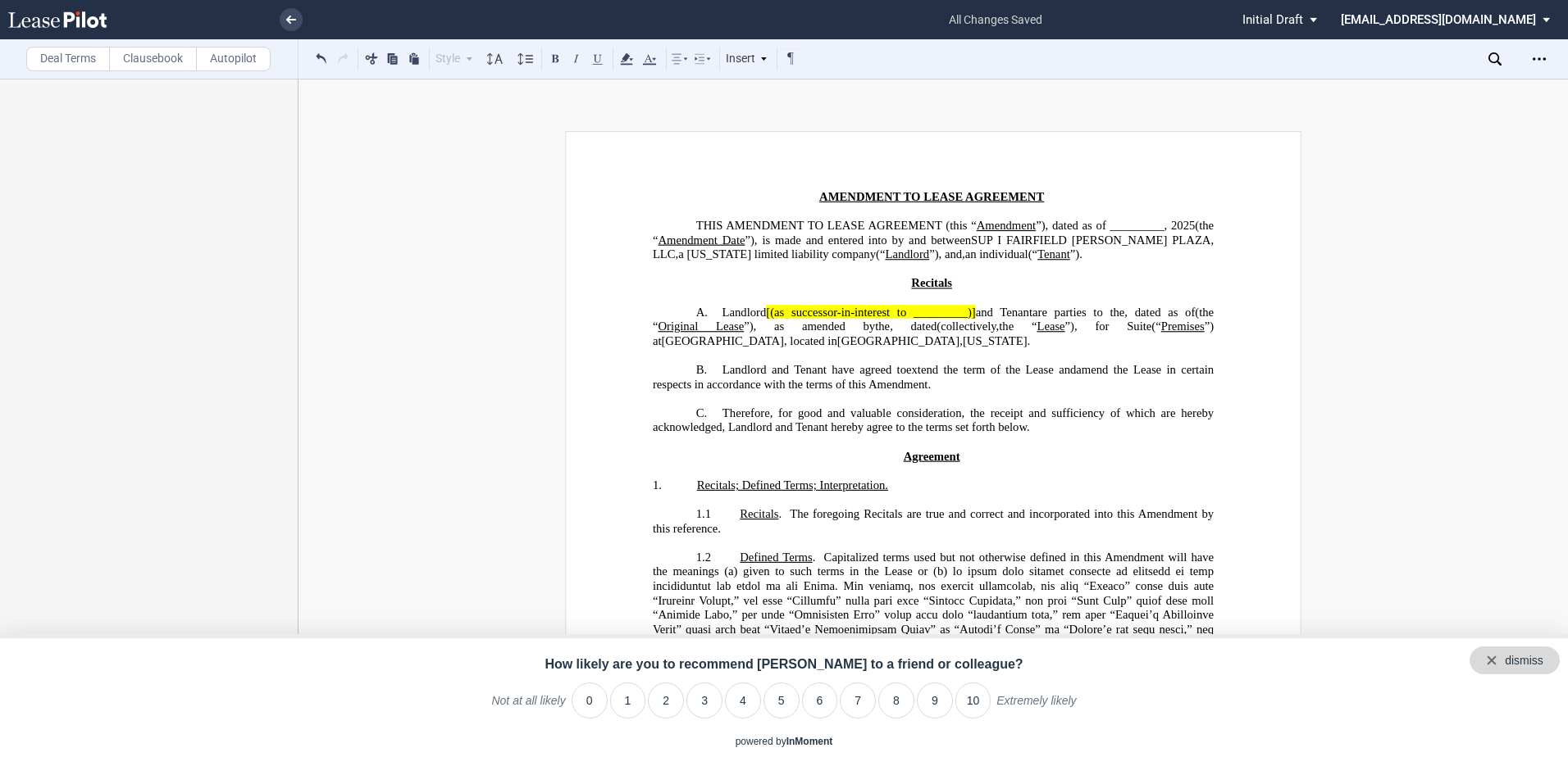
click at [1543, 661] on div "dismiss" at bounding box center [1514, 660] width 90 height 27
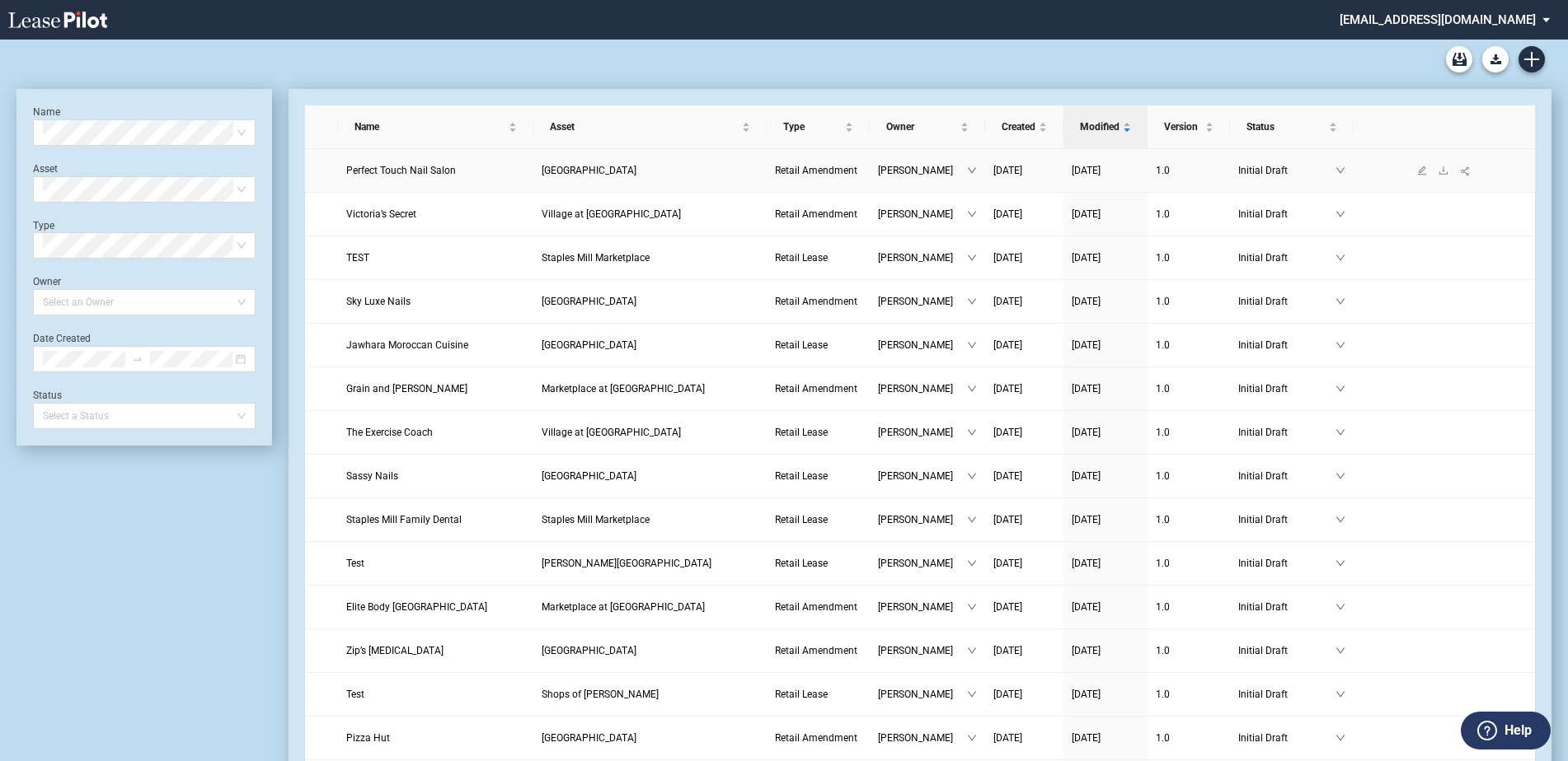
click at [405, 175] on span "Perfect Touch Nail Salon" at bounding box center [401, 170] width 109 height 11
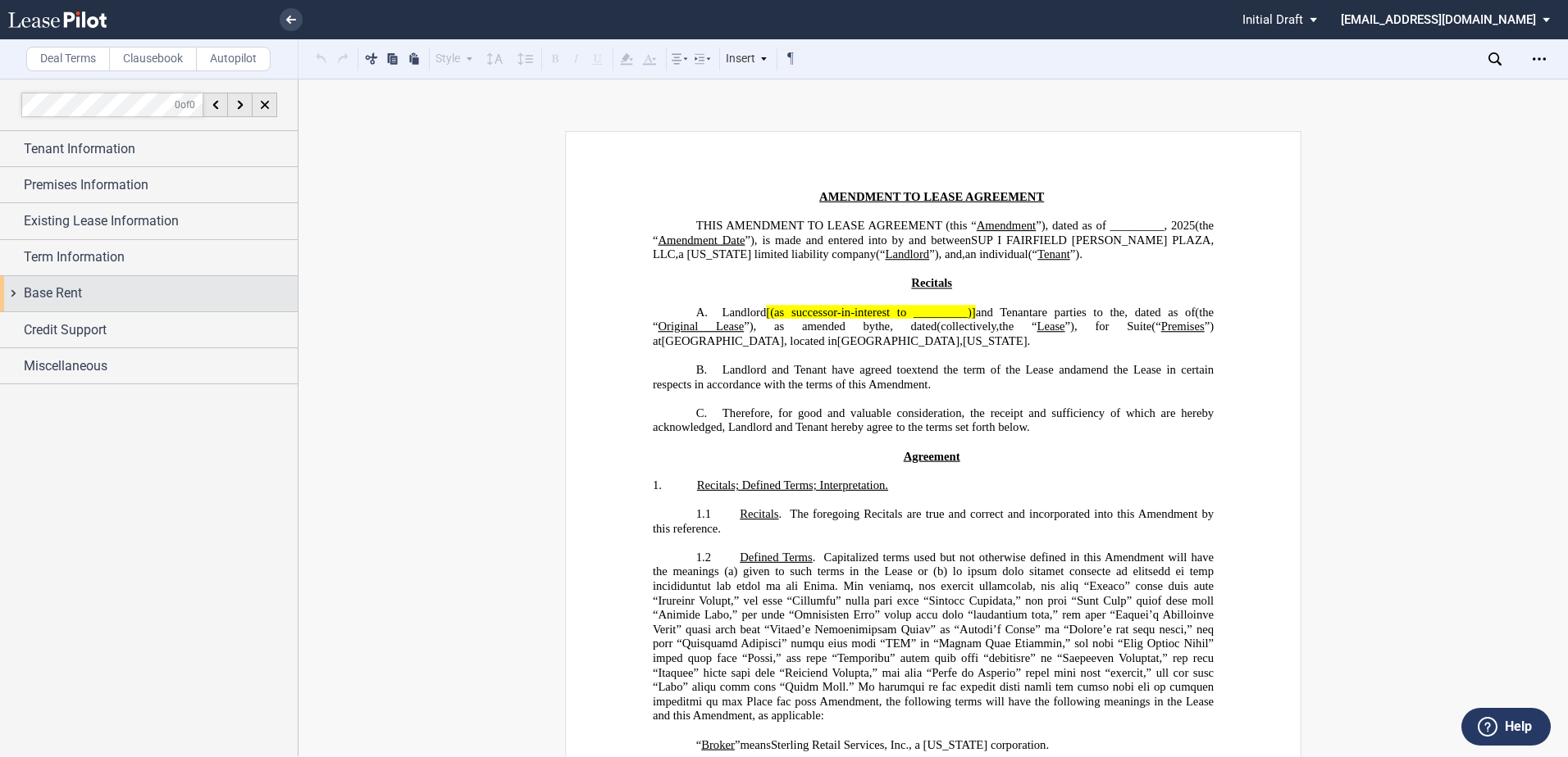
click at [37, 283] on div "Base Rent" at bounding box center [149, 293] width 297 height 35
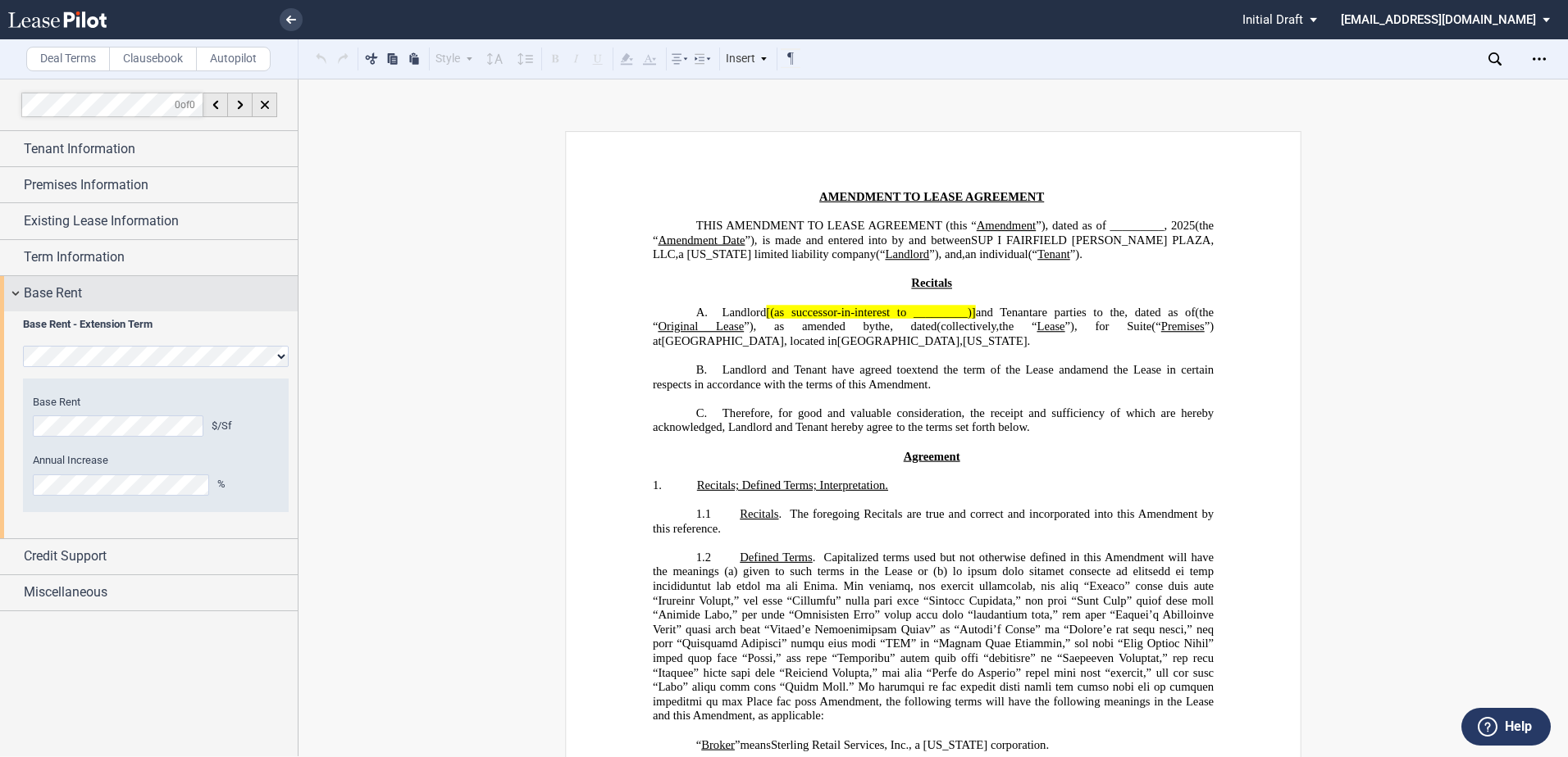
click at [15, 290] on div "Base Rent" at bounding box center [149, 293] width 297 height 35
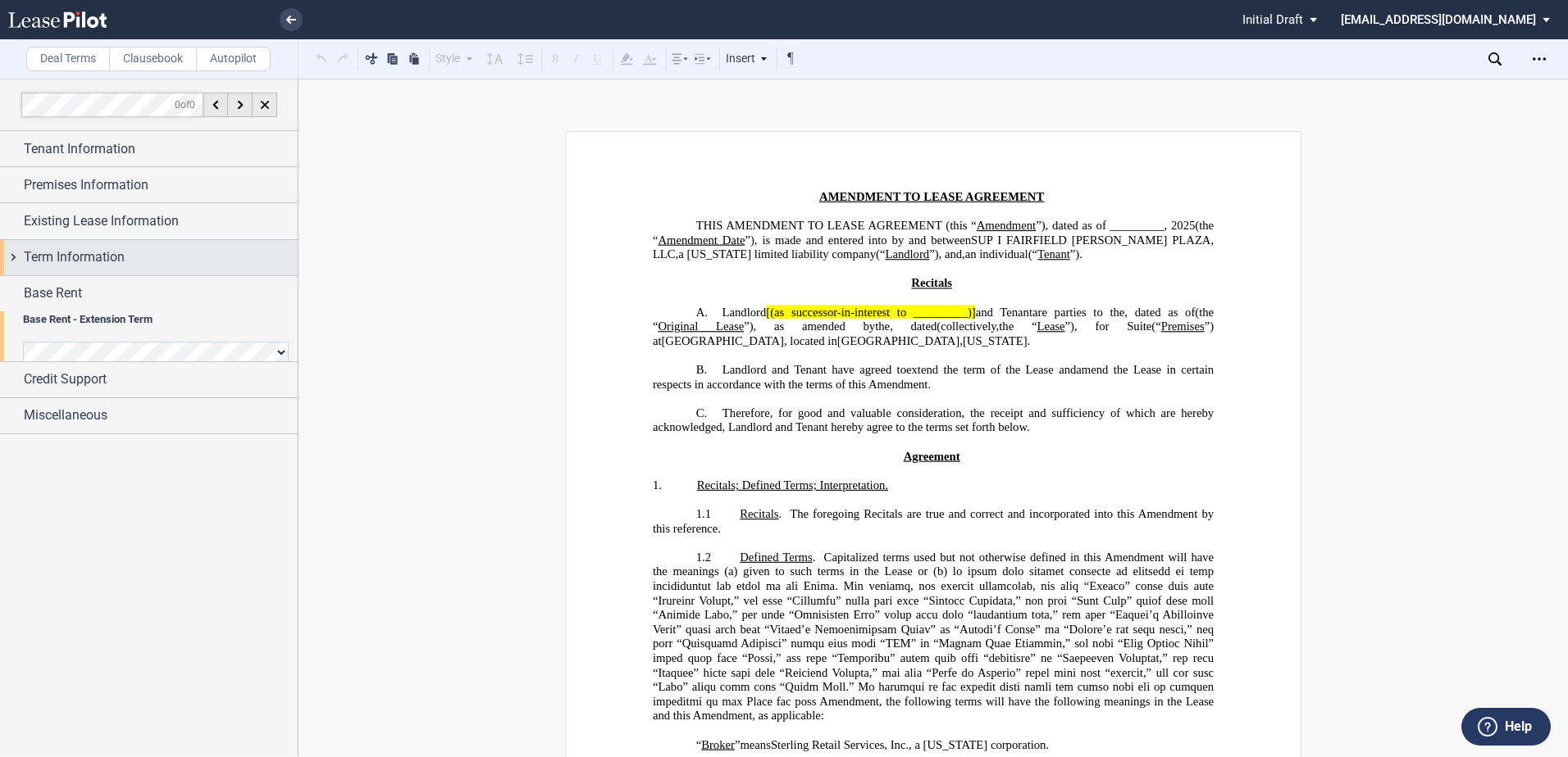
click at [48, 255] on span "Term Information" at bounding box center [74, 257] width 101 height 20
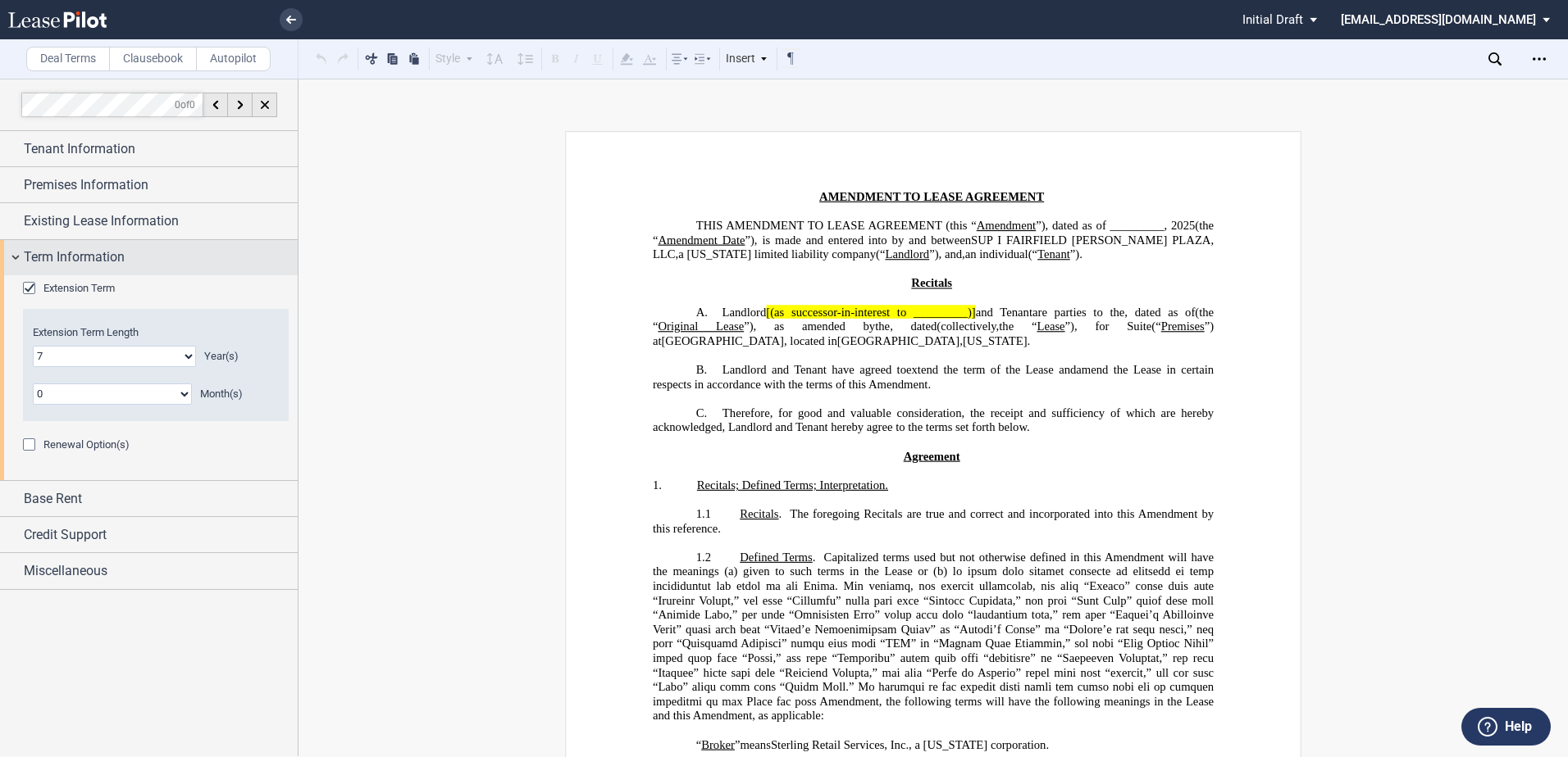
click at [27, 255] on span "Term Information" at bounding box center [74, 257] width 101 height 20
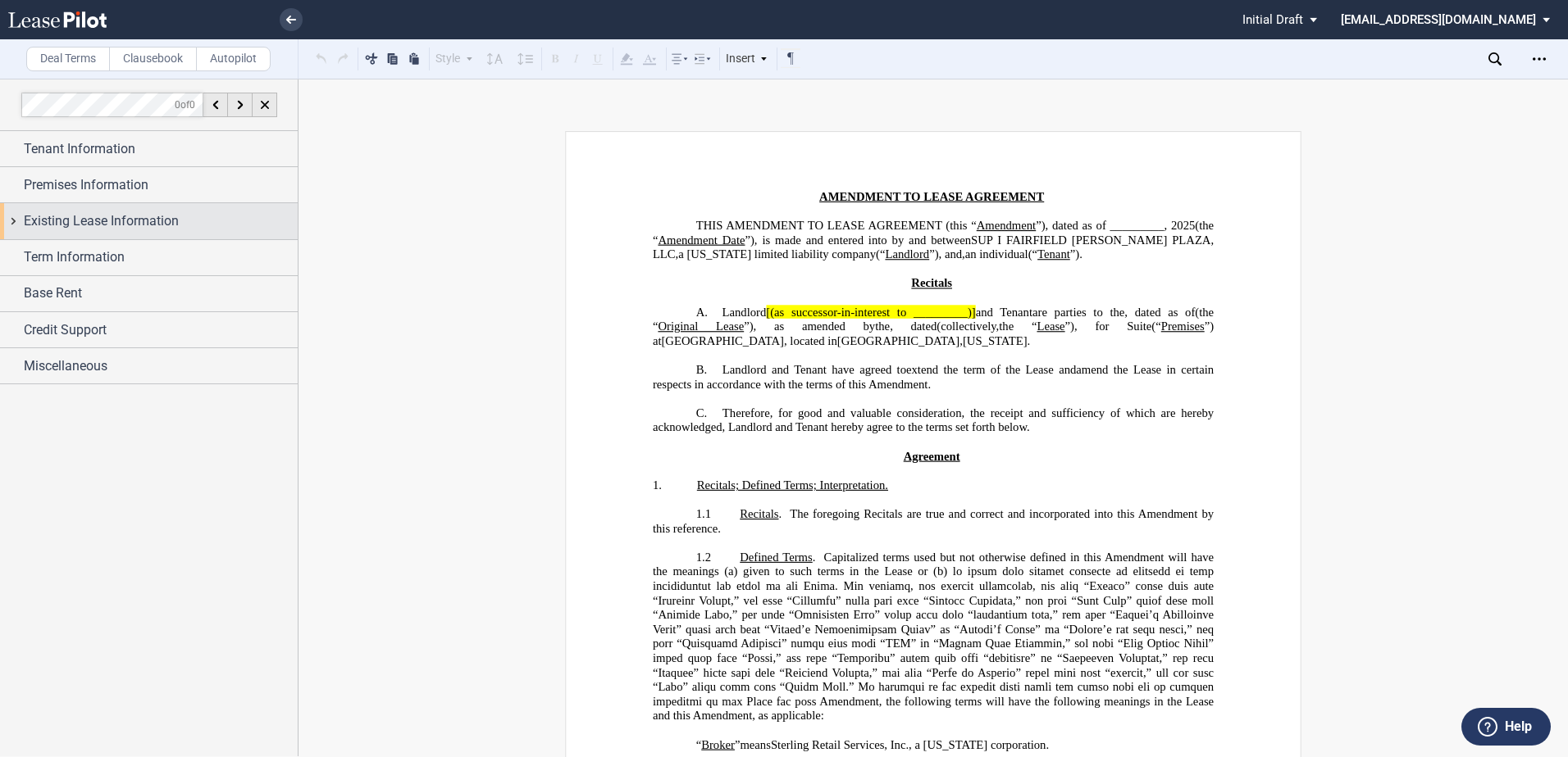
click at [17, 221] on div "Existing Lease Information" at bounding box center [149, 220] width 297 height 35
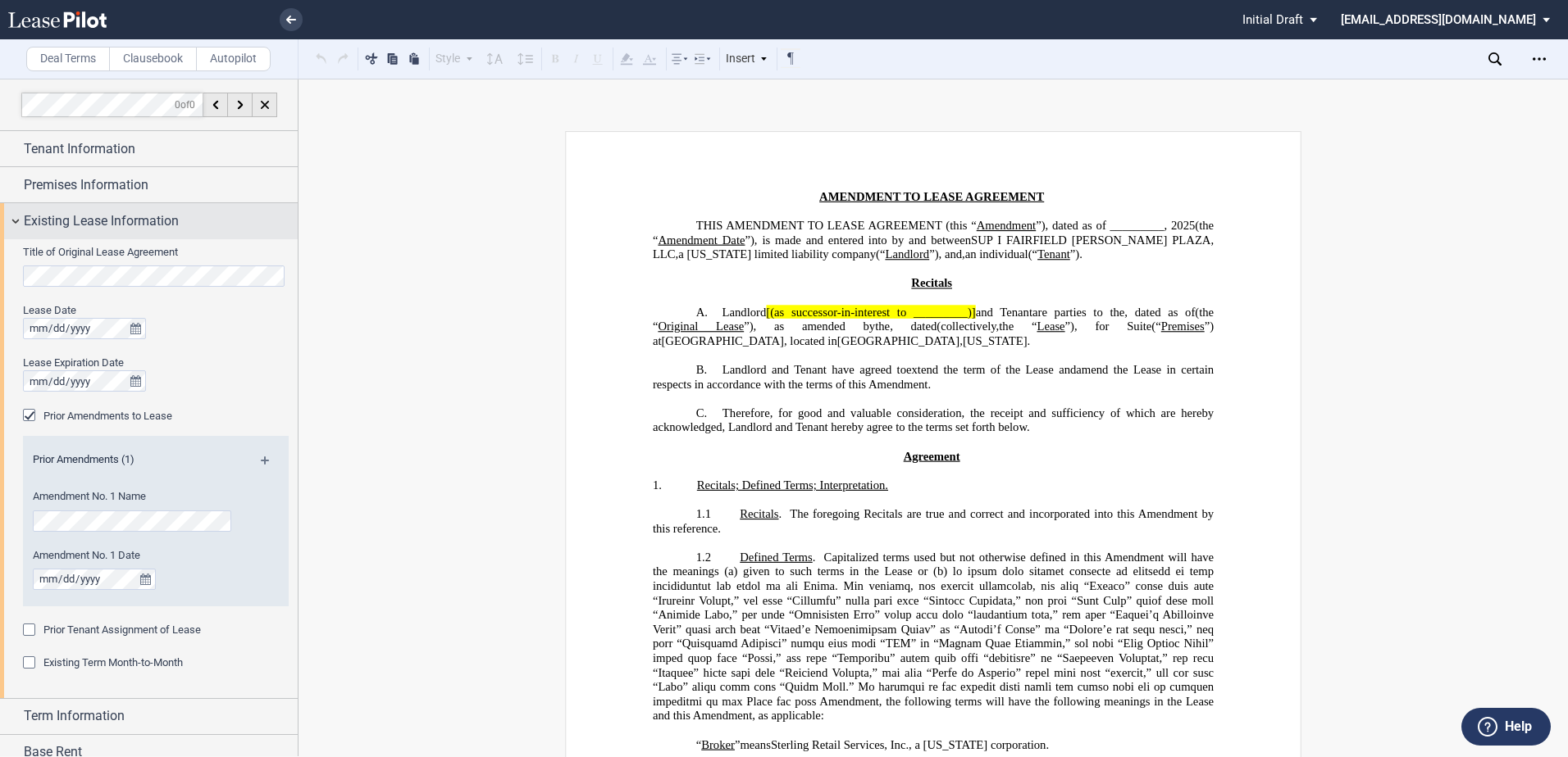
click at [17, 221] on div "Existing Lease Information" at bounding box center [149, 220] width 297 height 35
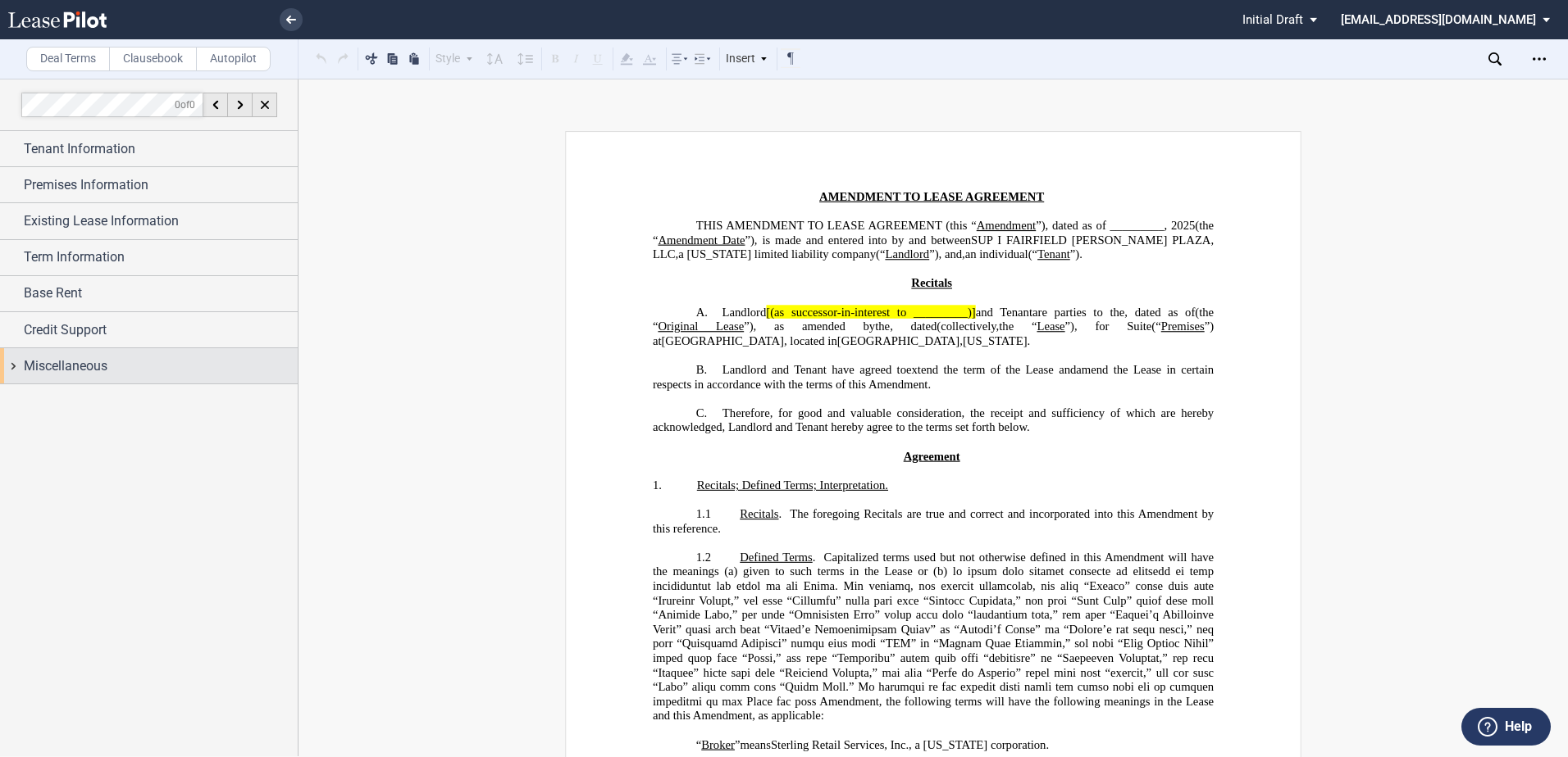
click at [9, 366] on div "Miscellaneous" at bounding box center [149, 365] width 297 height 35
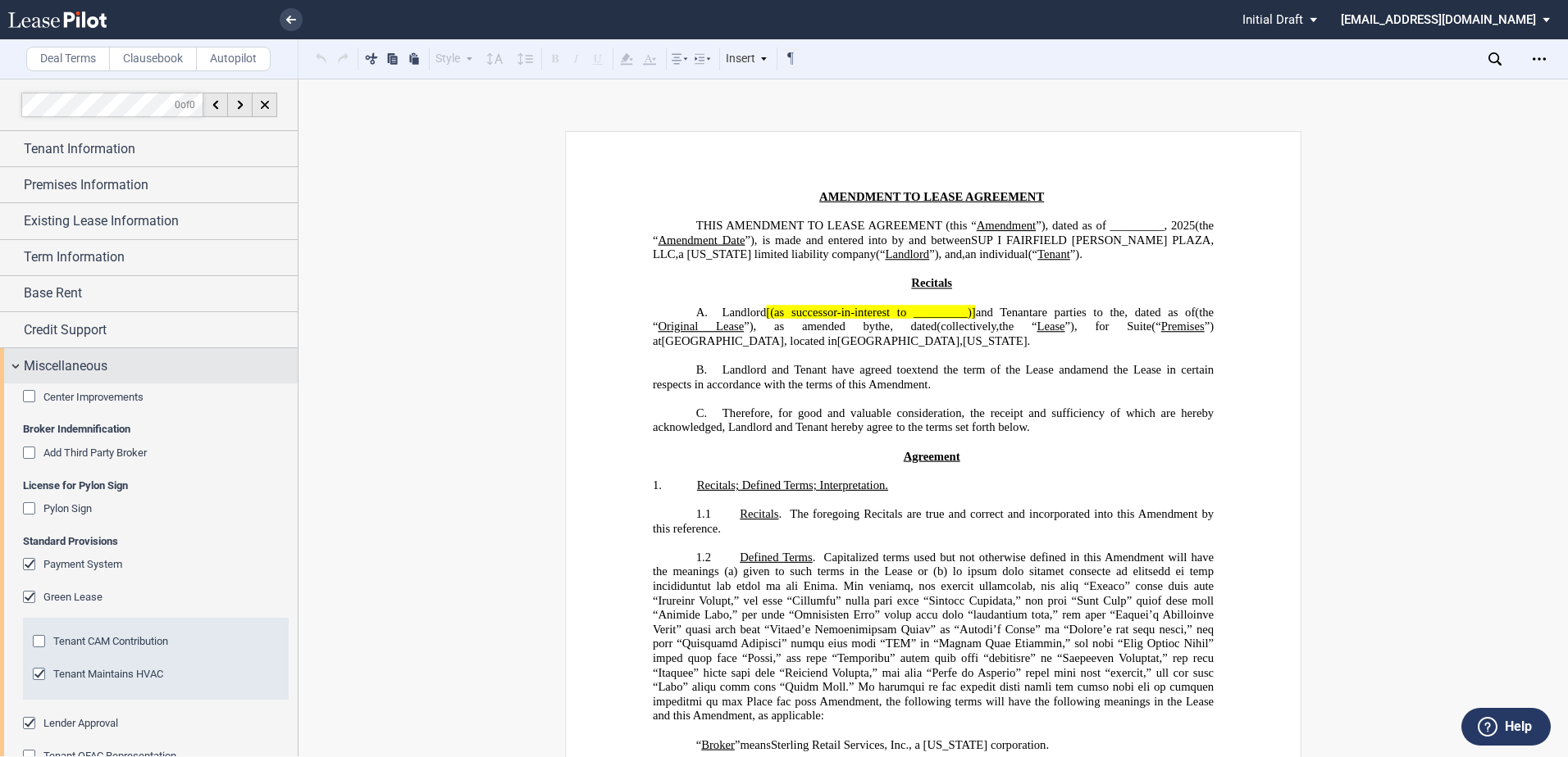
click at [12, 364] on div "Miscellaneous" at bounding box center [149, 365] width 297 height 35
